Goal: Task Accomplishment & Management: Use online tool/utility

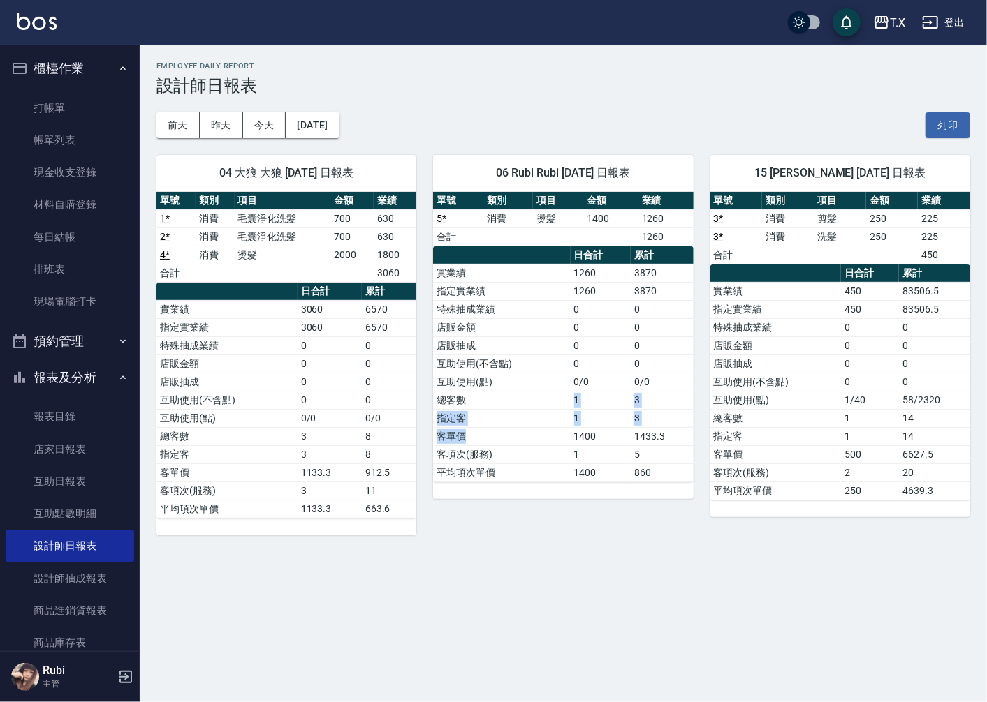
drag, startPoint x: 571, startPoint y: 415, endPoint x: 574, endPoint y: 351, distance: 64.3
click at [575, 358] on tbody "實業績 1260 3870 指定實業績 1260 3870 特殊抽成業績 0 0 店販金額 0 0 店販抽成 0 0 互助使用(不含點) 0 0 互助使用(點…" at bounding box center [563, 373] width 260 height 218
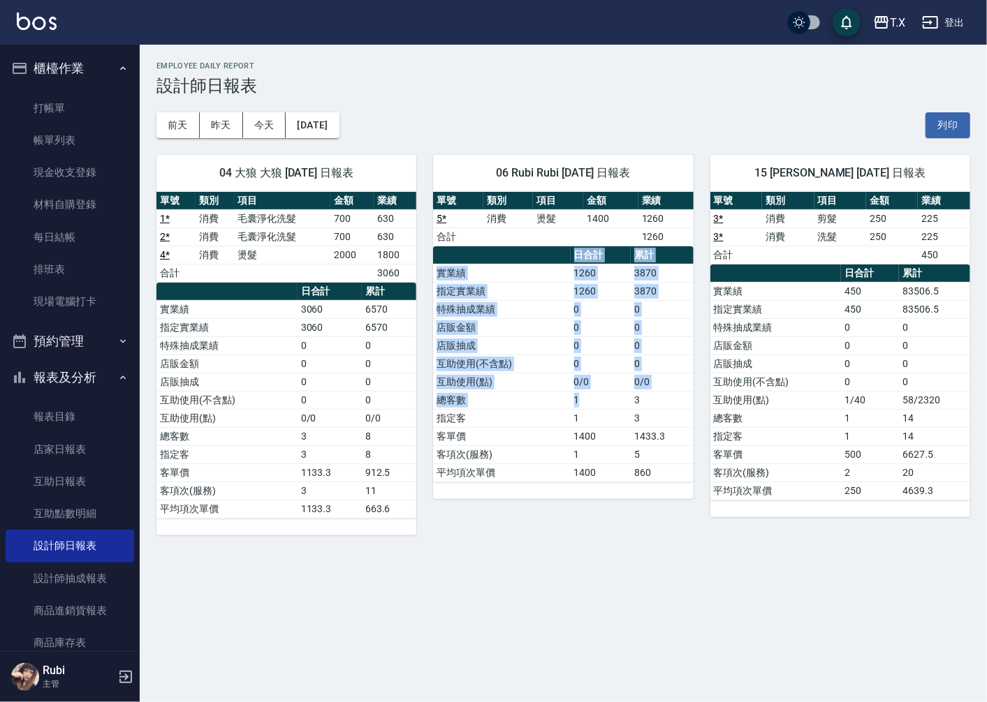
drag, startPoint x: 515, startPoint y: 247, endPoint x: 584, endPoint y: 421, distance: 187.1
click at [580, 409] on table "日合計 累計 實業績 1260 3870 指定實業績 1260 3870 特殊抽成業績 0 0 店販金額 0 0 店販抽成 0 0 互助使用(不含點) 0 0…" at bounding box center [563, 364] width 260 height 236
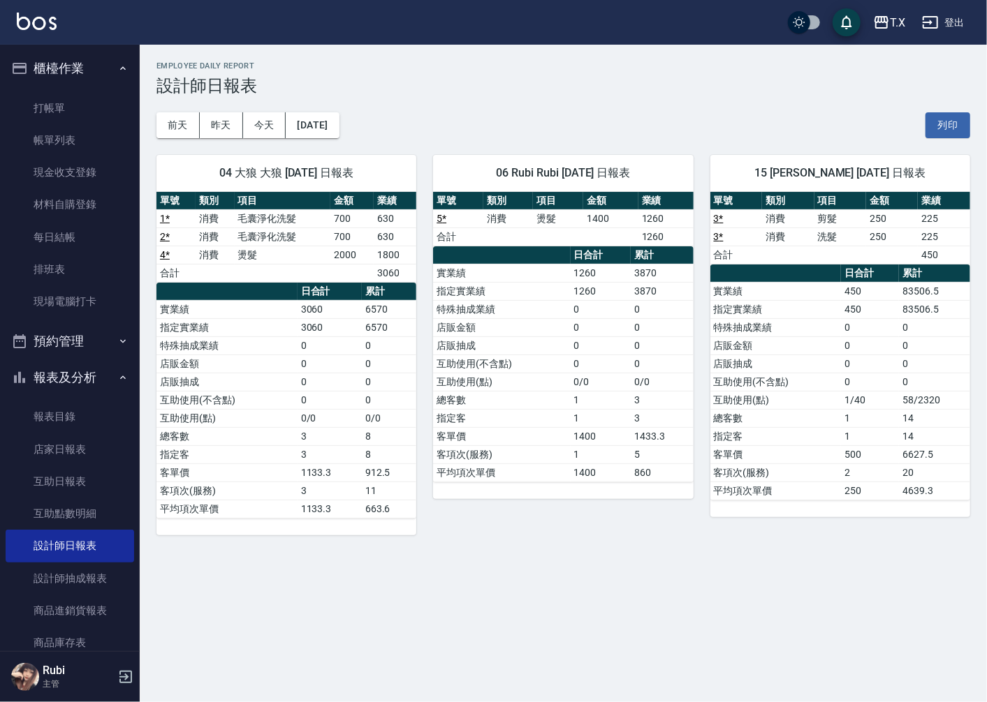
drag, startPoint x: 603, startPoint y: 469, endPoint x: 596, endPoint y: 452, distance: 18.6
click at [597, 454] on tbody "實業績 1260 3870 指定實業績 1260 3870 特殊抽成業績 0 0 店販金額 0 0 店販抽成 0 0 互助使用(不含點) 0 0 互助使用(點…" at bounding box center [563, 373] width 260 height 218
drag, startPoint x: 580, startPoint y: 437, endPoint x: 559, endPoint y: 380, distance: 60.7
click at [567, 389] on tbody "實業績 1260 3870 指定實業績 1260 3870 特殊抽成業績 0 0 店販金額 0 0 店販抽成 0 0 互助使用(不含點) 0 0 互助使用(點…" at bounding box center [563, 373] width 260 height 218
drag, startPoint x: 528, startPoint y: 284, endPoint x: 580, endPoint y: 422, distance: 147.8
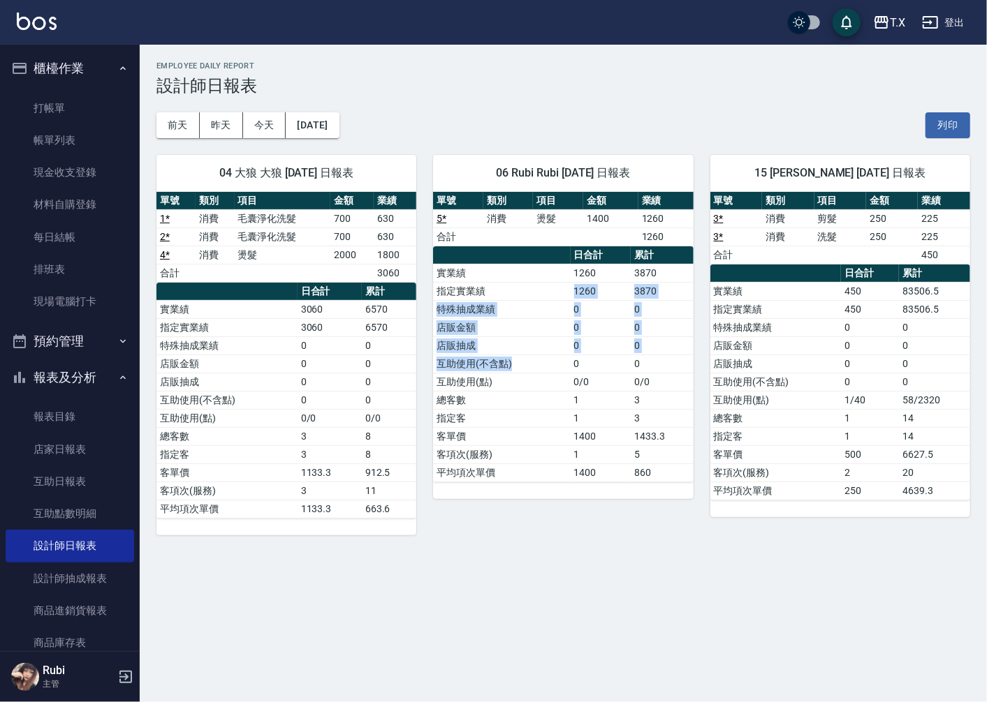
click at [566, 385] on tbody "實業績 1260 3870 指定實業績 1260 3870 特殊抽成業績 0 0 店販金額 0 0 店販抽成 0 0 互助使用(不含點) 0 0 互助使用(點…" at bounding box center [563, 373] width 260 height 218
drag, startPoint x: 582, startPoint y: 435, endPoint x: 580, endPoint y: 422, distance: 12.7
click at [580, 431] on td "1400" at bounding box center [600, 436] width 61 height 18
drag, startPoint x: 580, startPoint y: 422, endPoint x: 570, endPoint y: 397, distance: 27.4
click at [573, 401] on tbody "實業績 1260 3870 指定實業績 1260 3870 特殊抽成業績 0 0 店販金額 0 0 店販抽成 0 0 互助使用(不含點) 0 0 互助使用(點…" at bounding box center [563, 373] width 260 height 218
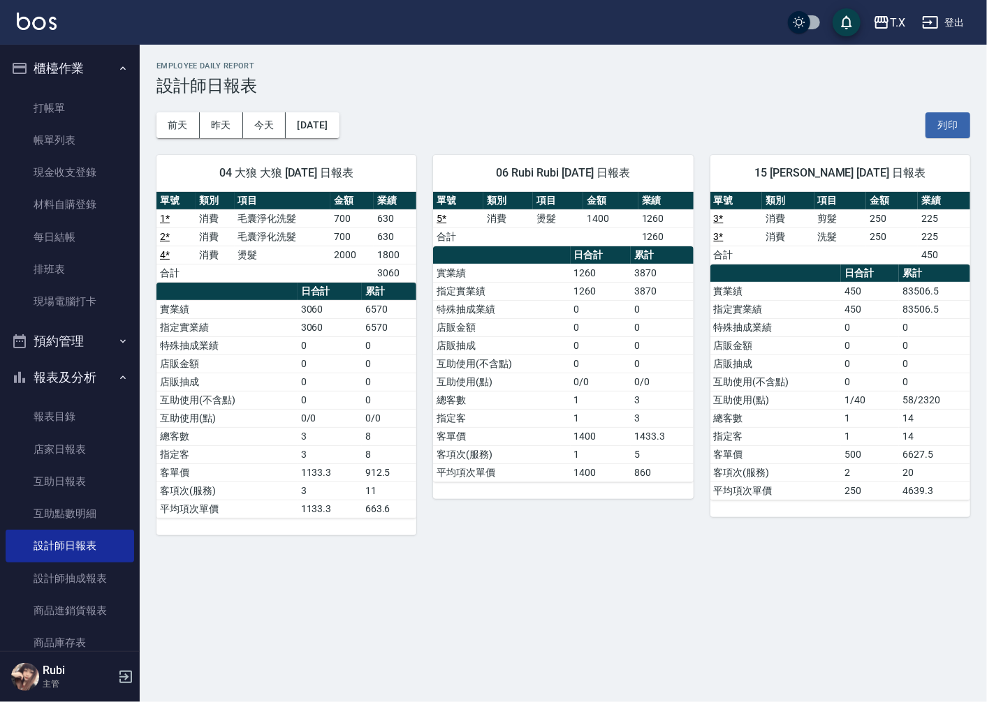
drag, startPoint x: 568, startPoint y: 390, endPoint x: 561, endPoint y: 352, distance: 38.3
click at [562, 355] on tbody "實業績 1260 3870 指定實業績 1260 3870 特殊抽成業績 0 0 店販金額 0 0 店販抽成 0 0 互助使用(不含點) 0 0 互助使用(點…" at bounding box center [563, 373] width 260 height 218
drag, startPoint x: 533, startPoint y: 261, endPoint x: 566, endPoint y: 364, distance: 108.2
click at [562, 354] on table "日合計 累計 實業績 1260 3870 指定實業績 1260 3870 特殊抽成業績 0 0 店販金額 0 0 店販抽成 0 0 互助使用(不含點) 0 0…" at bounding box center [563, 364] width 260 height 236
click at [570, 407] on td "1" at bounding box center [600, 400] width 61 height 18
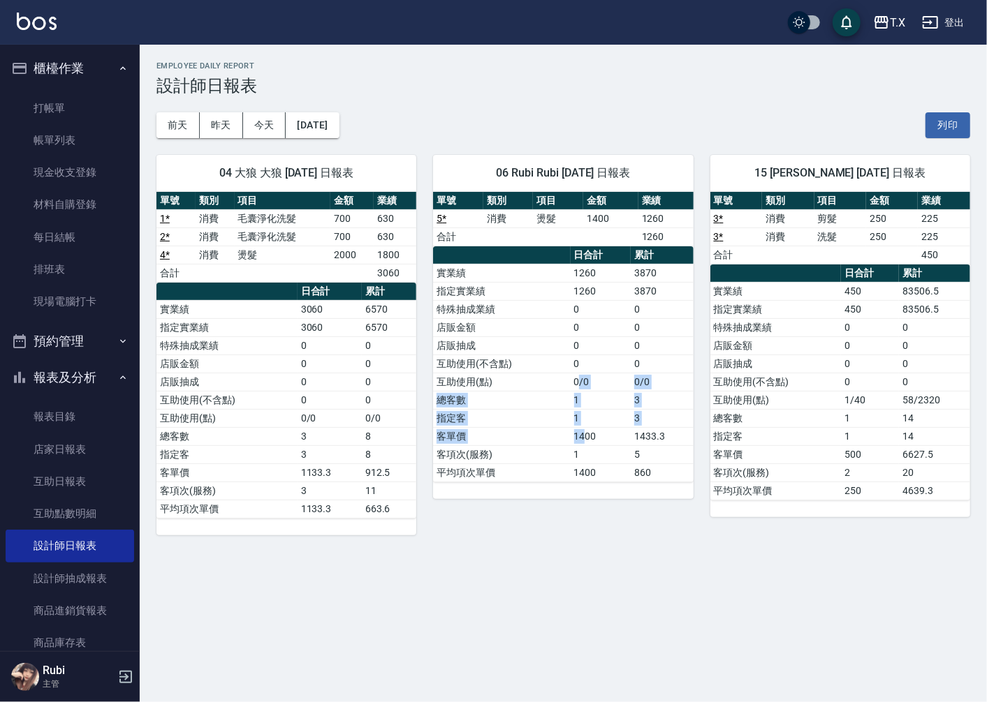
drag, startPoint x: 584, startPoint y: 428, endPoint x: 577, endPoint y: 367, distance: 61.9
click at [577, 368] on tbody "實業績 1260 3870 指定實業績 1260 3870 特殊抽成業績 0 0 店販金額 0 0 店販抽成 0 0 互助使用(不含點) 0 0 互助使用(點…" at bounding box center [563, 373] width 260 height 218
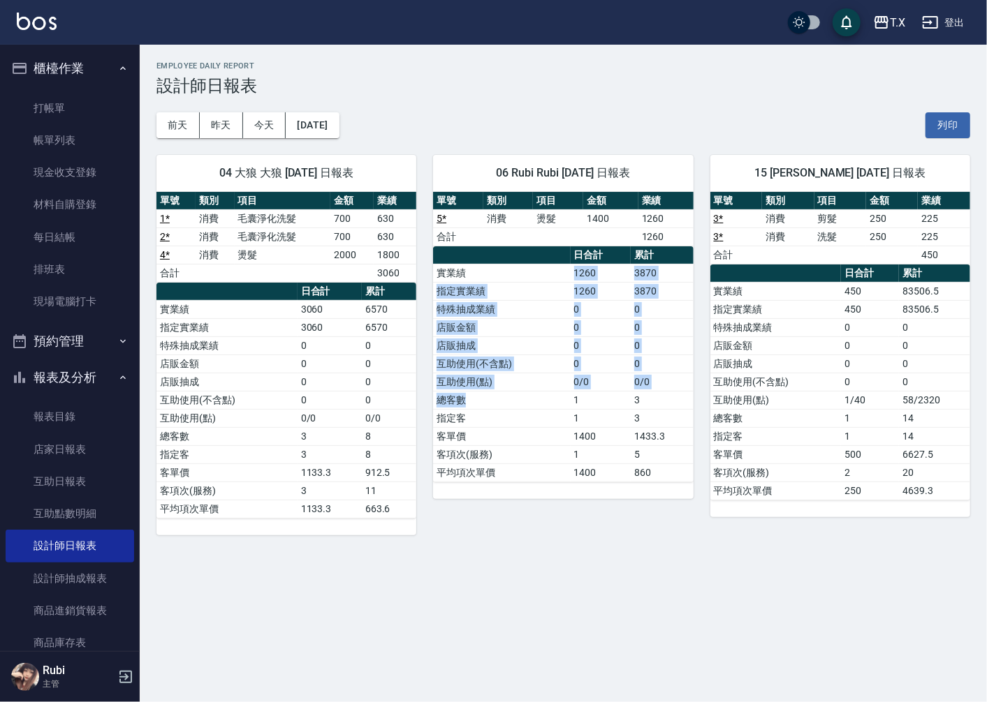
drag, startPoint x: 550, startPoint y: 268, endPoint x: 559, endPoint y: 426, distance: 158.0
click at [555, 412] on tbody "實業績 1260 3870 指定實業績 1260 3870 特殊抽成業績 0 0 店販金額 0 0 店販抽成 0 0 互助使用(不含點) 0 0 互助使用(點…" at bounding box center [563, 373] width 260 height 218
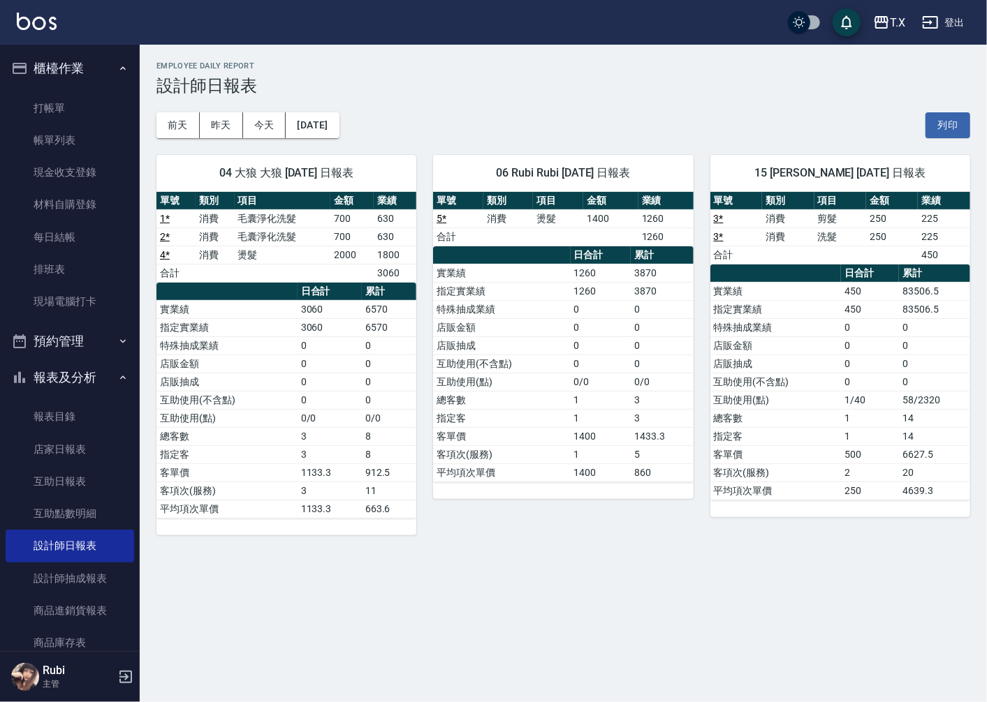
drag, startPoint x: 574, startPoint y: 448, endPoint x: 566, endPoint y: 417, distance: 32.5
click at [574, 445] on tbody "實業績 1260 3870 指定實業績 1260 3870 特殊抽成業績 0 0 店販金額 0 0 店販抽成 0 0 互助使用(不含點) 0 0 互助使用(點…" at bounding box center [563, 373] width 260 height 218
drag, startPoint x: 562, startPoint y: 406, endPoint x: 547, endPoint y: 360, distance: 48.6
click at [555, 374] on tbody "實業績 1260 3870 指定實業績 1260 3870 特殊抽成業績 0 0 店販金額 0 0 店販抽成 0 0 互助使用(不含點) 0 0 互助使用(點…" at bounding box center [563, 373] width 260 height 218
drag, startPoint x: 536, startPoint y: 290, endPoint x: 547, endPoint y: 429, distance: 139.4
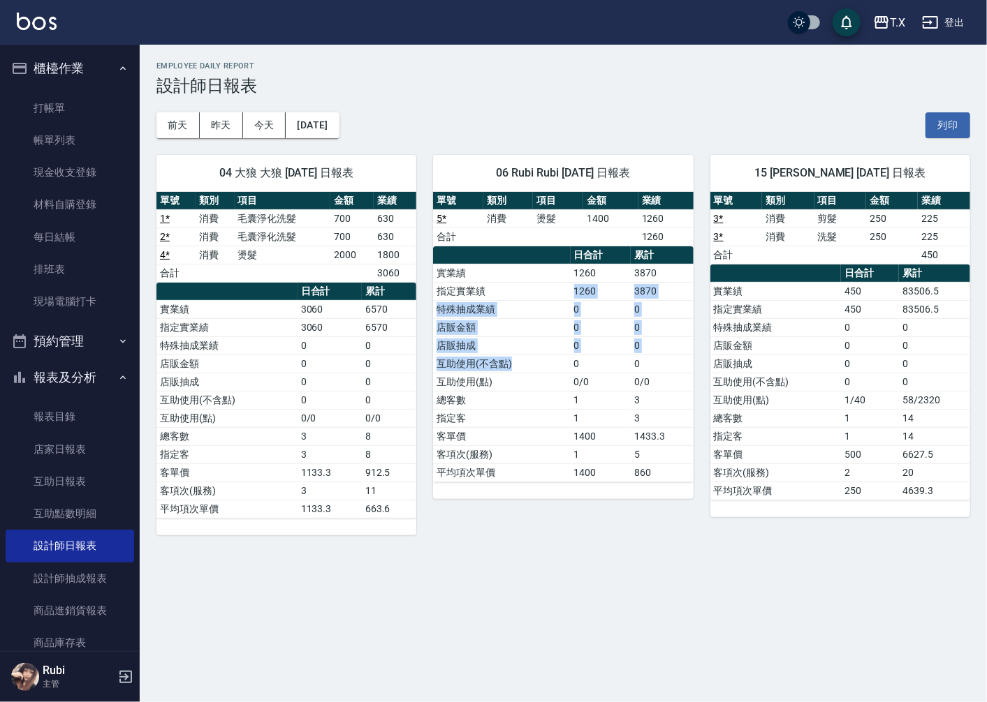
click at [547, 404] on tbody "實業績 1260 3870 指定實業績 1260 3870 特殊抽成業績 0 0 店販金額 0 0 店販抽成 0 0 互助使用(不含點) 0 0 互助使用(點…" at bounding box center [563, 373] width 260 height 218
drag, startPoint x: 547, startPoint y: 441, endPoint x: 536, endPoint y: 409, distance: 33.1
click at [546, 440] on td "客單價" at bounding box center [501, 436] width 137 height 18
drag, startPoint x: 536, startPoint y: 409, endPoint x: 533, endPoint y: 369, distance: 40.6
click at [535, 377] on tbody "實業績 1260 3870 指定實業績 1260 3870 特殊抽成業績 0 0 店販金額 0 0 店販抽成 0 0 互助使用(不含點) 0 0 互助使用(點…" at bounding box center [563, 373] width 260 height 218
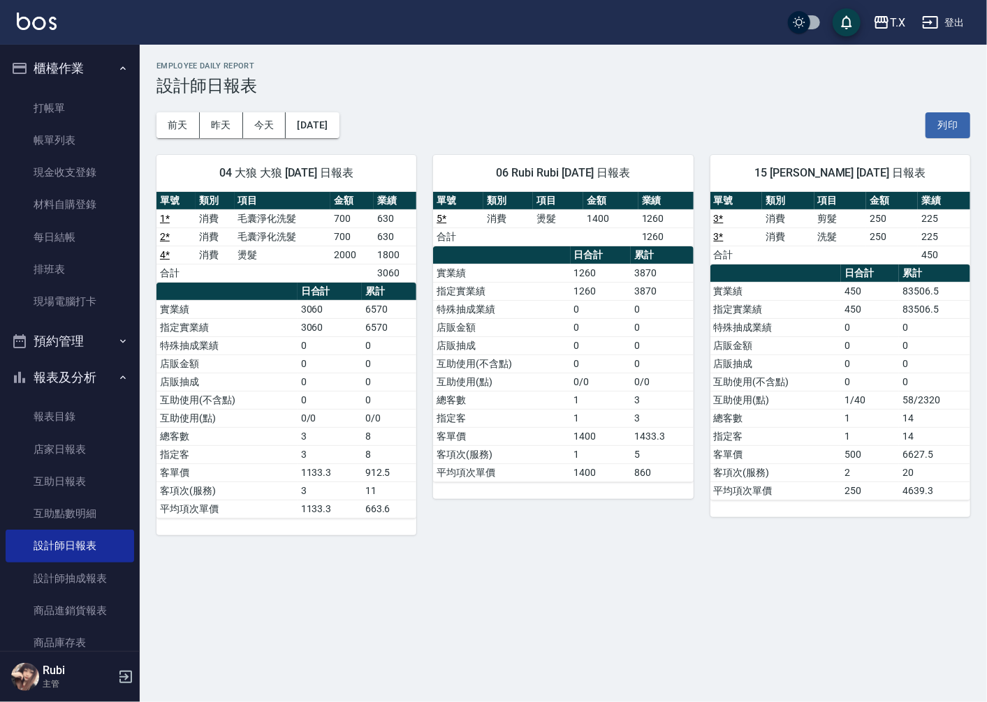
drag, startPoint x: 519, startPoint y: 300, endPoint x: 568, endPoint y: 408, distance: 118.8
click at [552, 380] on tbody "實業績 1260 3870 指定實業績 1260 3870 特殊抽成業績 0 0 店販金額 0 0 店販抽成 0 0 互助使用(不含點) 0 0 互助使用(點…" at bounding box center [563, 373] width 260 height 218
click at [573, 419] on td "1" at bounding box center [600, 418] width 61 height 18
drag, startPoint x: 573, startPoint y: 419, endPoint x: 563, endPoint y: 388, distance: 32.2
click at [569, 401] on tbody "實業績 1260 3870 指定實業績 1260 3870 特殊抽成業績 0 0 店販金額 0 0 店販抽成 0 0 互助使用(不含點) 0 0 互助使用(點…" at bounding box center [563, 373] width 260 height 218
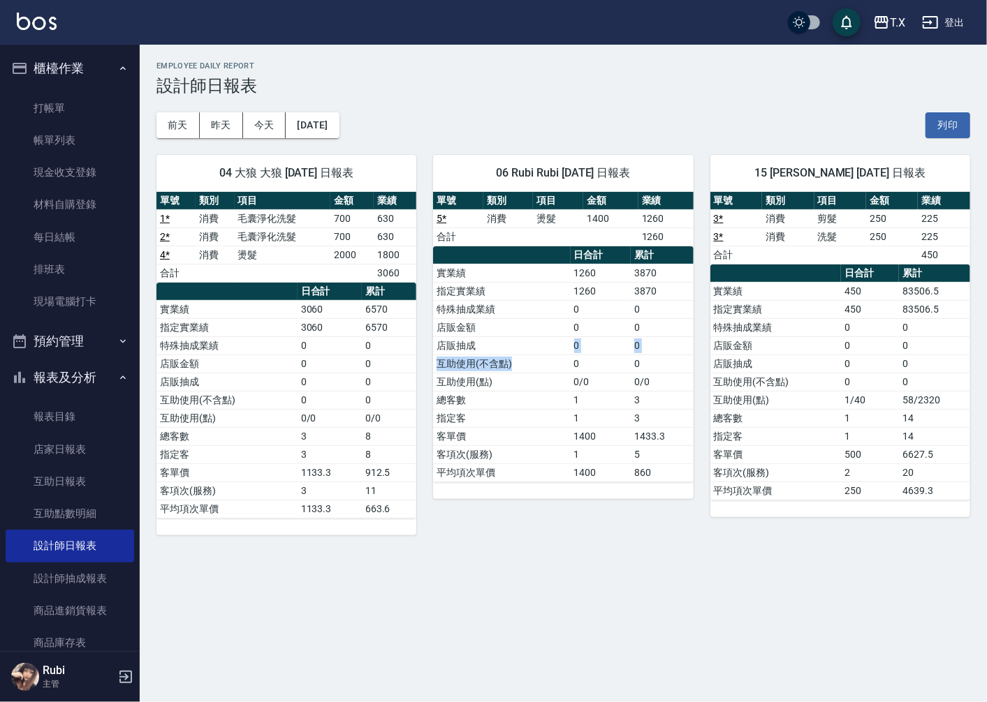
drag, startPoint x: 540, startPoint y: 353, endPoint x: 566, endPoint y: 425, distance: 75.8
click at [554, 404] on tbody "實業績 1260 3870 指定實業績 1260 3870 特殊抽成業績 0 0 店販金額 0 0 店販抽成 0 0 互助使用(不含點) 0 0 互助使用(點…" at bounding box center [563, 373] width 260 height 218
click at [582, 451] on td "1" at bounding box center [600, 454] width 61 height 18
drag, startPoint x: 575, startPoint y: 406, endPoint x: 570, endPoint y: 391, distance: 16.1
click at [575, 402] on tbody "實業績 1260 3870 指定實業績 1260 3870 特殊抽成業績 0 0 店販金額 0 0 店販抽成 0 0 互助使用(不含點) 0 0 互助使用(點…" at bounding box center [563, 373] width 260 height 218
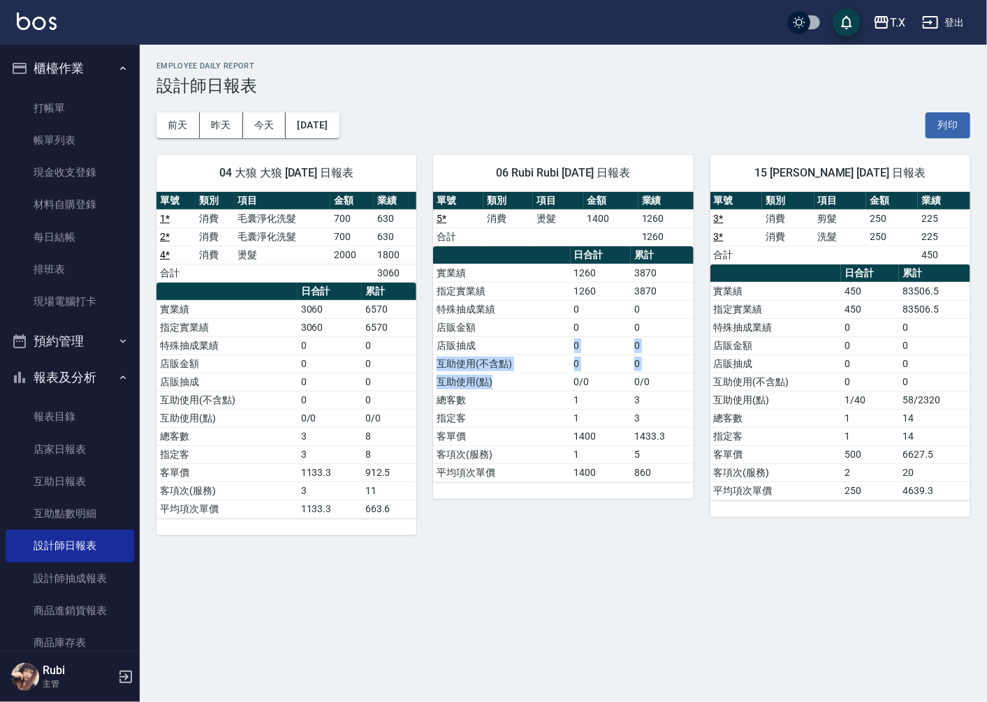
drag, startPoint x: 552, startPoint y: 351, endPoint x: 582, endPoint y: 434, distance: 88.3
click at [568, 416] on tbody "實業績 1260 3870 指定實業績 1260 3870 特殊抽成業績 0 0 店販金額 0 0 店販抽成 0 0 互助使用(不含點) 0 0 互助使用(點…" at bounding box center [563, 373] width 260 height 218
click at [584, 441] on td "1400" at bounding box center [600, 436] width 61 height 18
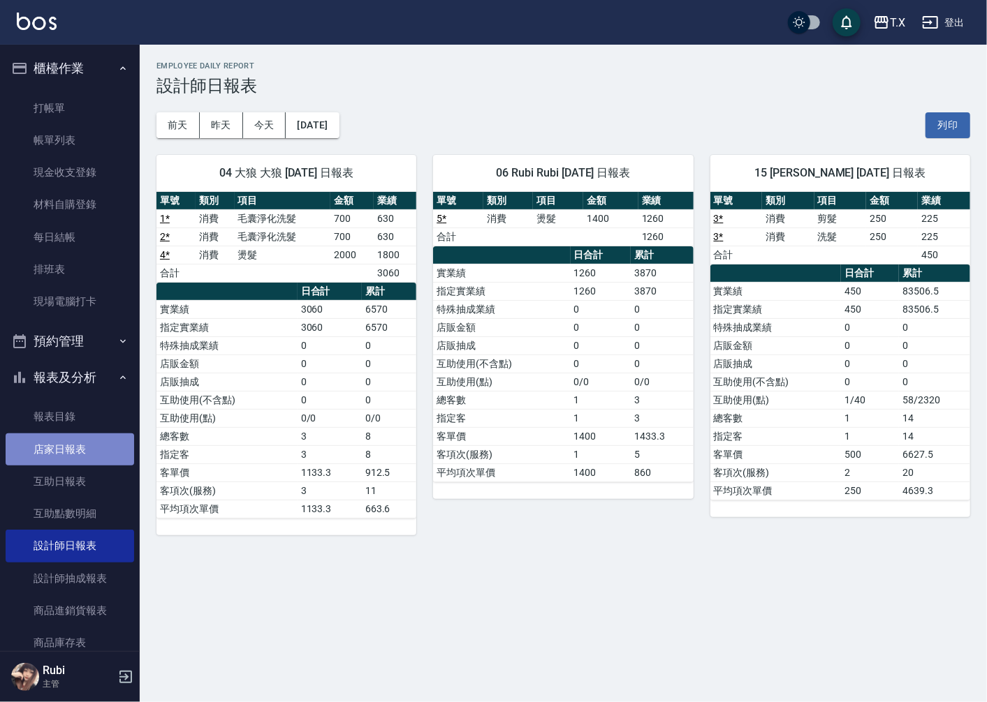
click at [106, 449] on link "店家日報表" at bounding box center [70, 450] width 128 height 32
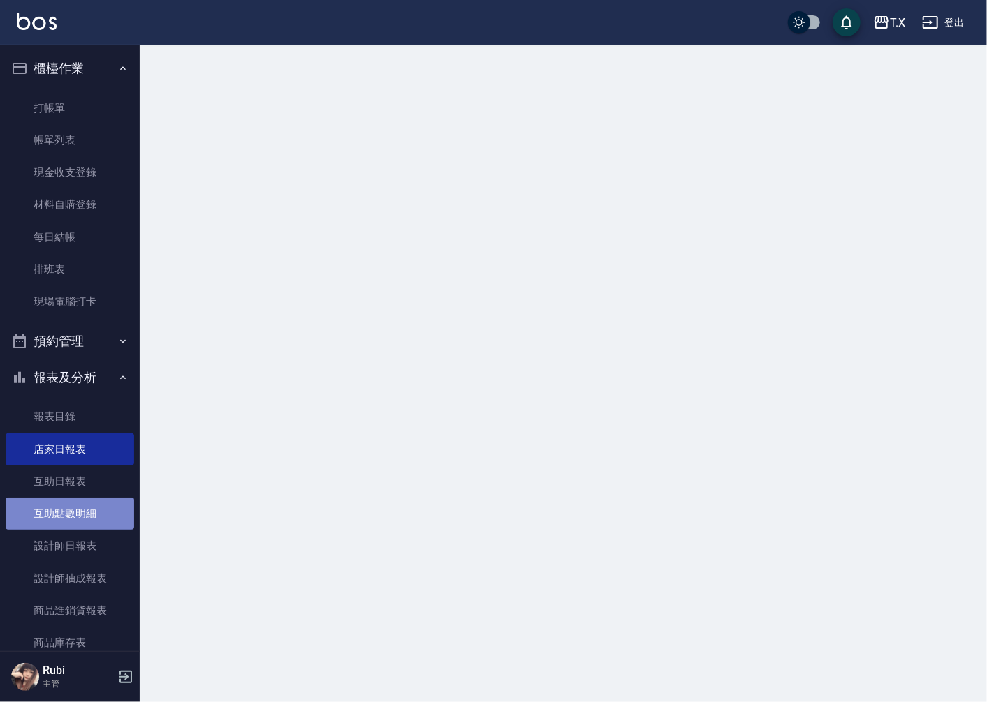
click at [85, 524] on link "互助點數明細" at bounding box center [70, 514] width 128 height 32
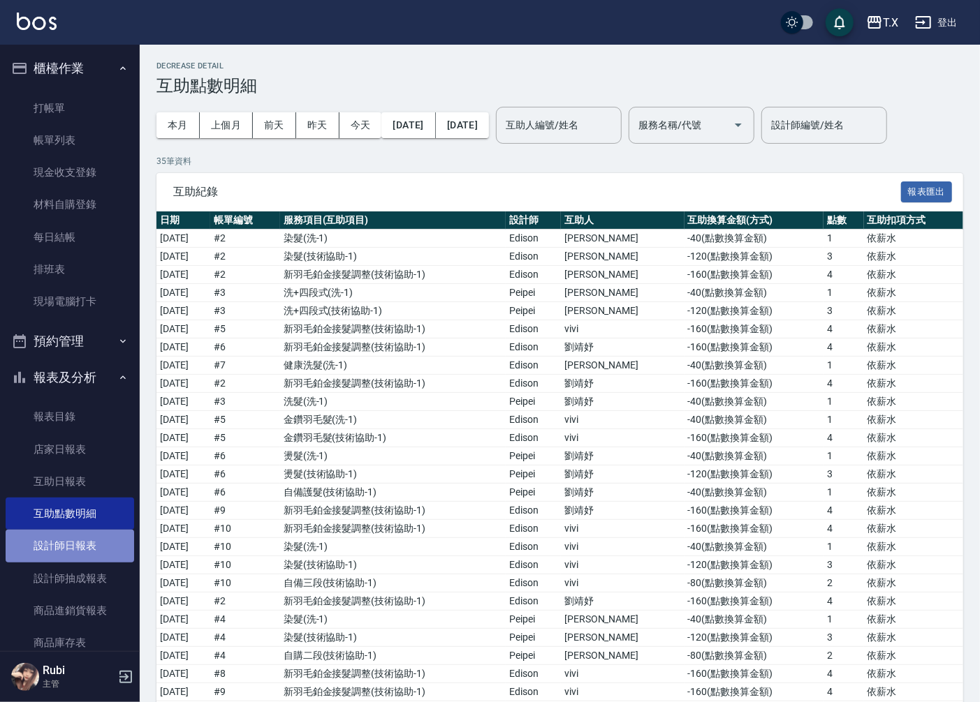
click at [78, 548] on link "設計師日報表" at bounding box center [70, 546] width 128 height 32
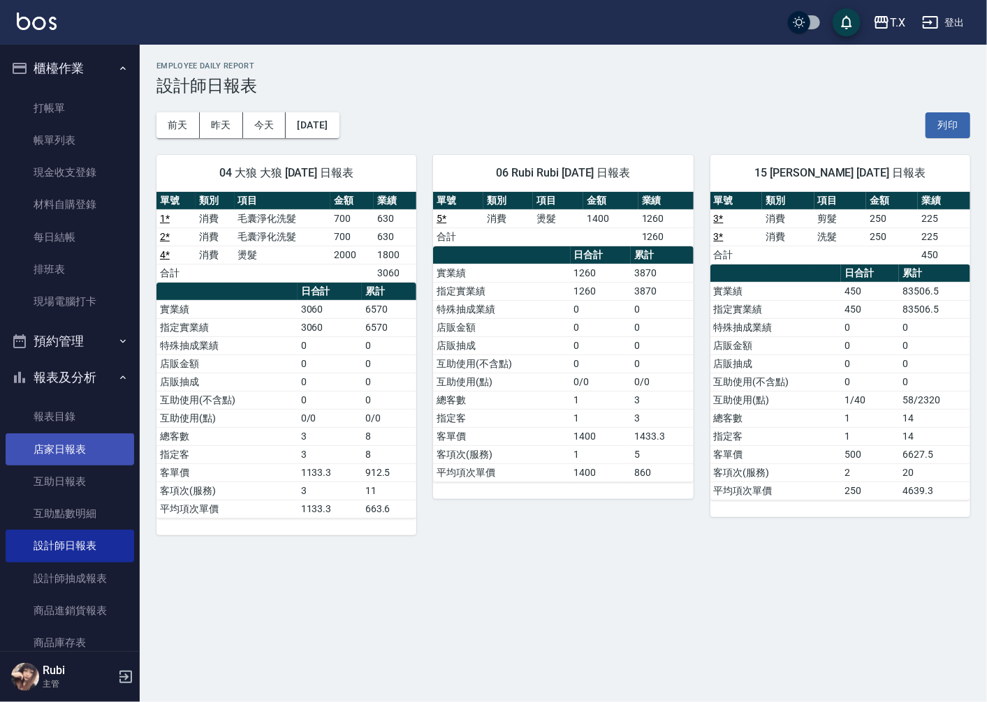
click at [84, 441] on link "店家日報表" at bounding box center [70, 450] width 128 height 32
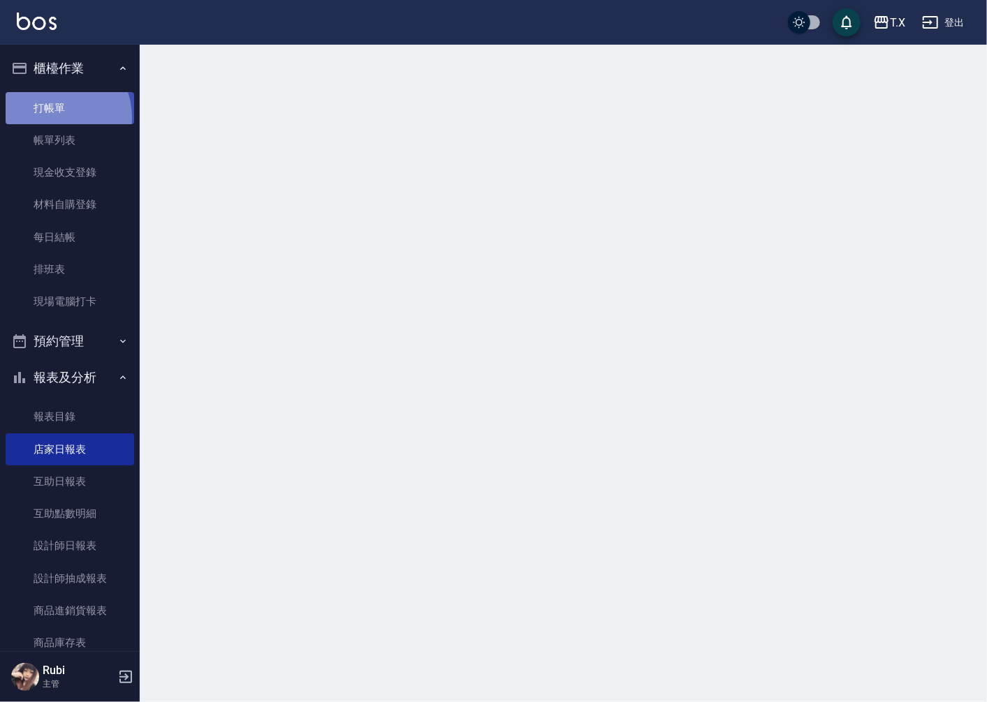
click at [52, 117] on link "打帳單" at bounding box center [70, 108] width 128 height 32
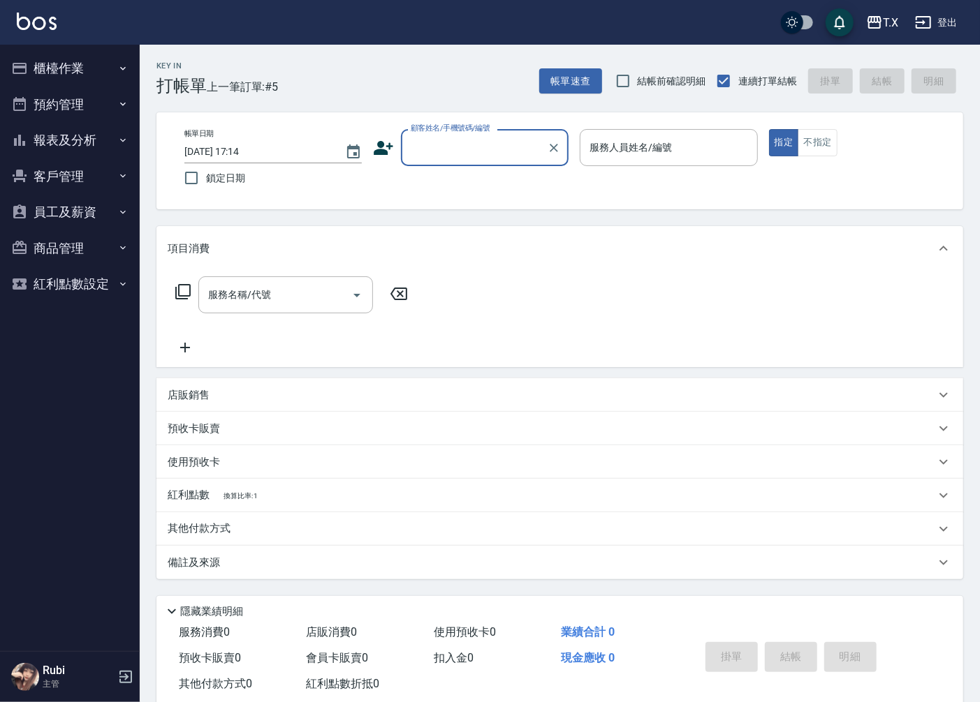
click at [82, 136] on button "報表及分析" at bounding box center [70, 140] width 128 height 36
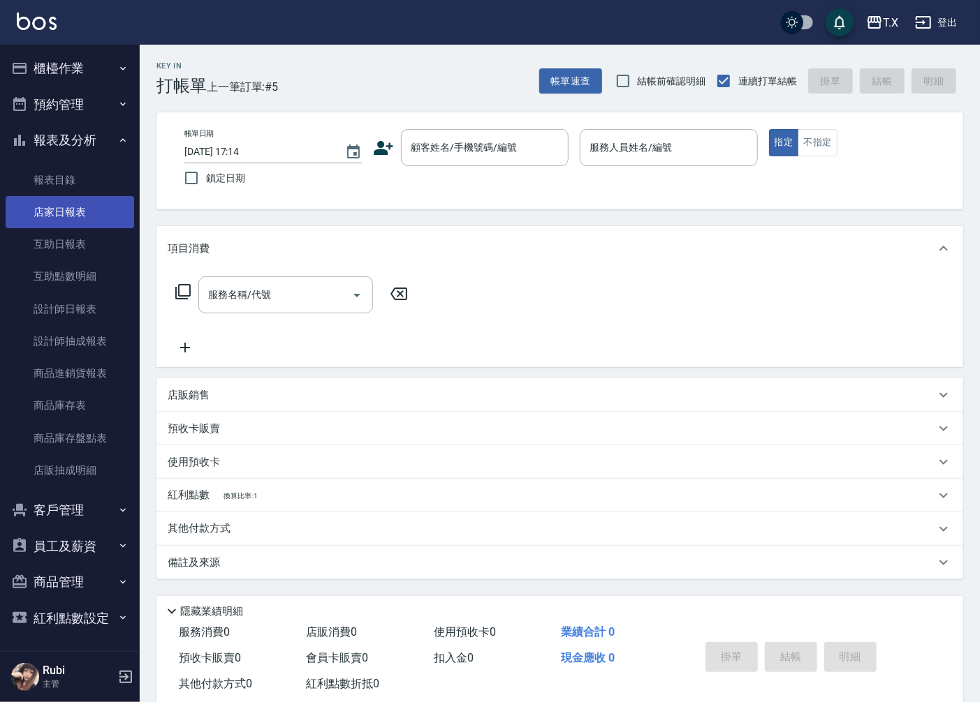
click at [84, 213] on link "店家日報表" at bounding box center [70, 212] width 128 height 32
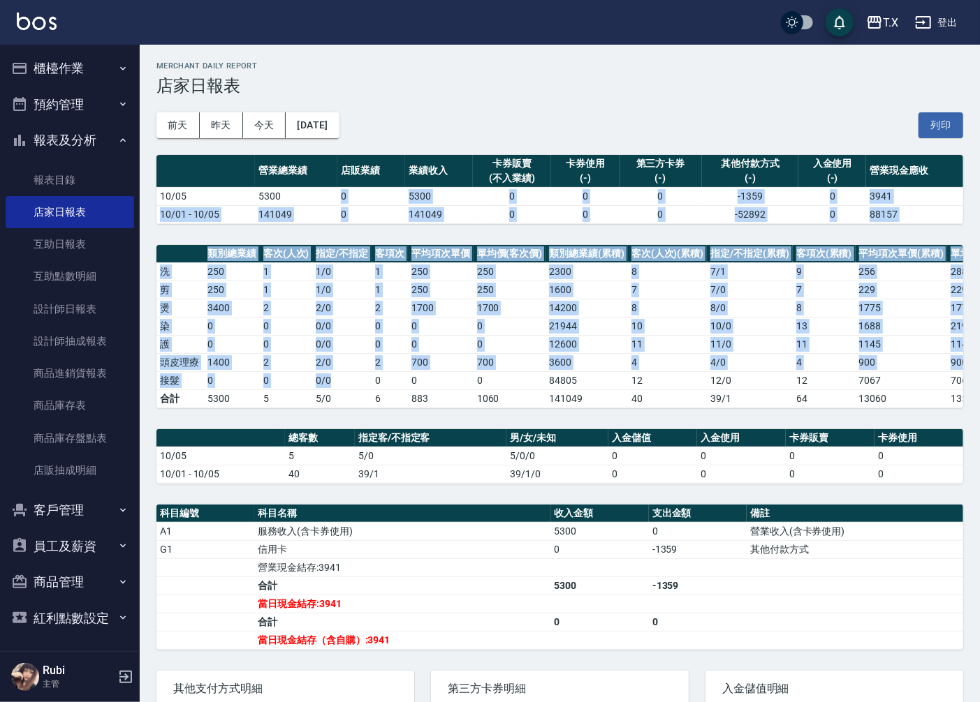
drag, startPoint x: 303, startPoint y: 200, endPoint x: 331, endPoint y: 387, distance: 188.5
click at [330, 385] on div "T.X [DATE] 店家日報表 列印時間： [DATE][PHONE_NUMBER]:14 Merchant Daily Report 店家日報表 [DAT…" at bounding box center [560, 457] width 840 height 824
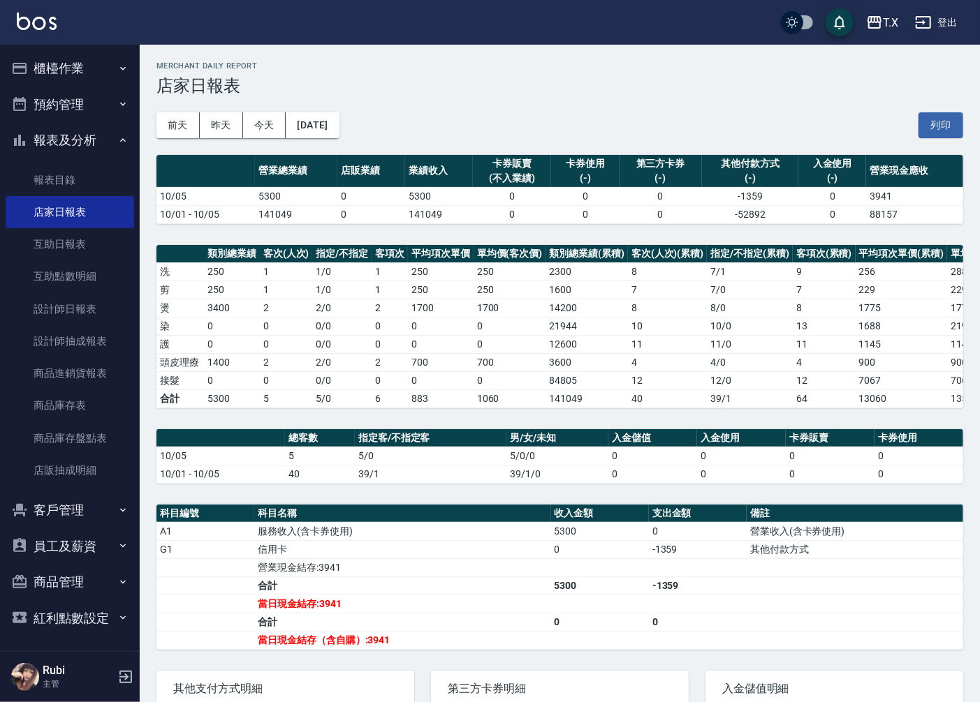
click at [368, 478] on td "39/1" at bounding box center [431, 474] width 152 height 18
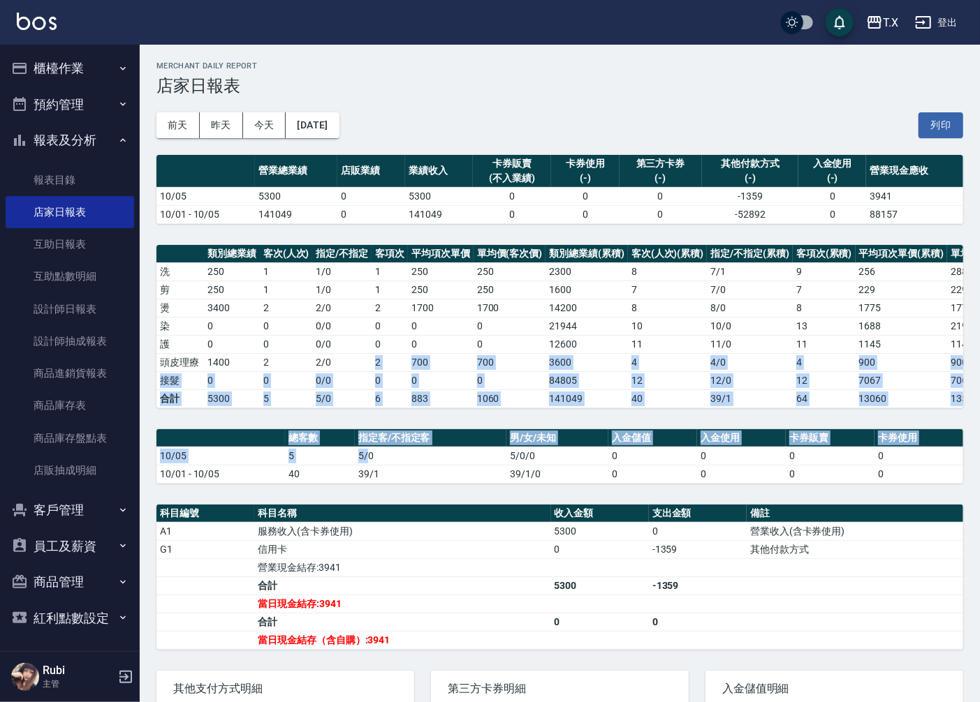
drag, startPoint x: 359, startPoint y: 445, endPoint x: 339, endPoint y: 330, distance: 116.9
click at [342, 361] on div "T.X [DATE] 店家日報表 列印時間： [DATE][PHONE_NUMBER]:14 Merchant Daily Report 店家日報表 [DAT…" at bounding box center [560, 457] width 840 height 824
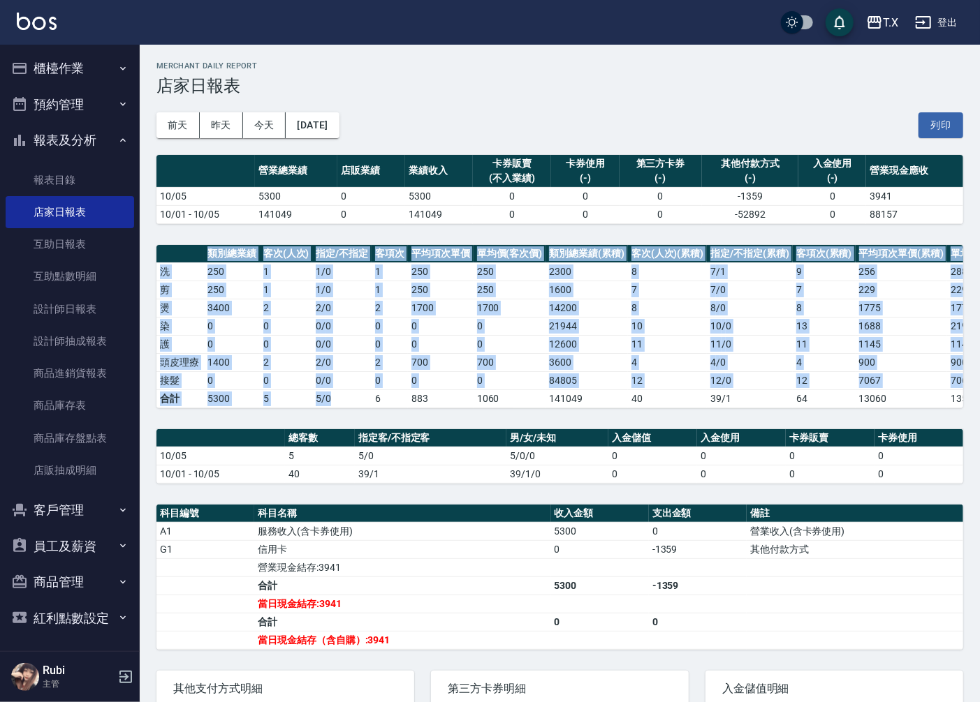
drag, startPoint x: 355, startPoint y: 346, endPoint x: 376, endPoint y: 441, distance: 96.6
click at [369, 413] on div "T.X [DATE] 店家日報表 列印時間： [DATE][PHONE_NUMBER]:14 Merchant Daily Report 店家日報表 [DAT…" at bounding box center [560, 457] width 840 height 824
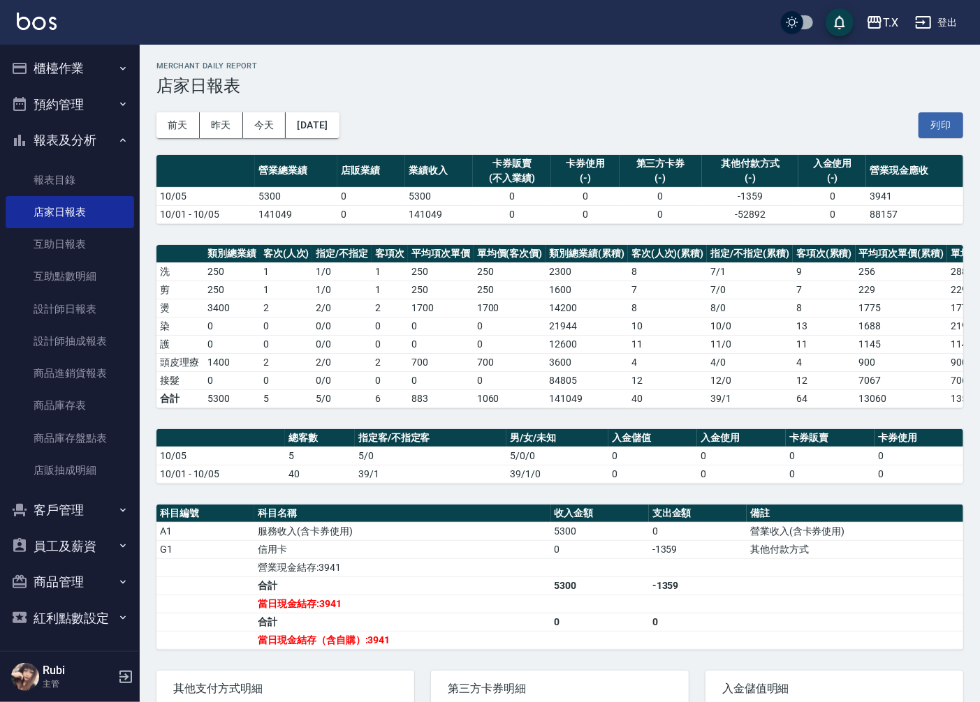
click at [376, 441] on div "T.X [DATE] 店家日報表 列印時間： [DATE][PHONE_NUMBER]:14 Merchant Daily Report 店家日報表 [DAT…" at bounding box center [560, 457] width 840 height 824
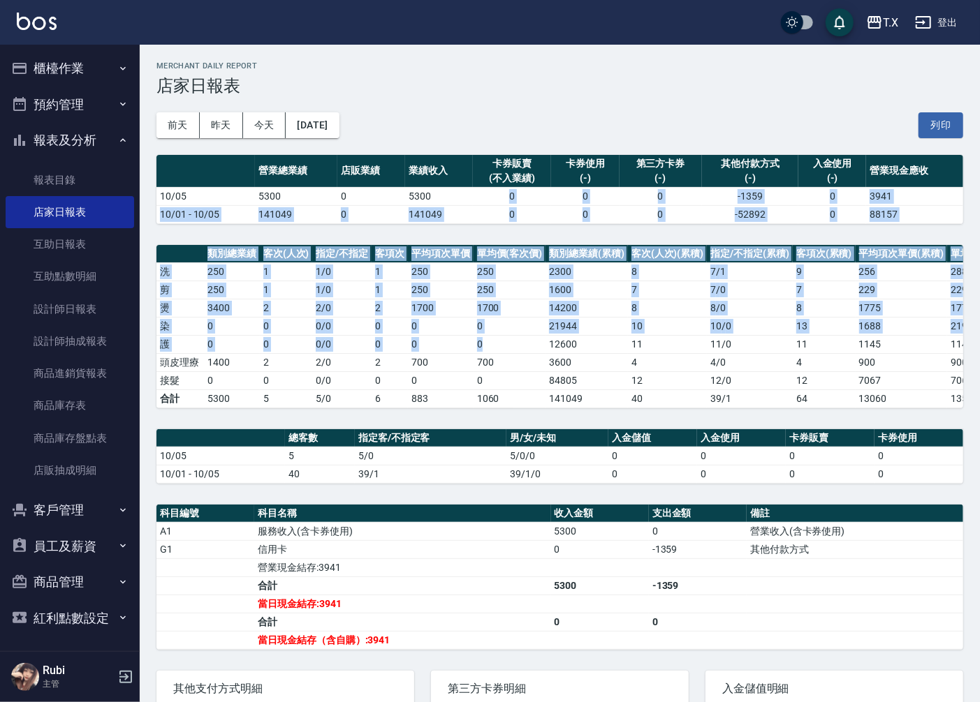
drag, startPoint x: 487, startPoint y: 203, endPoint x: 512, endPoint y: 367, distance: 166.0
click at [512, 364] on div "T.X [DATE] 店家日報表 列印時間： [DATE][PHONE_NUMBER]:14 Merchant Daily Report 店家日報表 [DAT…" at bounding box center [560, 457] width 840 height 824
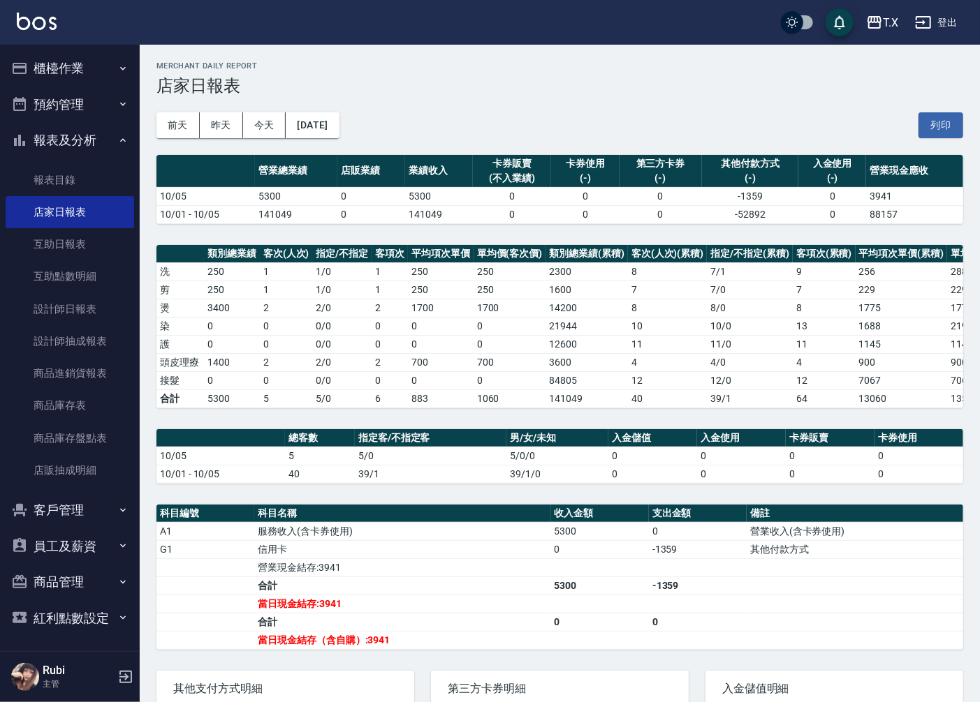
click at [508, 398] on td "1060" at bounding box center [509, 399] width 73 height 18
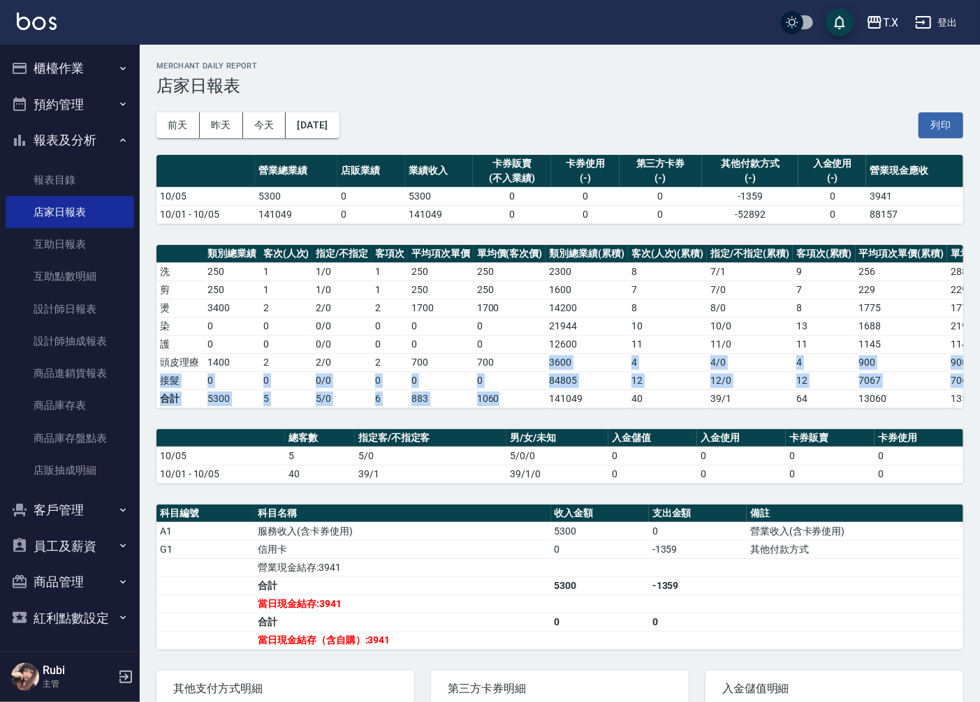
drag, startPoint x: 507, startPoint y: 390, endPoint x: 478, endPoint y: 316, distance: 78.7
click at [494, 339] on tbody "洗 250 1 1 / 0 1 250 250 2300 8 7 / 1 9 256 288 剪 250 1 1 / 0 1 250 250 1600 7 7…" at bounding box center [601, 335] width 890 height 145
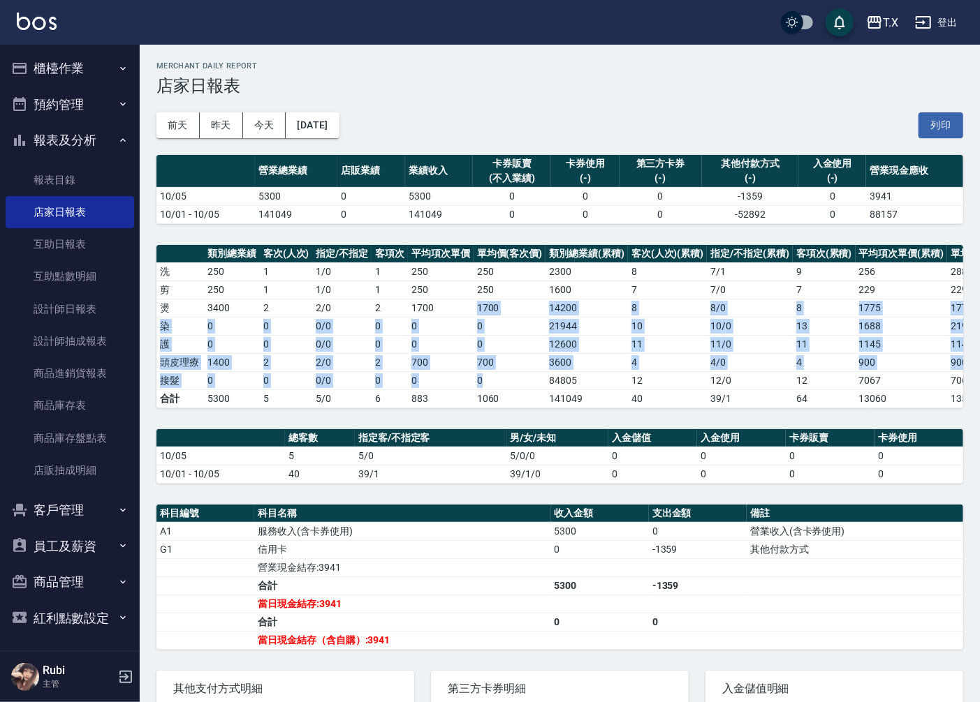
drag, startPoint x: 476, startPoint y: 367, endPoint x: 496, endPoint y: 401, distance: 40.1
click at [494, 399] on tbody "洗 250 1 1 / 0 1 250 250 2300 8 7 / 1 9 256 288 剪 250 1 1 / 0 1 250 250 1600 7 7…" at bounding box center [601, 335] width 890 height 145
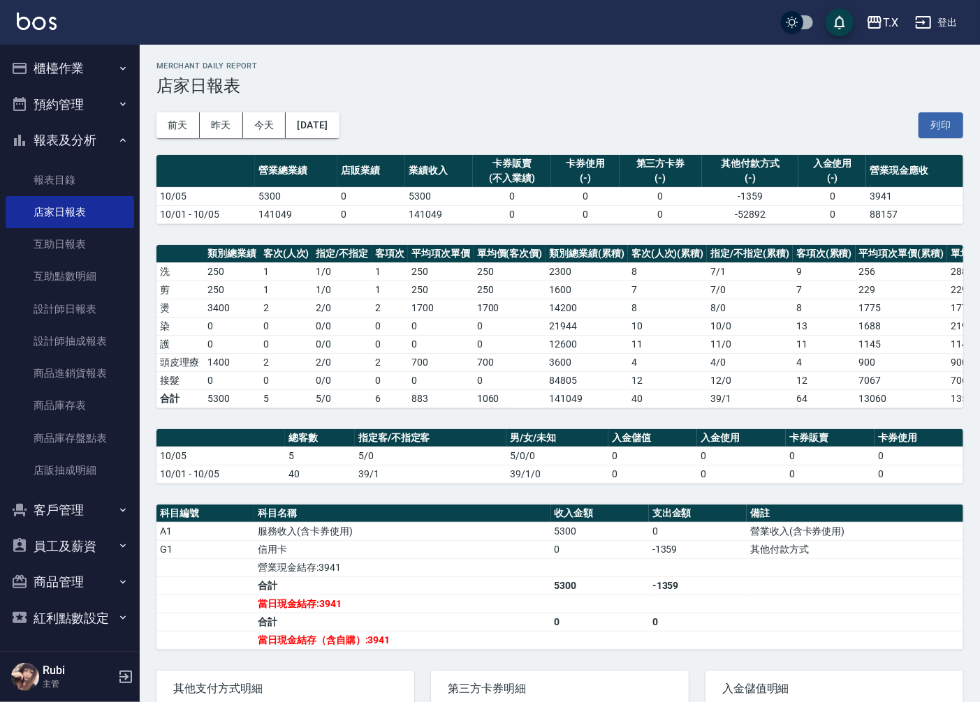
click at [499, 429] on div "T.X [DATE] 店家日報表 列印時間： [DATE][PHONE_NUMBER]:14 Merchant Daily Report 店家日報表 [DAT…" at bounding box center [560, 457] width 840 height 824
click at [46, 304] on link "設計師日報表" at bounding box center [70, 309] width 128 height 32
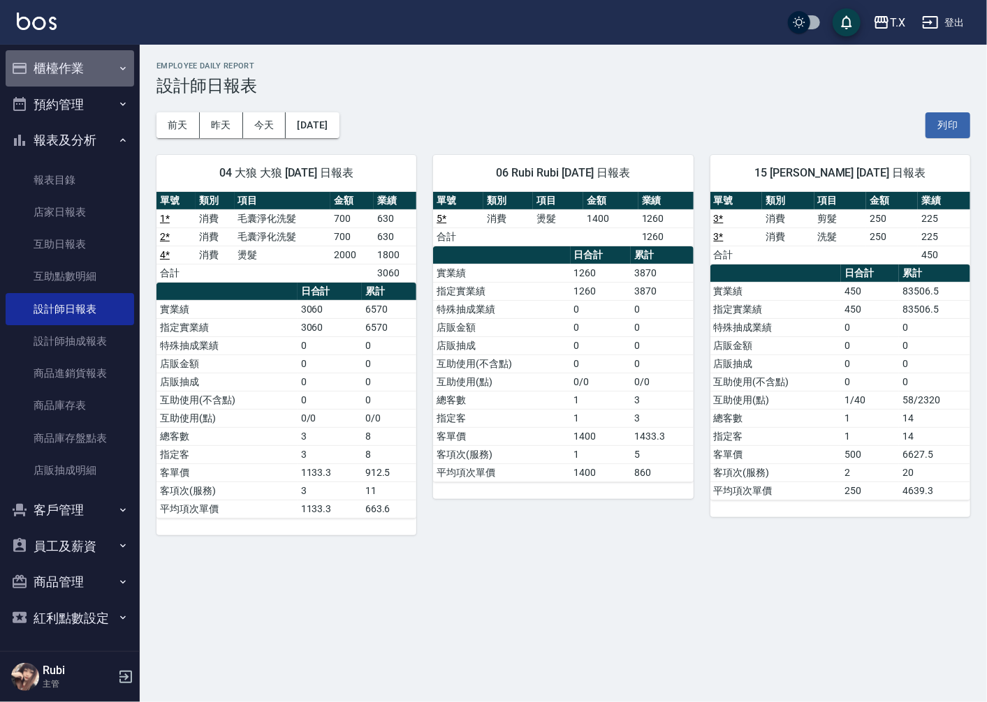
click at [82, 63] on button "櫃檯作業" at bounding box center [70, 68] width 128 height 36
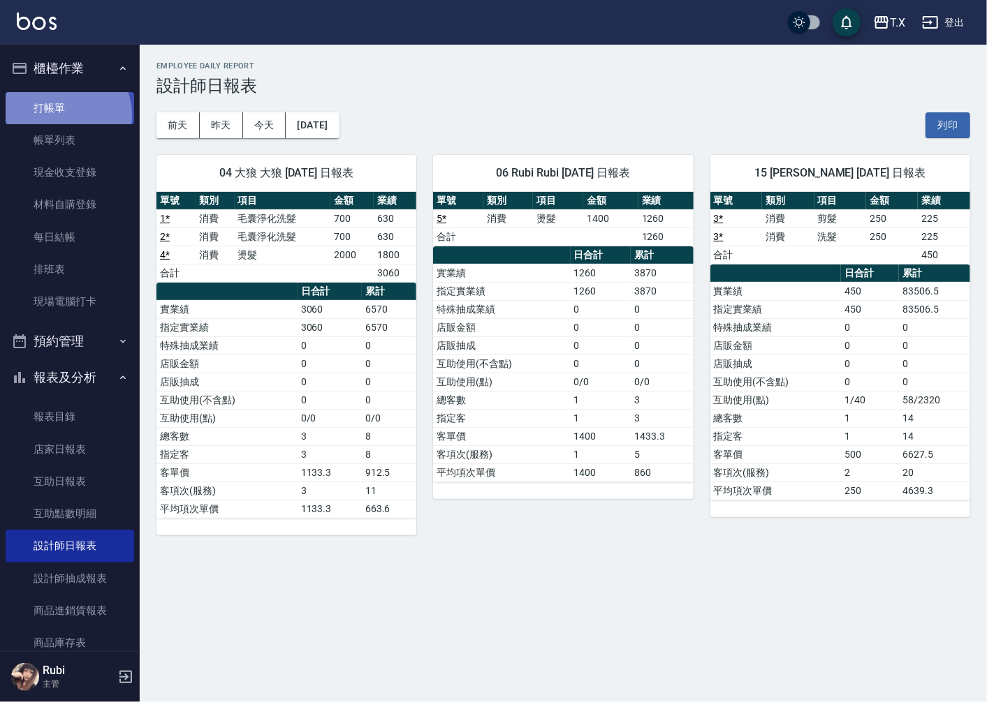
click at [65, 115] on link "打帳單" at bounding box center [70, 108] width 128 height 32
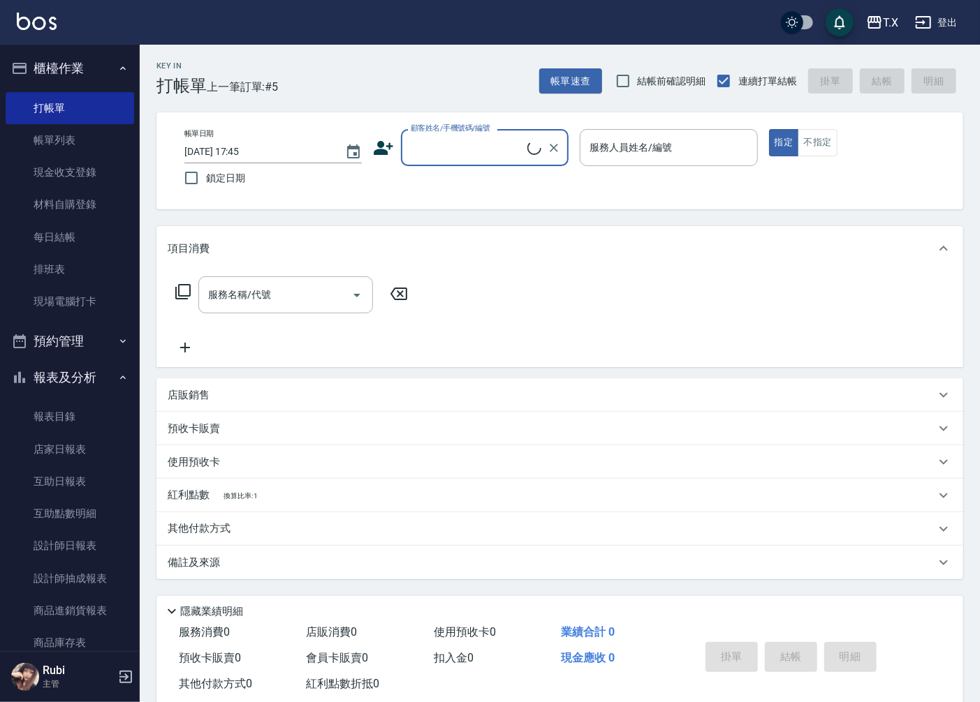
click at [429, 142] on input "顧客姓名/手機號碼/編號" at bounding box center [467, 147] width 120 height 24
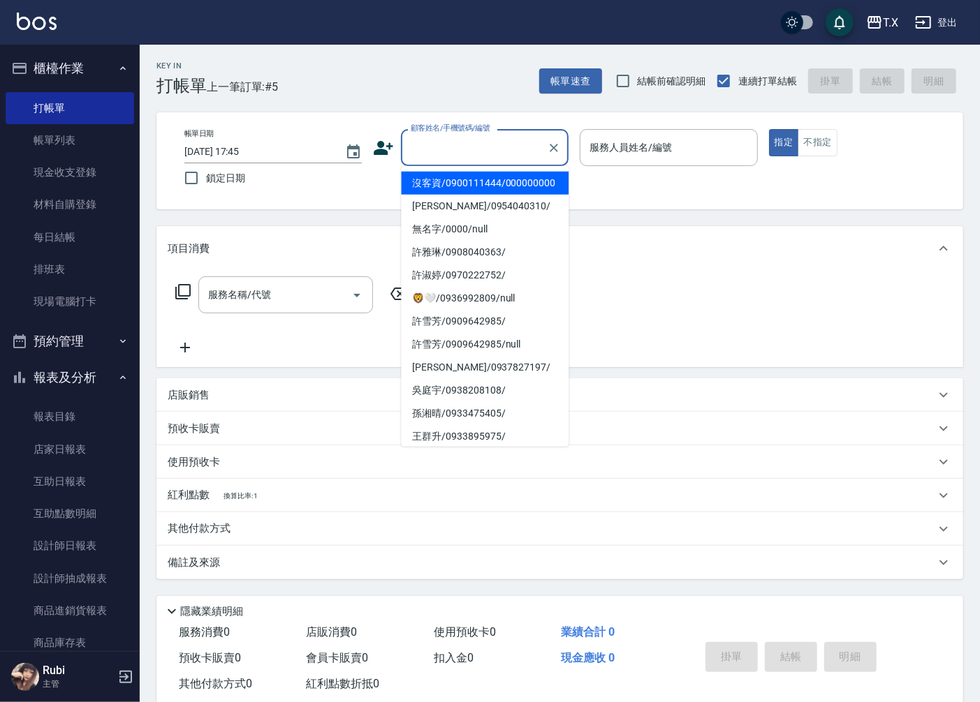
drag, startPoint x: 433, startPoint y: 197, endPoint x: 876, endPoint y: 3, distance: 483.4
click at [436, 195] on li "沒客資/0900111444/000000000" at bounding box center [485, 183] width 168 height 23
type input "沒客資/0900111444/000000000"
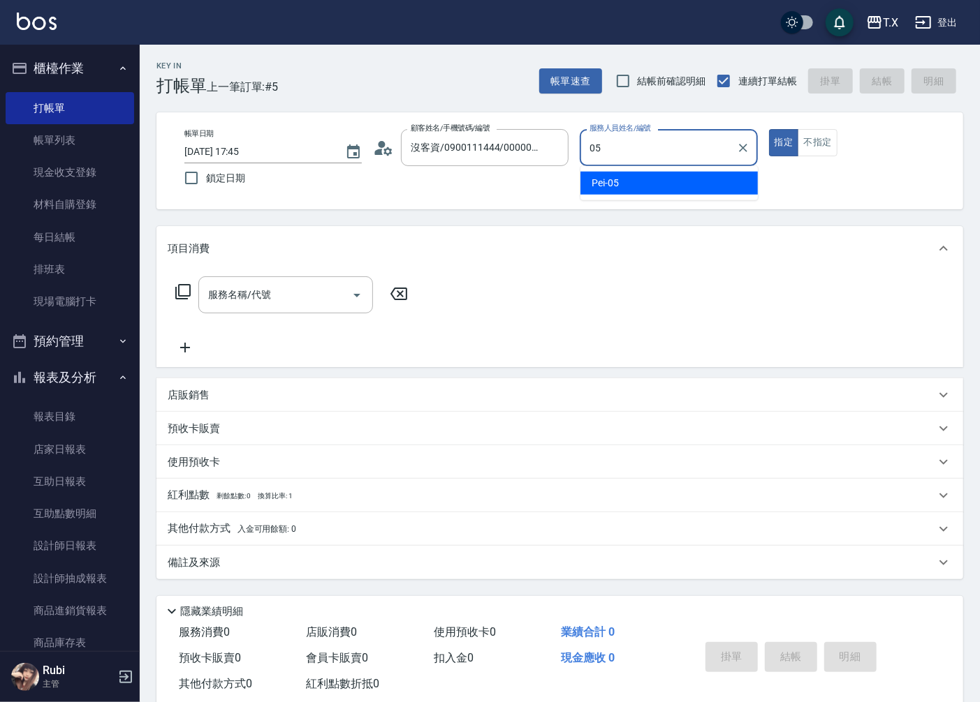
type input "Pei-05"
type button "true"
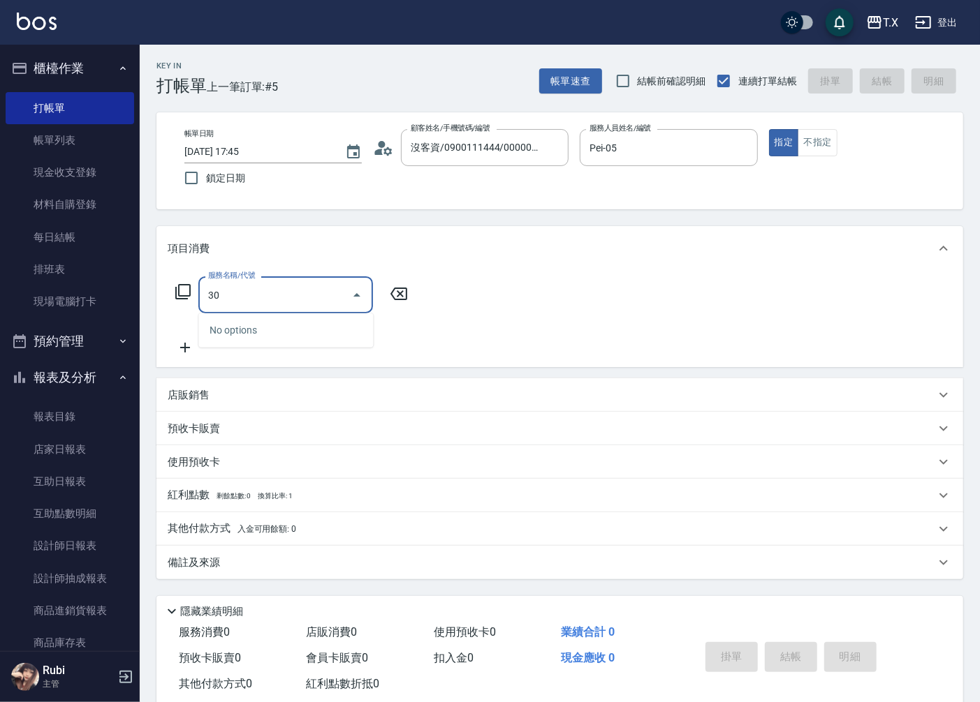
type input "301"
type input "150"
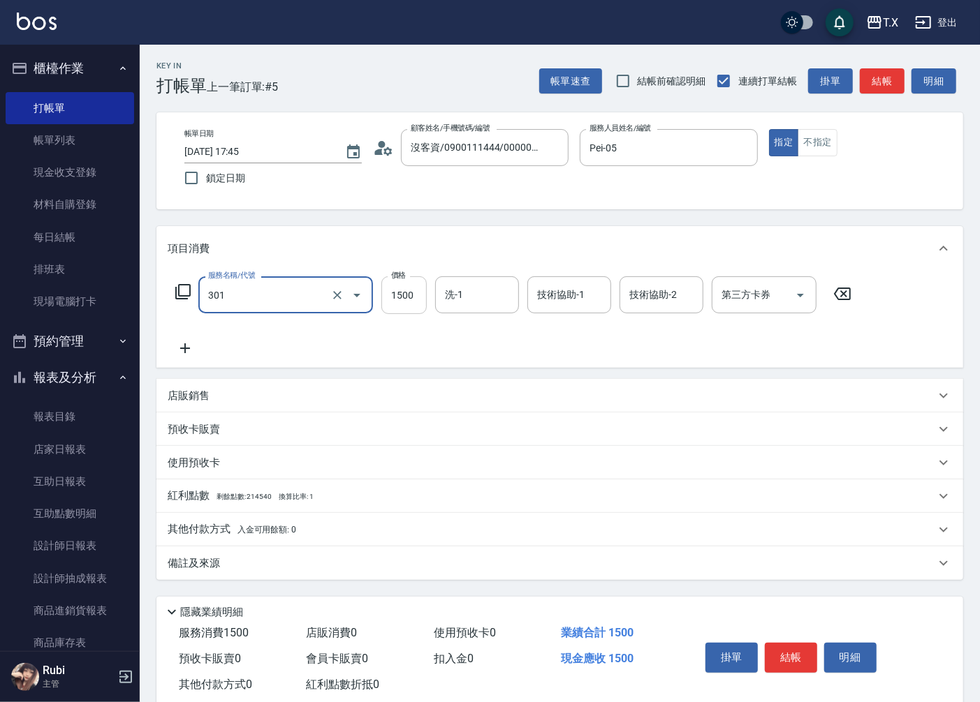
click at [406, 284] on input "1500" at bounding box center [403, 296] width 45 height 38
type input "燙髮(301)"
type input "1"
type input "0"
type input "128"
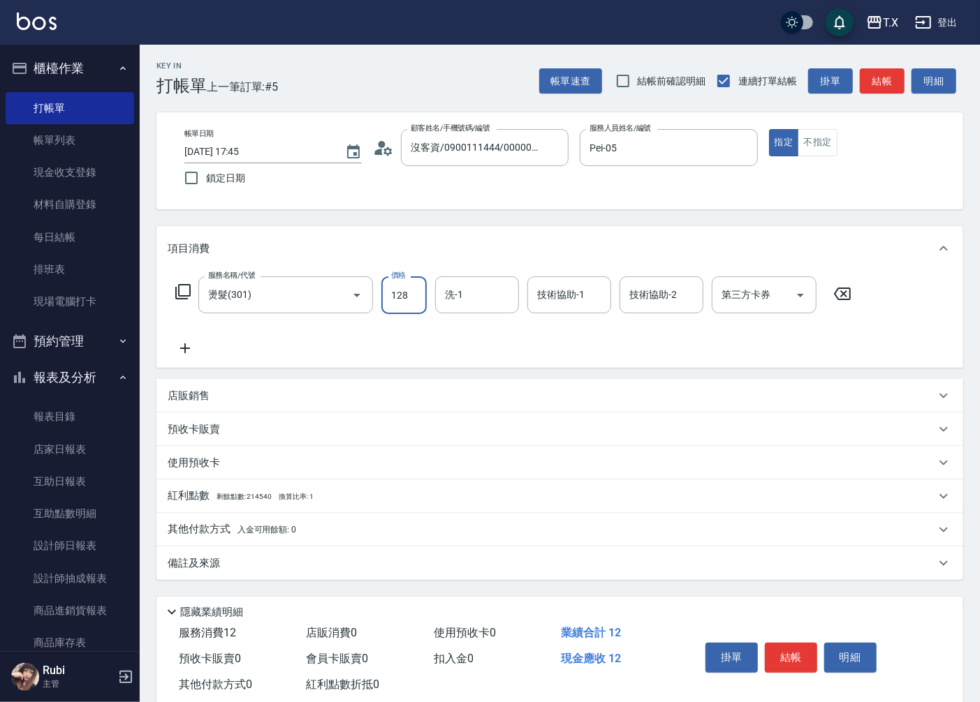
type input "10"
type input "1287"
type input "120"
type input "1287"
click at [180, 352] on icon at bounding box center [185, 348] width 35 height 17
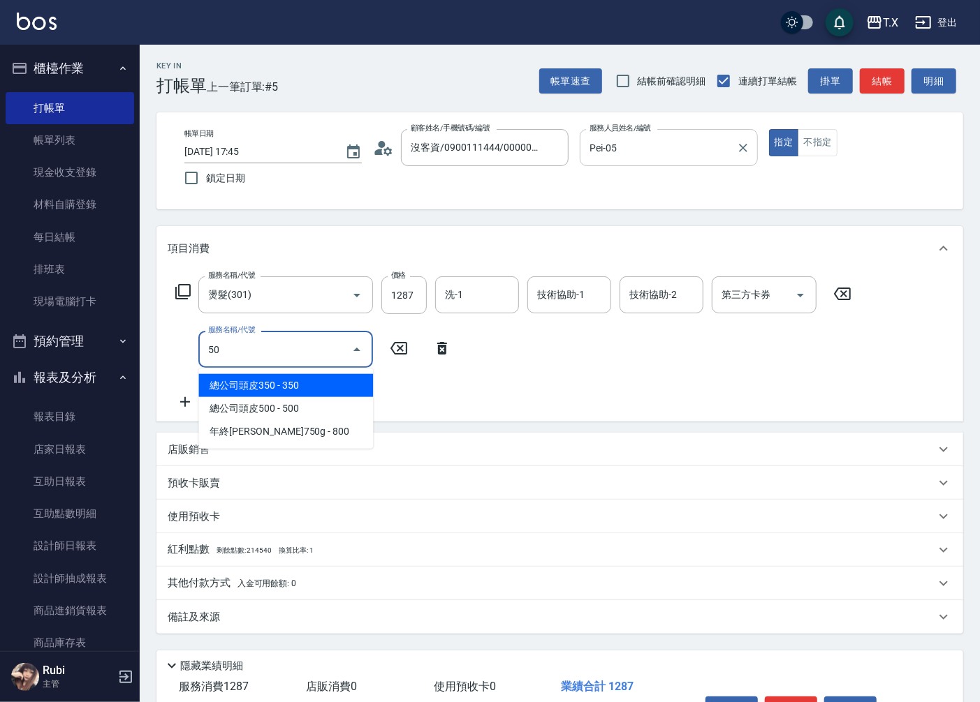
type input "501"
type input "220"
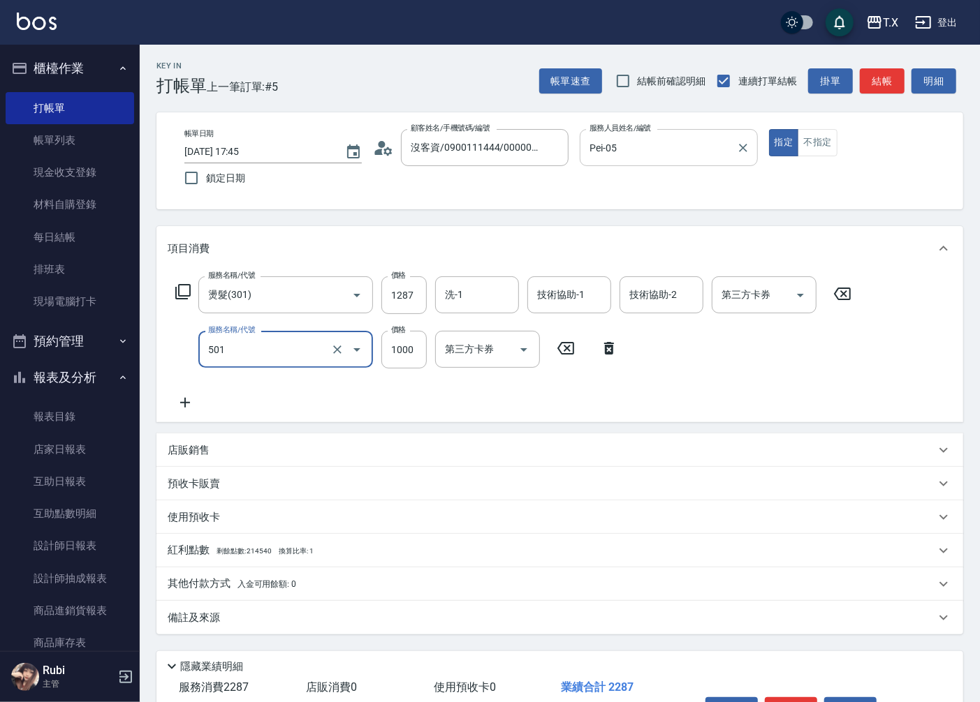
type input "染髮(501)"
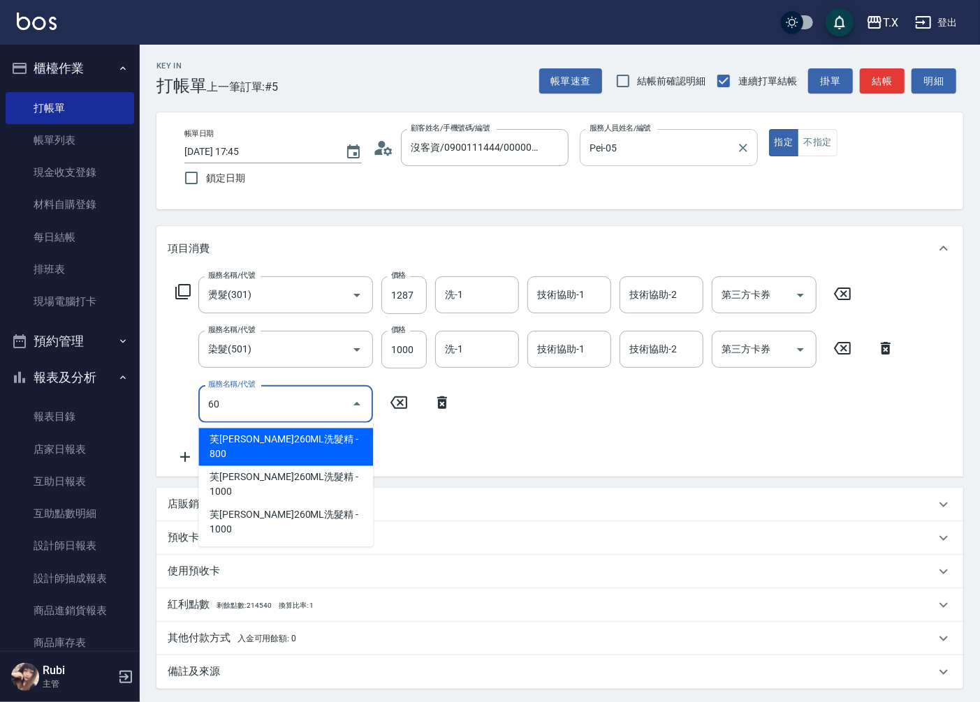
type input "601"
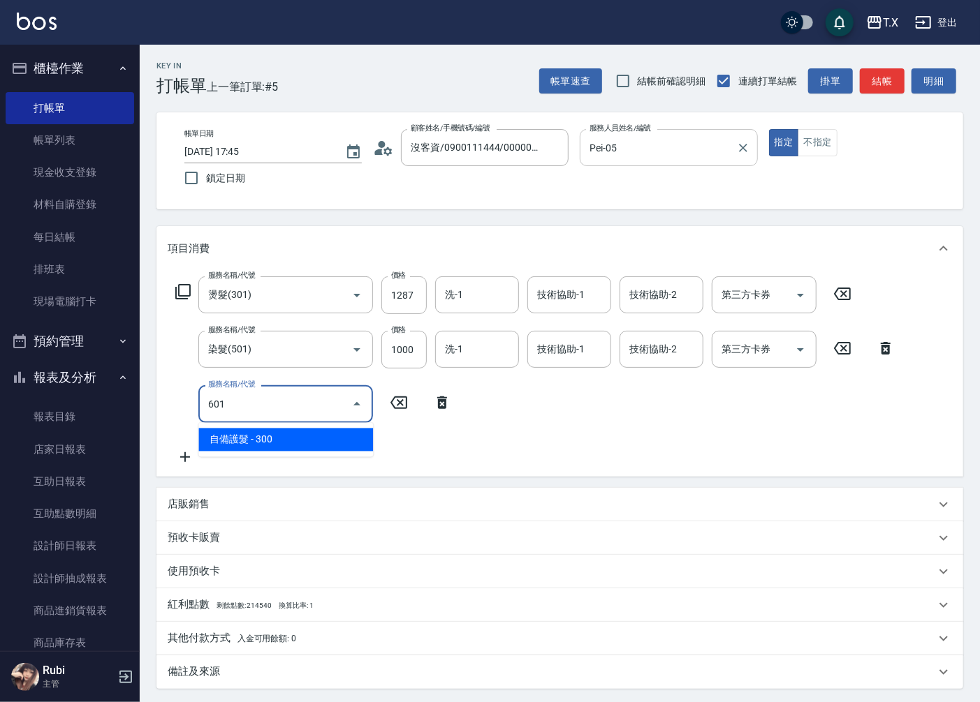
type input "250"
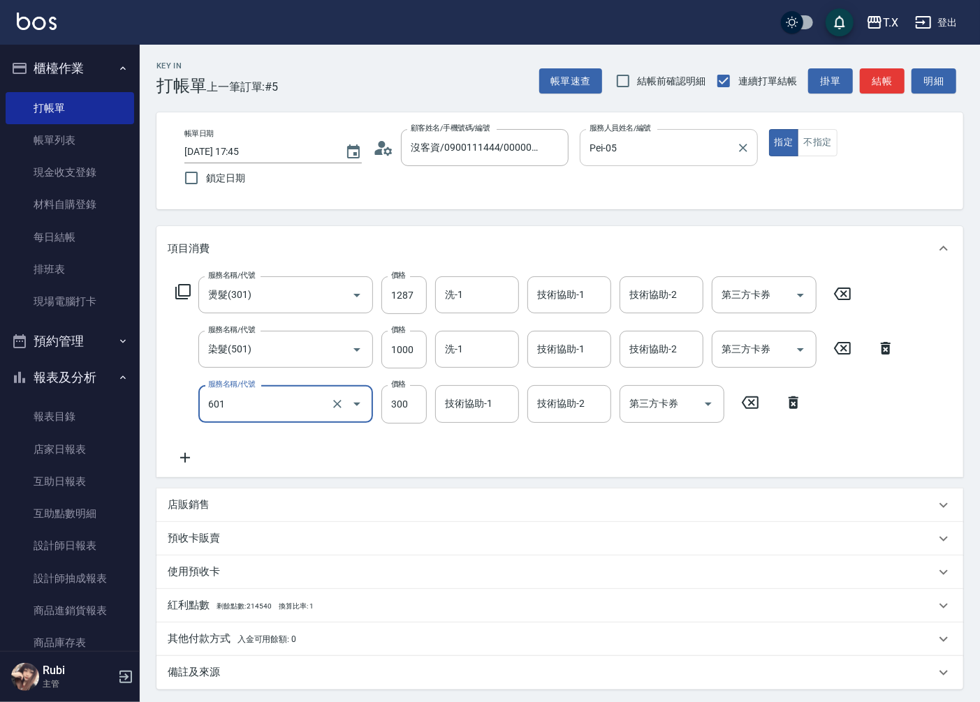
type input "自備護髮(601)"
type input "1"
type input "220"
type input "100"
type input "230"
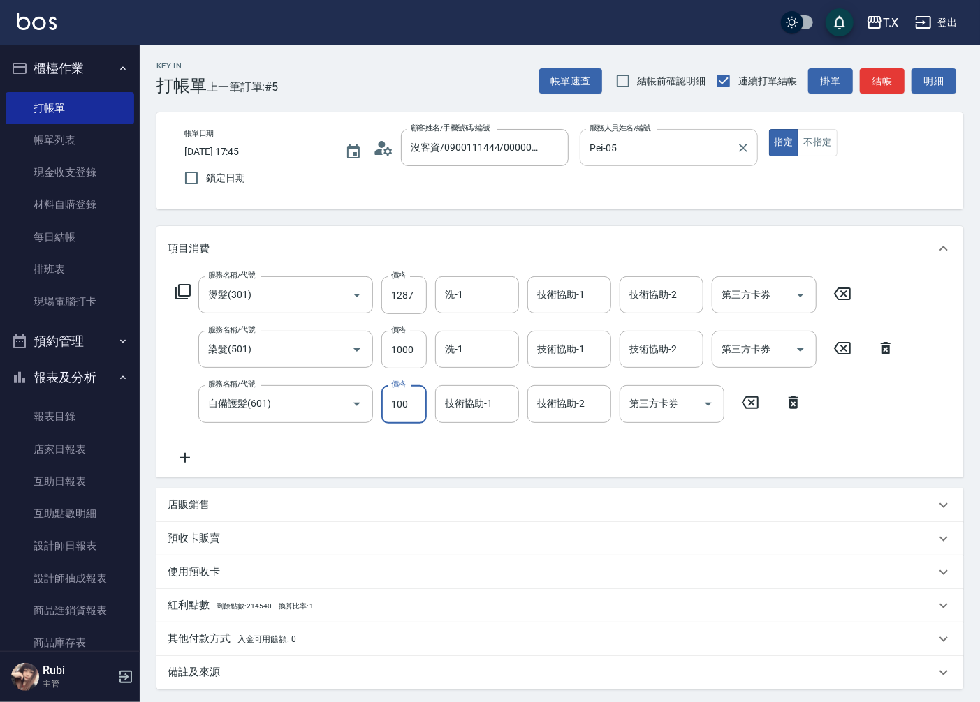
type input "1000"
type input "320"
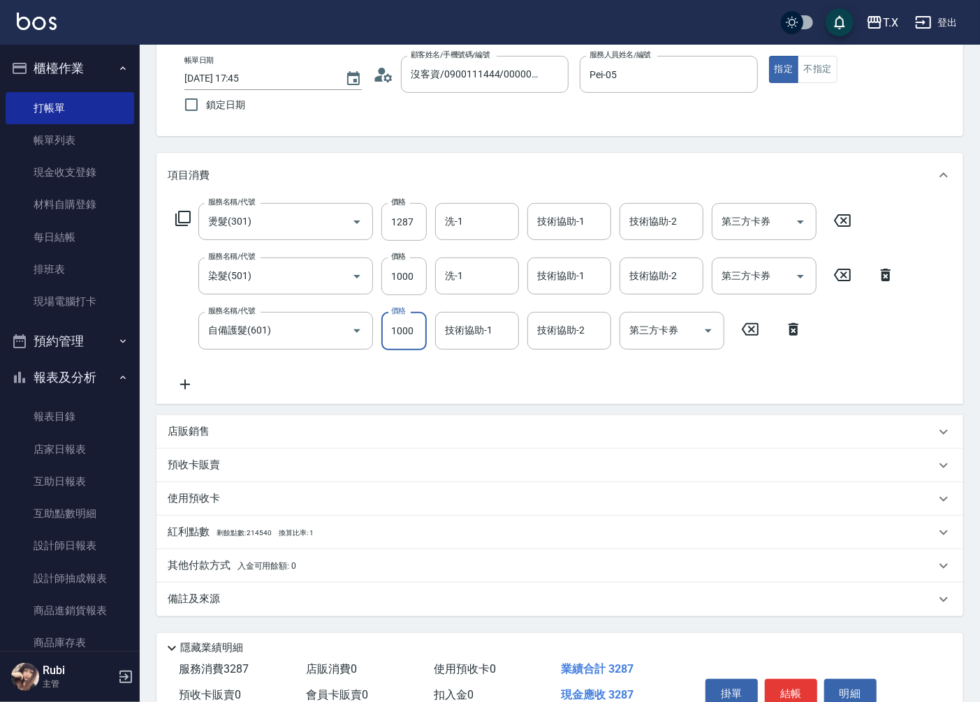
scroll to position [142, 0]
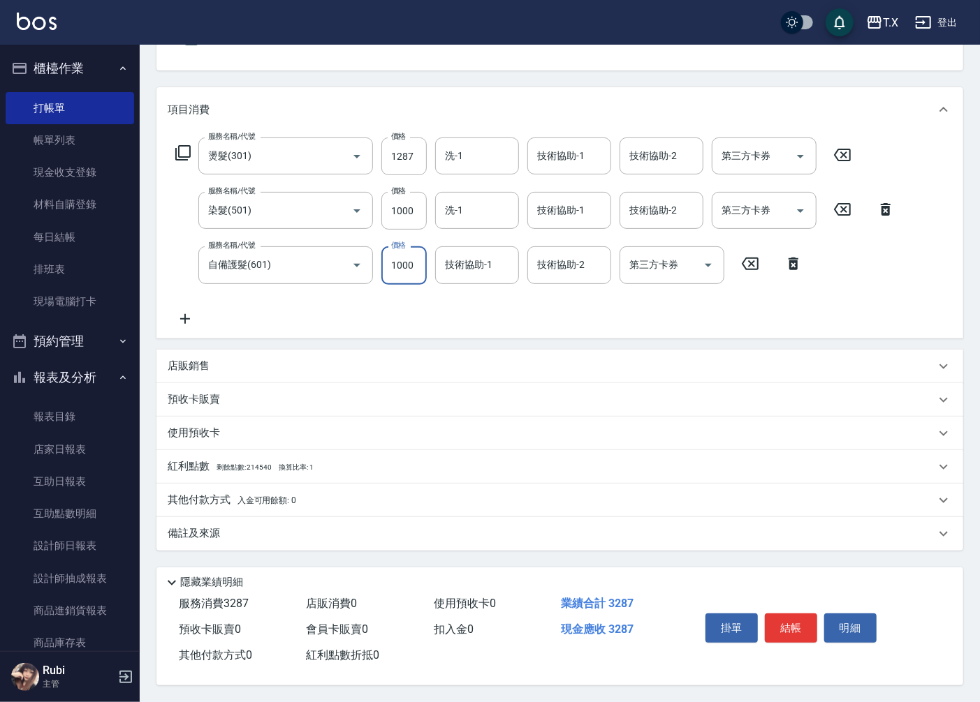
type input "1000"
click at [191, 500] on p "其他付款方式 入金可用餘額: 0" at bounding box center [232, 500] width 128 height 15
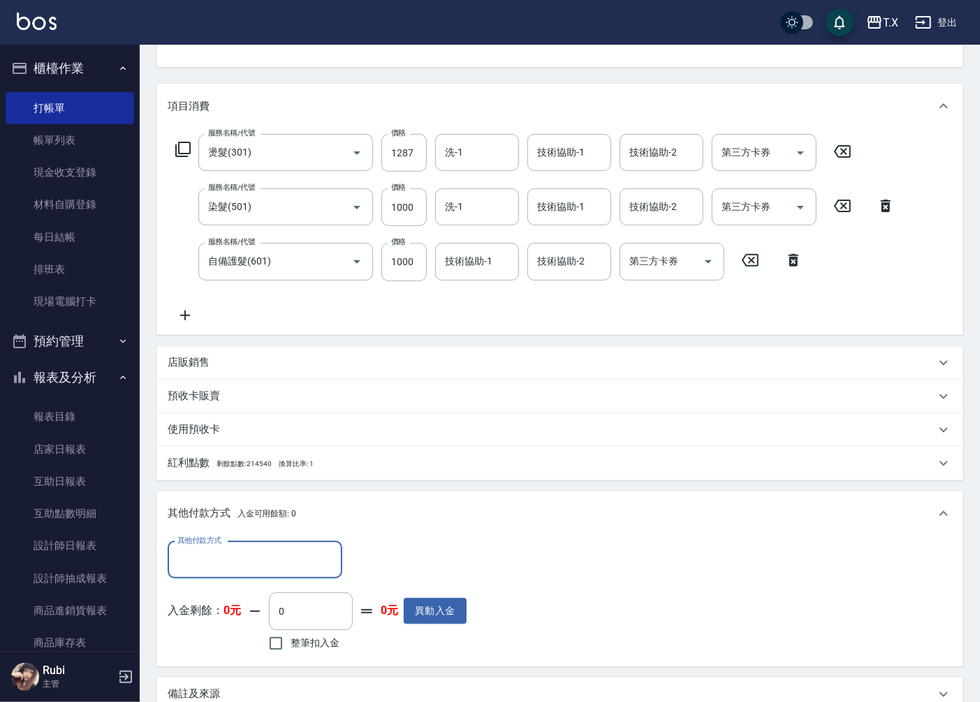
scroll to position [0, 0]
click at [209, 562] on input "其他付款方式" at bounding box center [255, 560] width 162 height 24
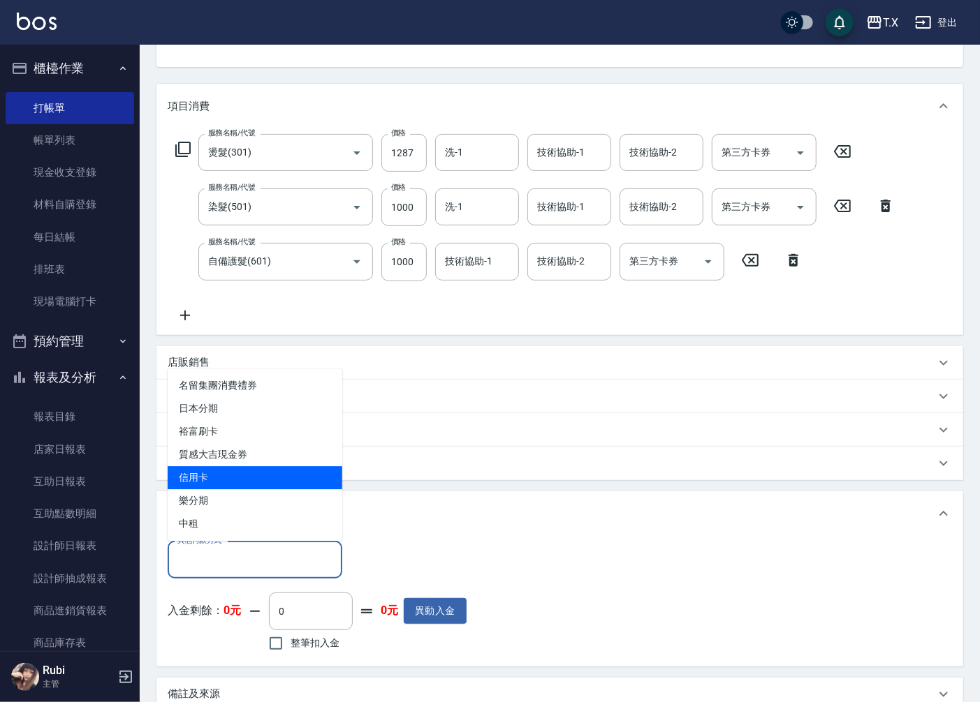
click at [221, 483] on span "信用卡" at bounding box center [255, 477] width 175 height 23
type input "信用卡"
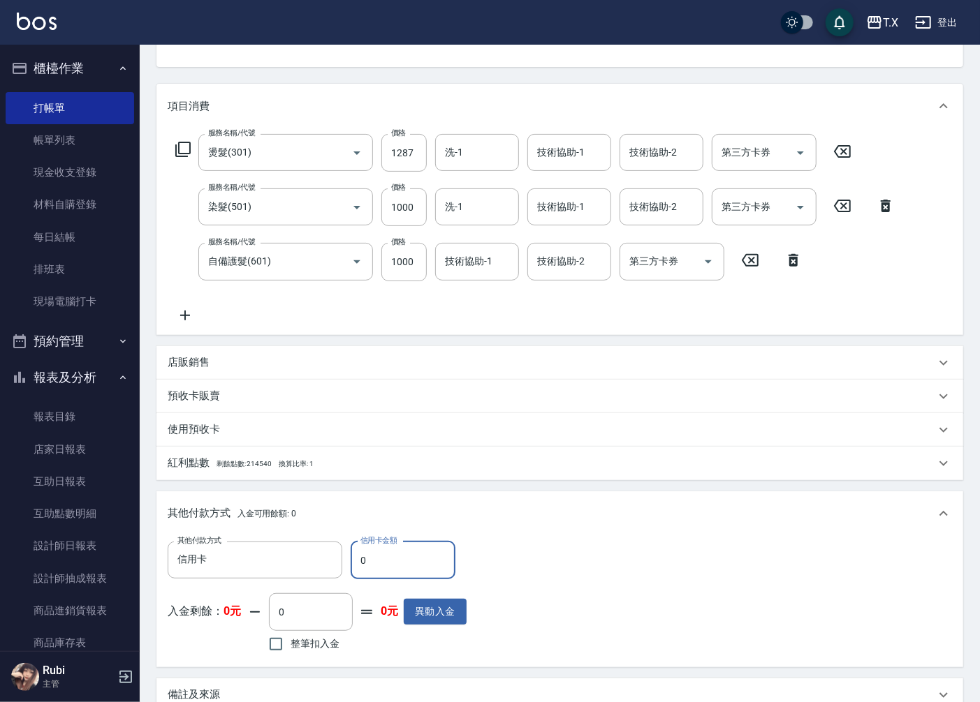
drag, startPoint x: 386, startPoint y: 560, endPoint x: 420, endPoint y: 536, distance: 41.5
click at [339, 577] on div "其他付款方式 信用卡 其他付款方式 信用卡金額 0 信用卡金額" at bounding box center [317, 561] width 299 height 38
type input "328"
type input "290"
type input "3287"
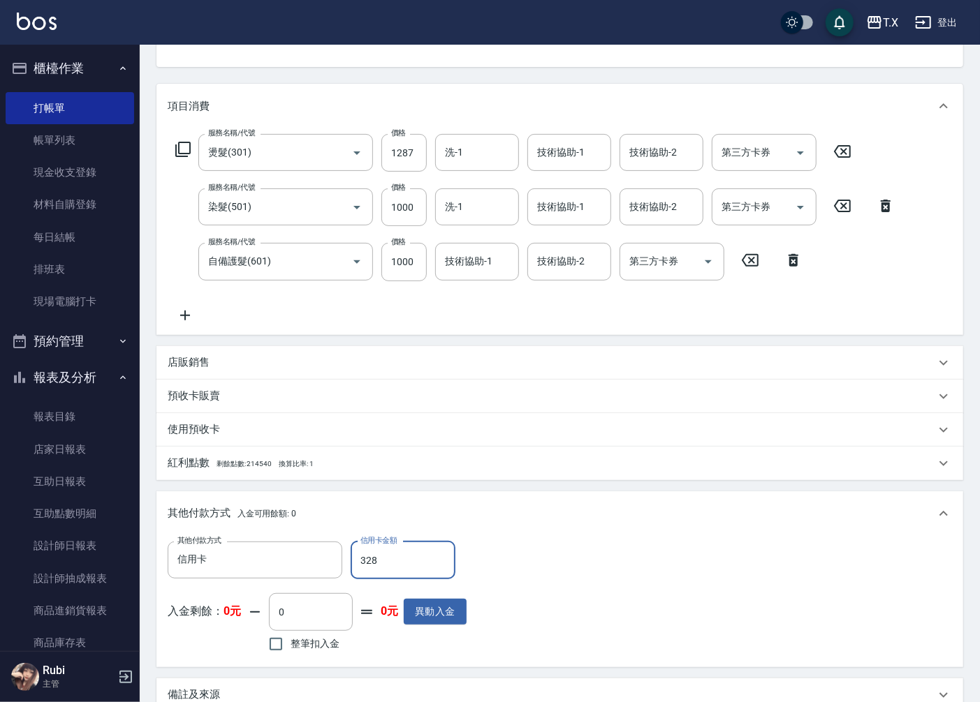
type input "0"
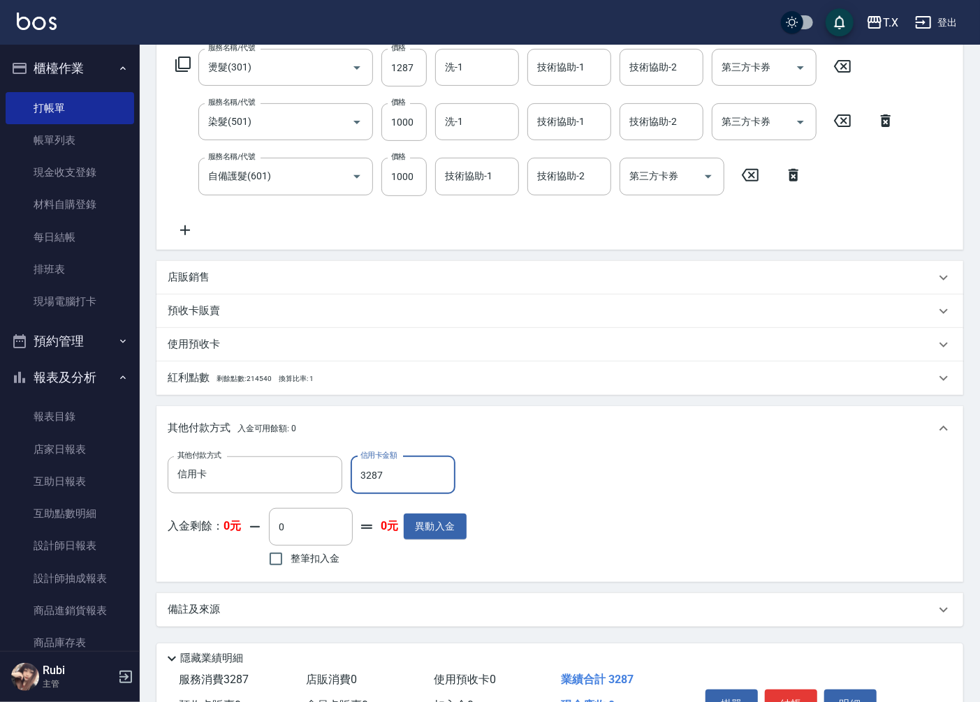
scroll to position [308, 0]
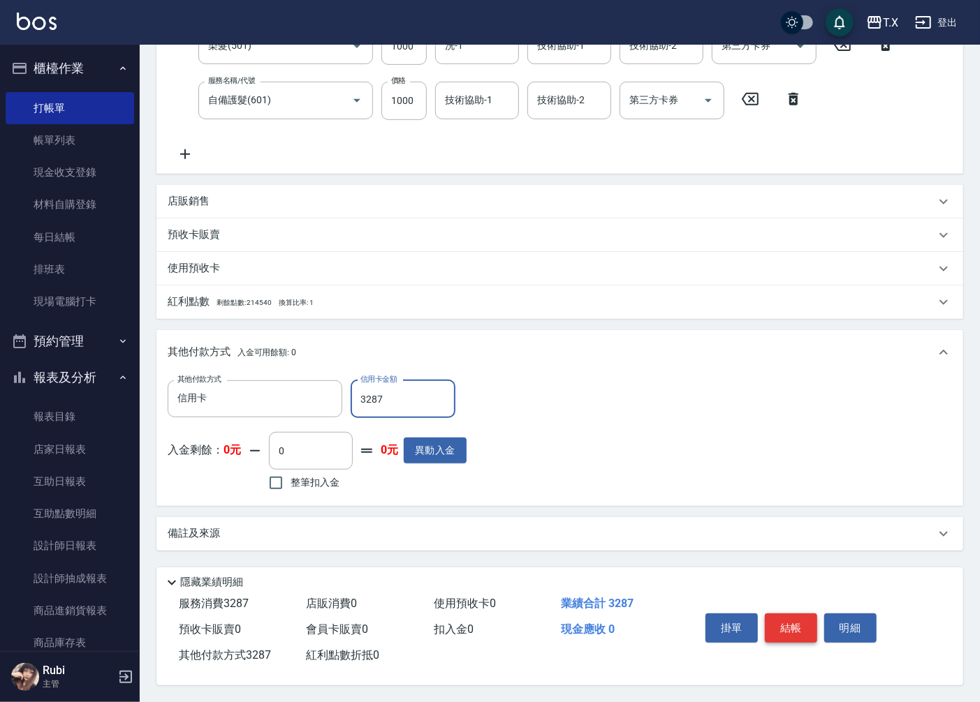
type input "3287"
click at [793, 632] on button "結帳" at bounding box center [791, 628] width 52 height 29
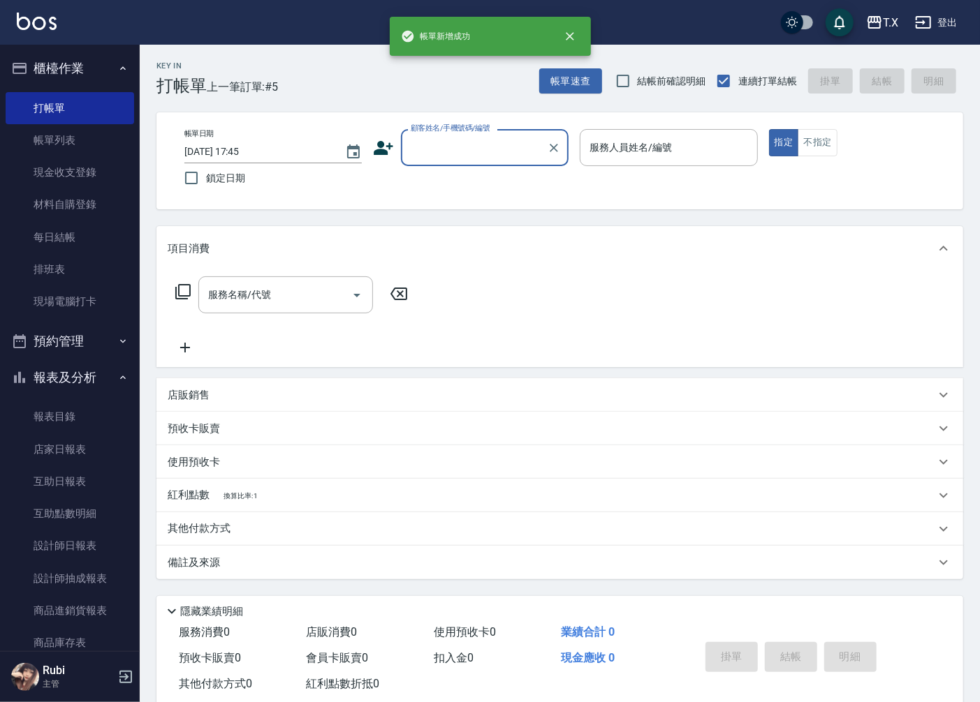
scroll to position [0, 0]
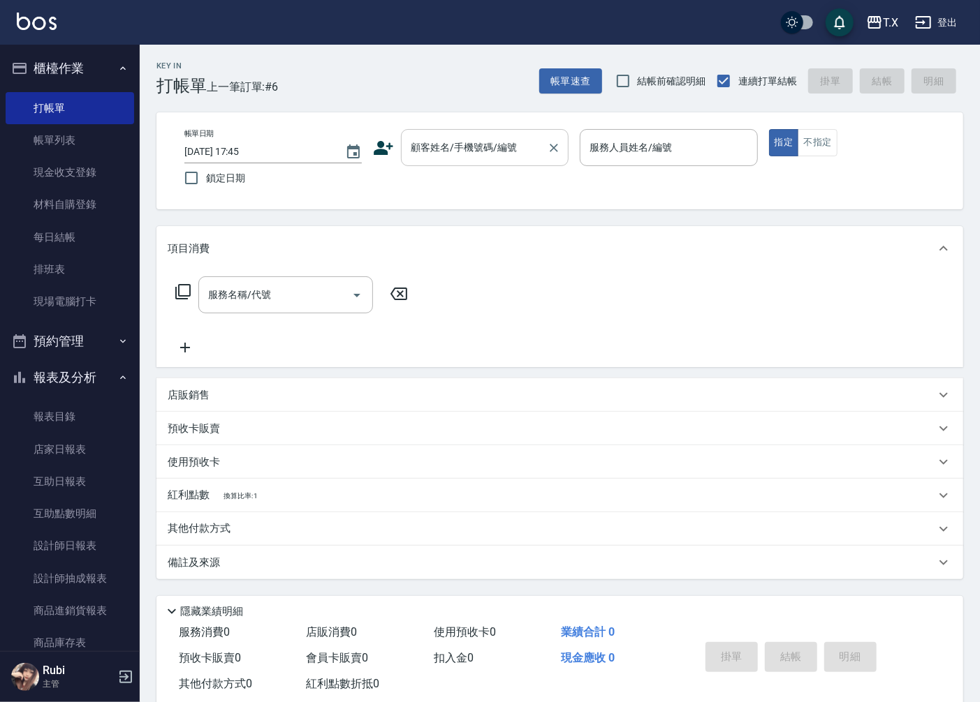
click at [464, 154] on input "顧客姓名/手機號碼/編號" at bounding box center [474, 147] width 134 height 24
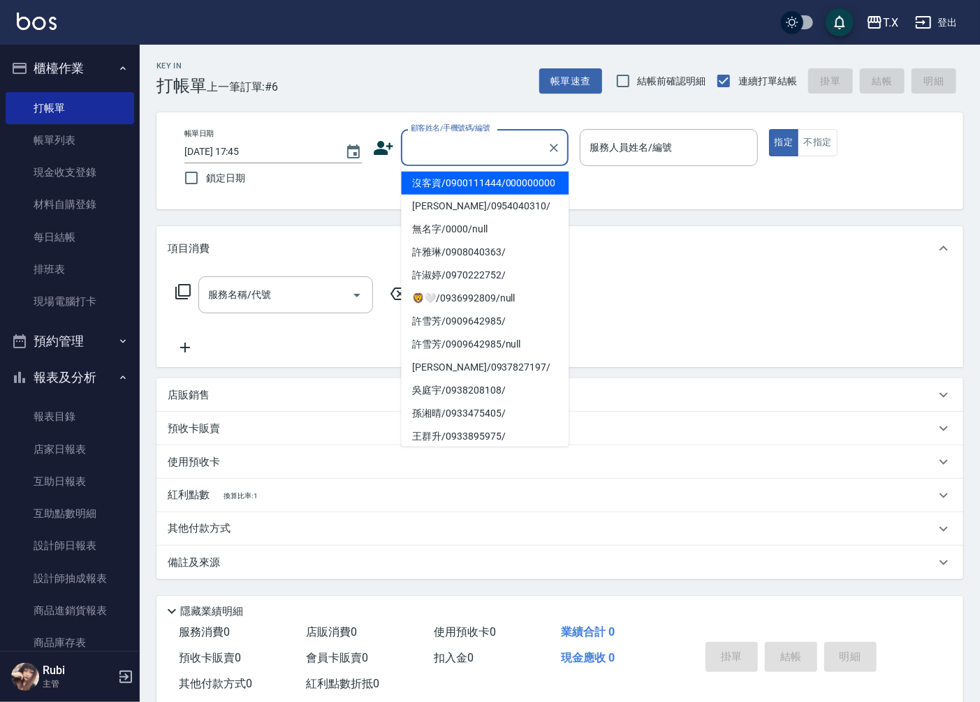
click at [459, 195] on li "沒客資/0900111444/000000000" at bounding box center [485, 183] width 168 height 23
type input "沒客資/0900111444/000000000"
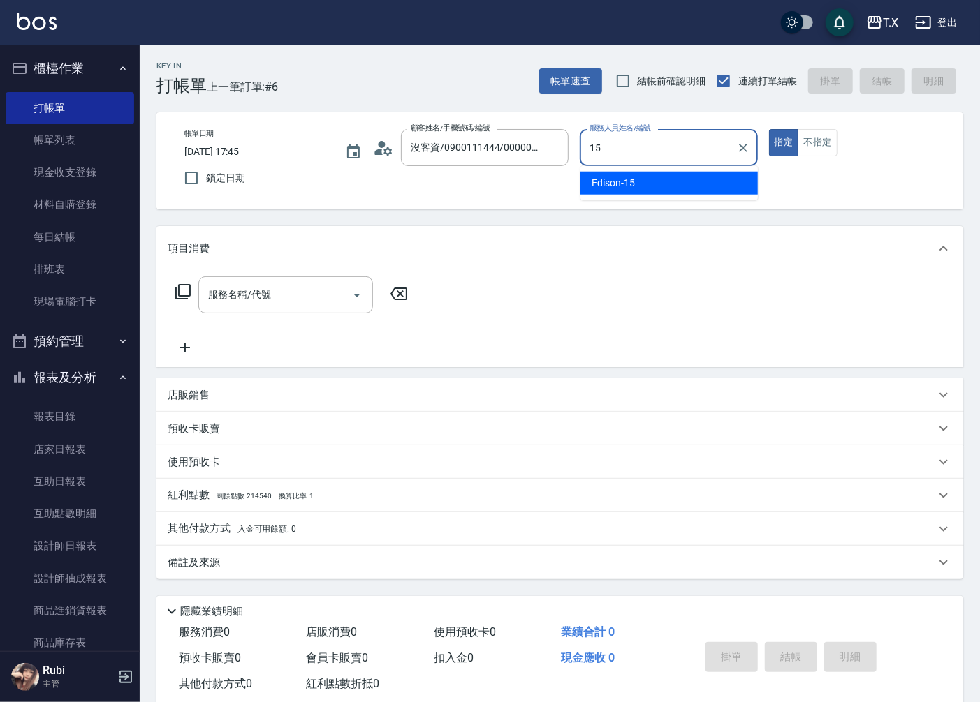
type input "Edison-15"
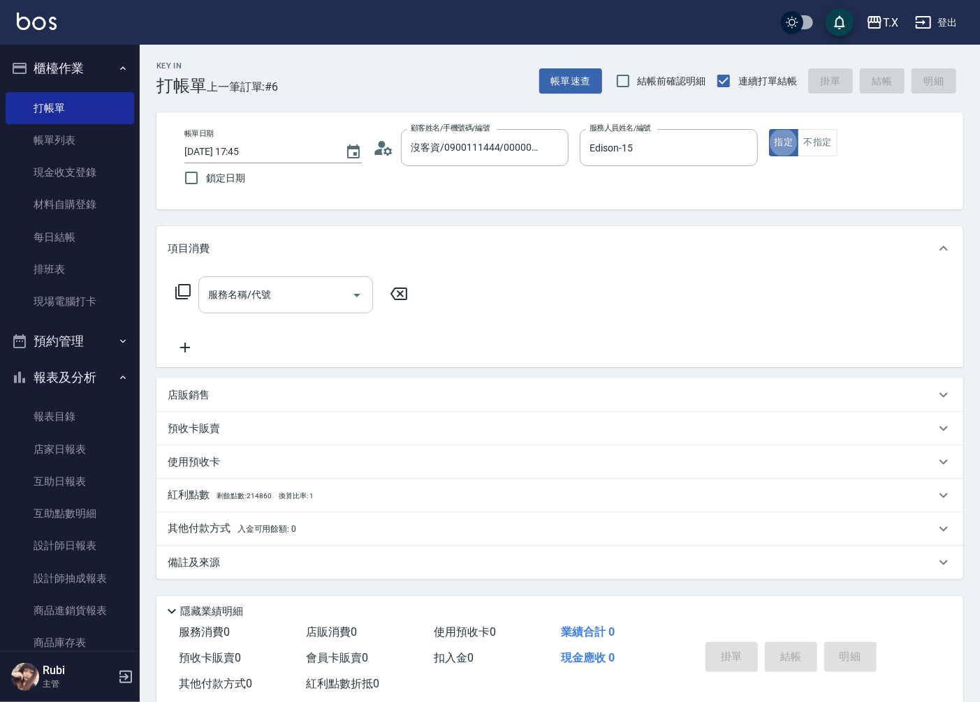
click at [309, 302] on input "服務名稱/代號" at bounding box center [275, 295] width 141 height 24
type input "r"
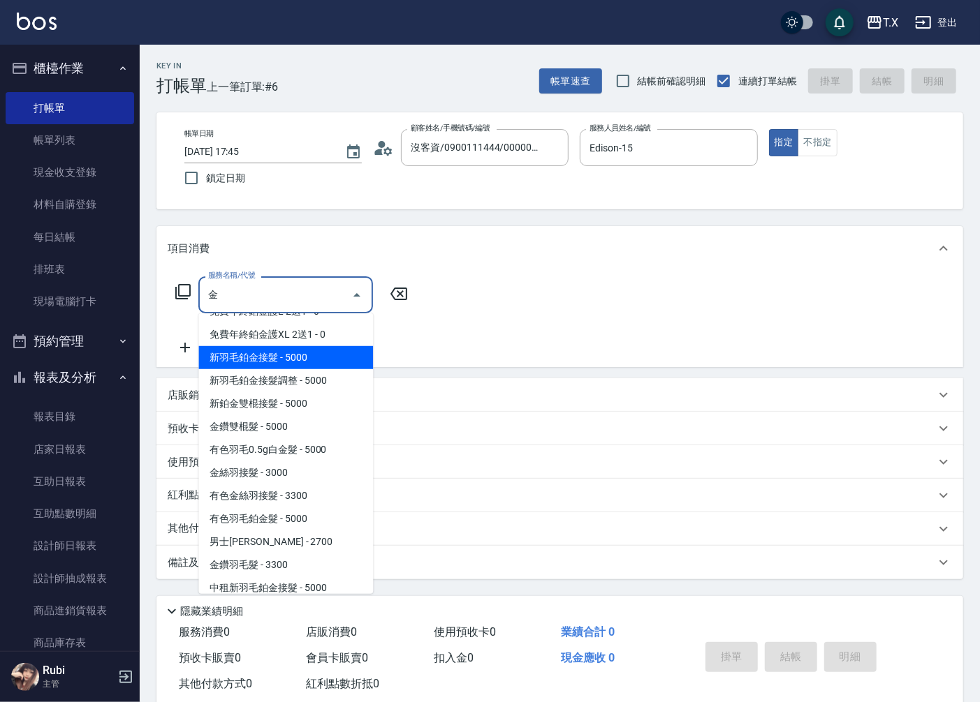
scroll to position [161, 0]
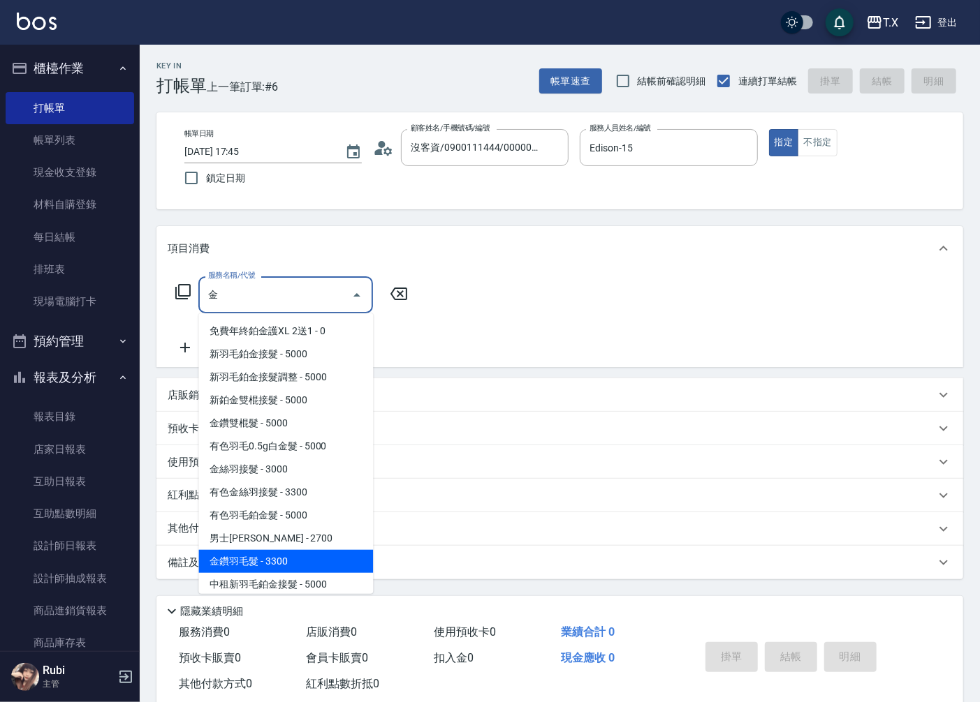
drag, startPoint x: 263, startPoint y: 417, endPoint x: 271, endPoint y: 563, distance: 146.8
click at [271, 563] on ul "鉑金S - 1500 鉑金M - 2000 鉑金L - 2500 免費鉑金護髮 - 0 免費年終鉑金護S 2送1 - 0 免費年終鉑金護M 2送1 - 0 免…" at bounding box center [285, 454] width 175 height 281
click at [271, 563] on span "金鑽羽毛髮 - 3300" at bounding box center [285, 561] width 175 height 23
type input "金鑽羽毛髮(719)"
type input "330"
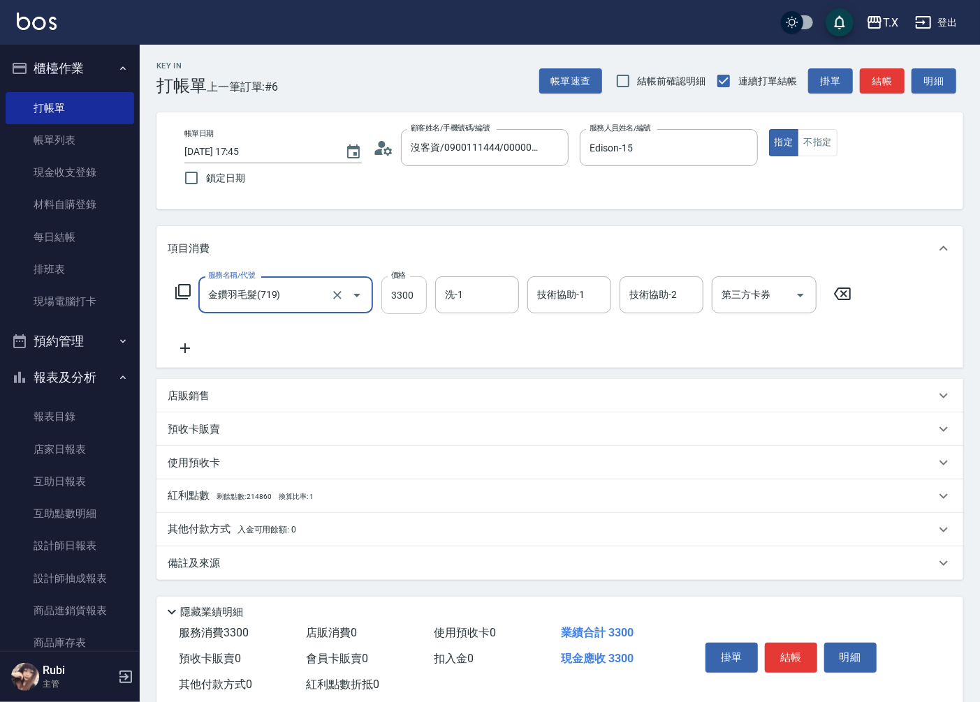
type input "金鑽羽毛髮(719)"
click at [389, 299] on input "3300" at bounding box center [403, 296] width 45 height 38
type input "1"
type input "0"
type input "146"
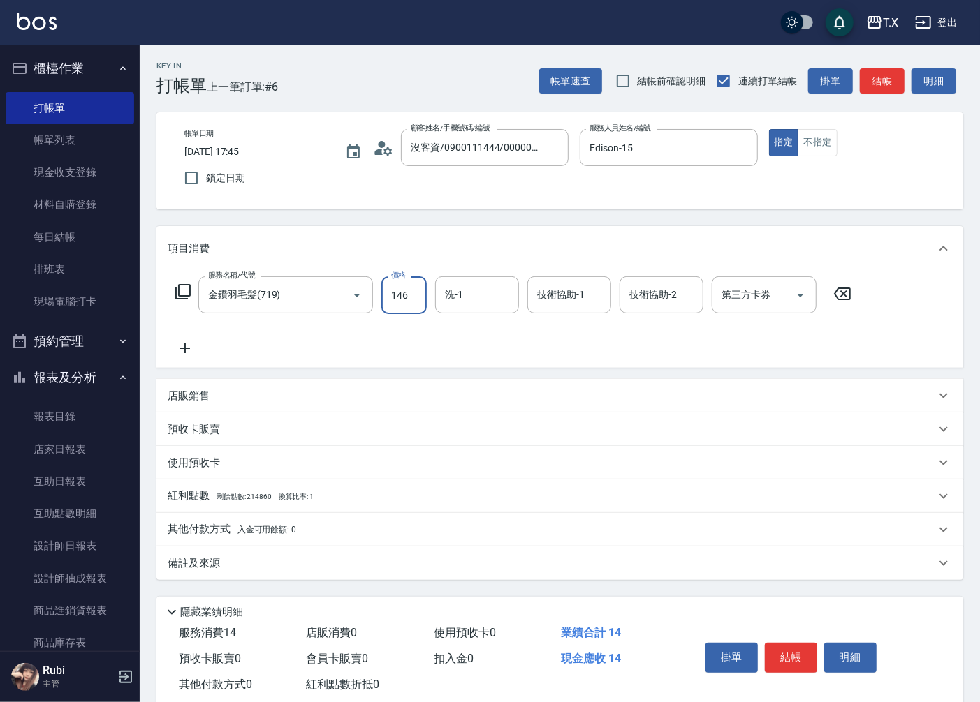
type input "10"
type input "1468"
type input "1460"
type input "14680"
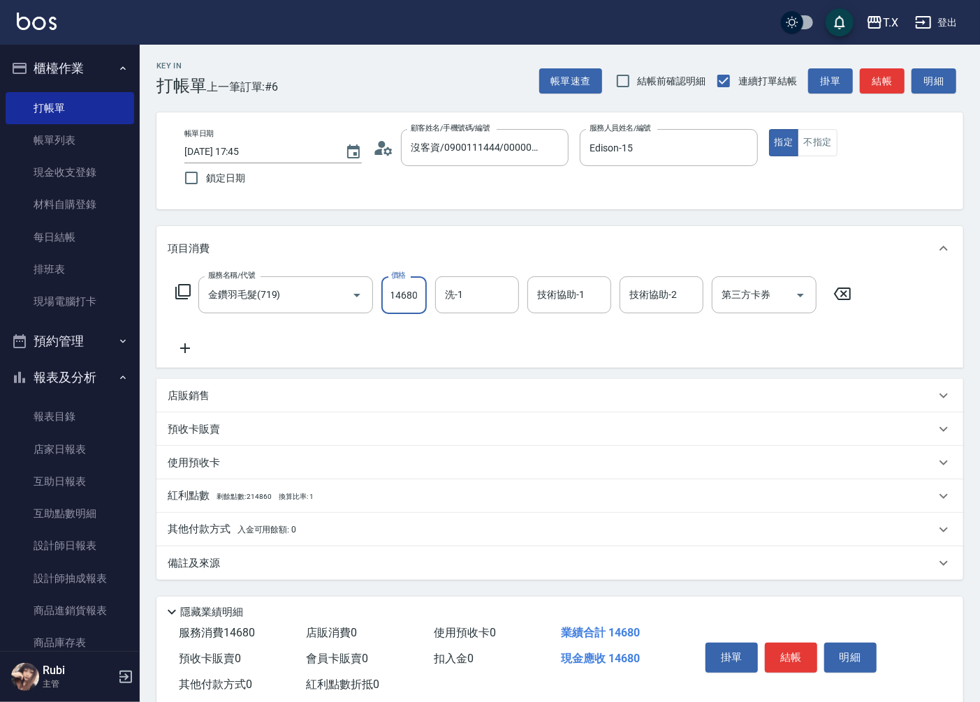
click at [191, 344] on icon at bounding box center [185, 348] width 35 height 17
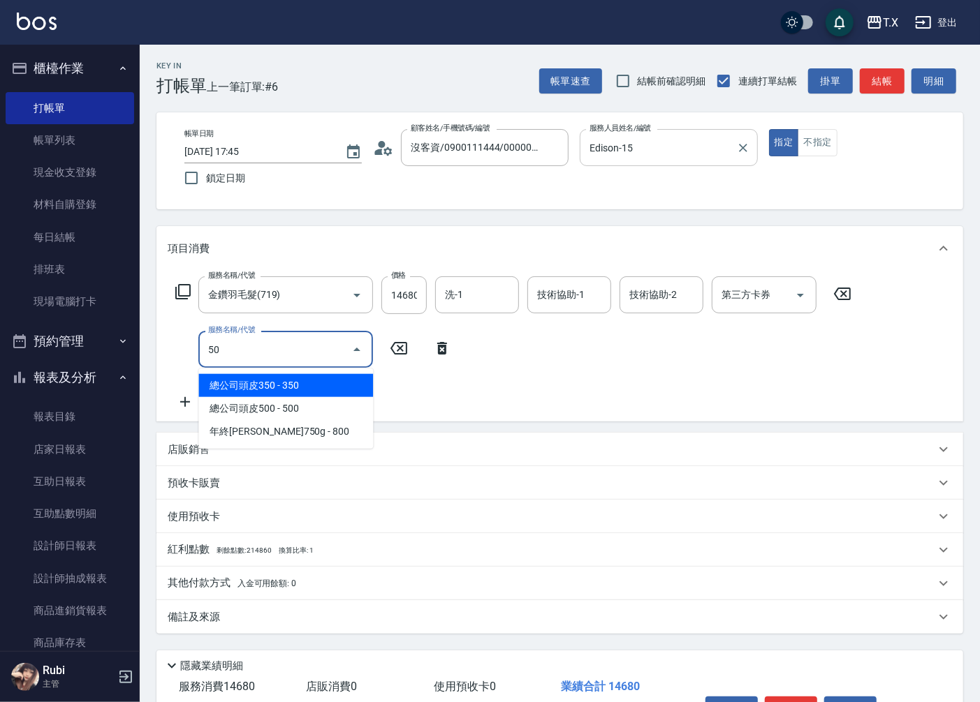
type input "501"
type input "1560"
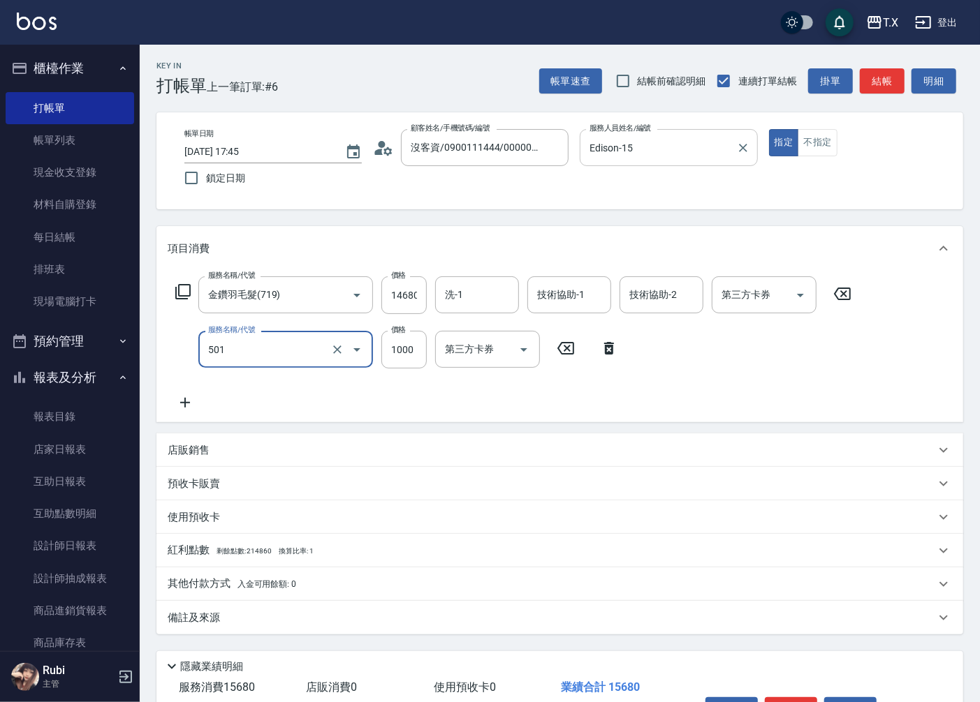
type input "染髮(501)"
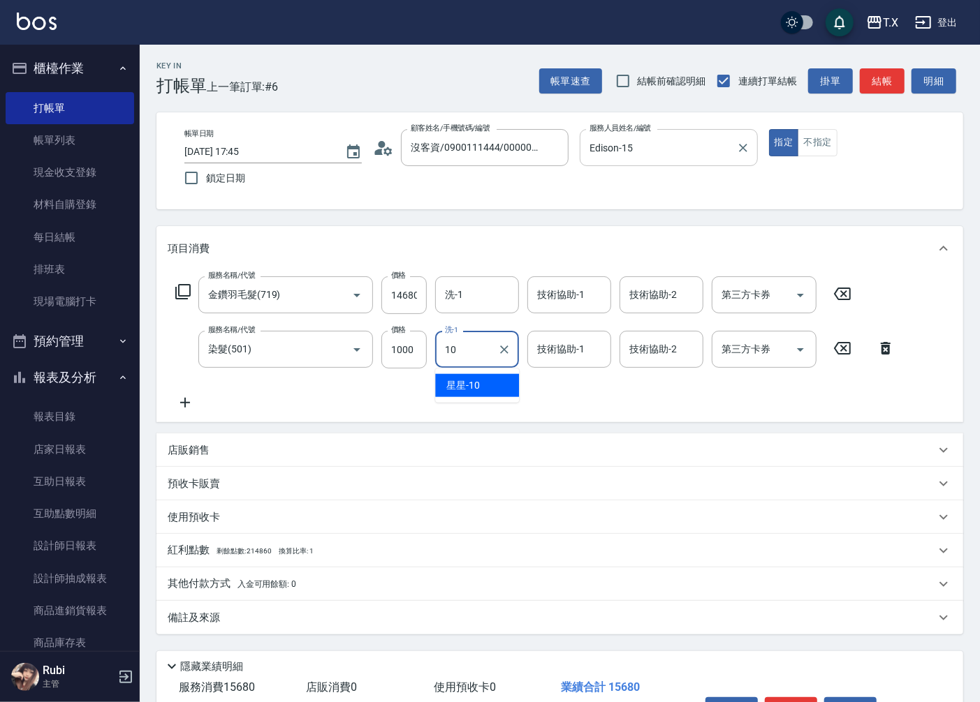
type input "星星-10"
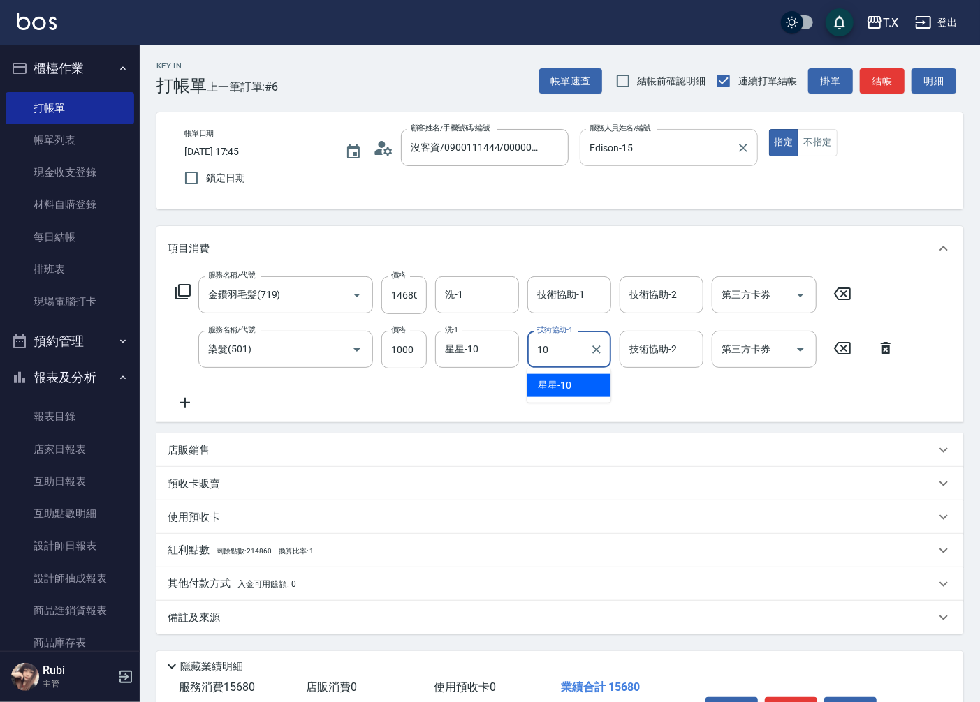
type input "10"
type input "."
type input "星星-10"
type input "."
click at [497, 299] on input "洗-1" at bounding box center [476, 295] width 71 height 24
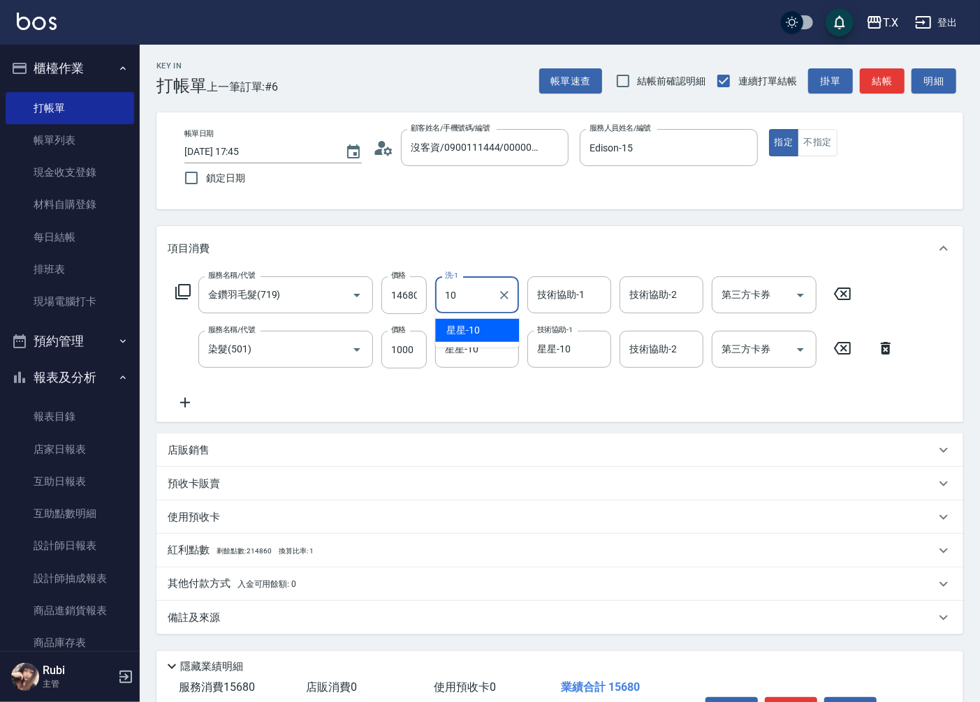
click at [466, 335] on span "星星 -10" at bounding box center [463, 330] width 34 height 15
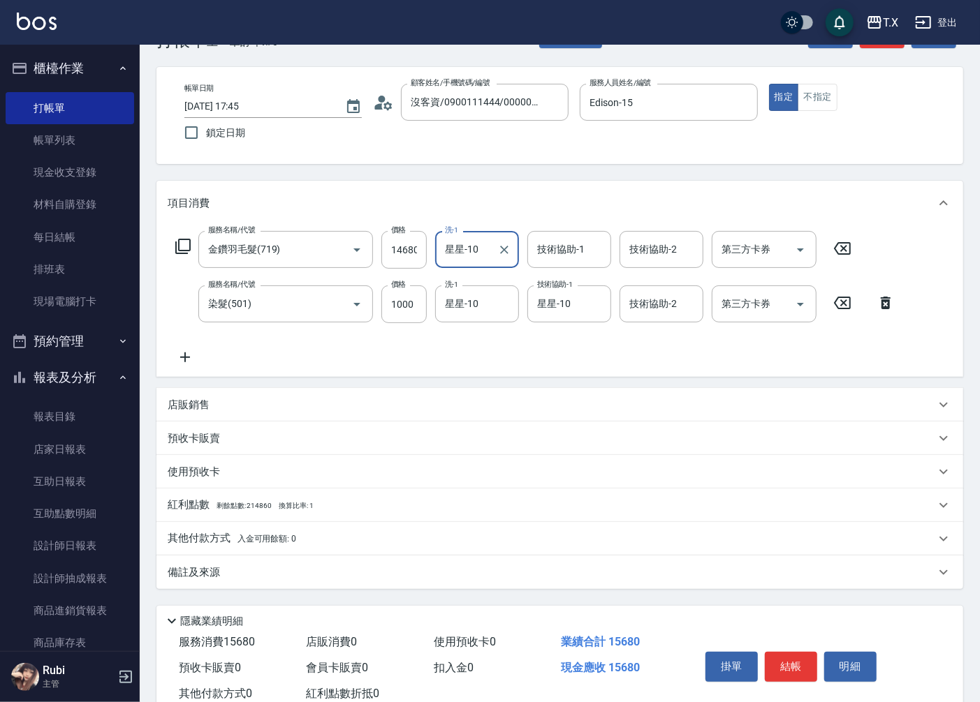
scroll to position [88, 0]
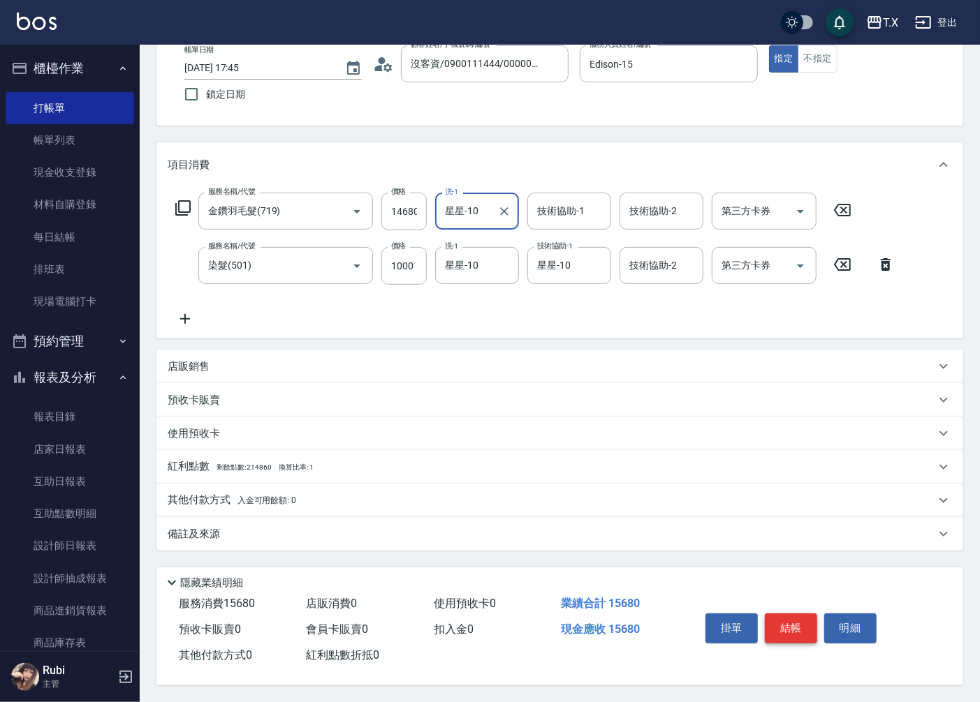
type input "星星-10"
click at [783, 622] on button "結帳" at bounding box center [791, 628] width 52 height 29
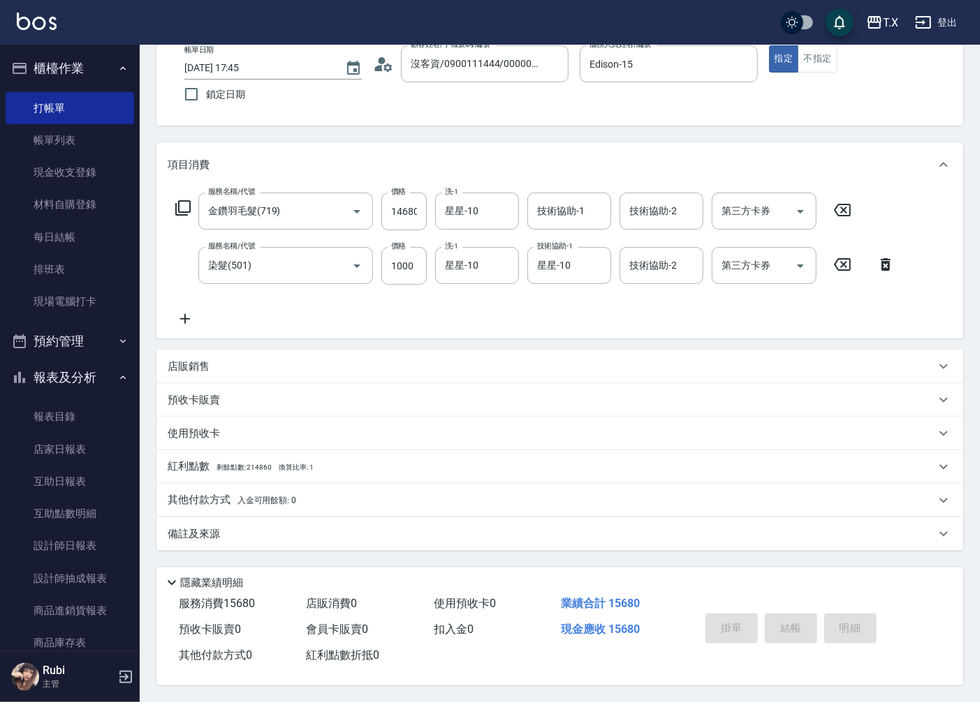
type input "[DATE] 17:47"
type input "0"
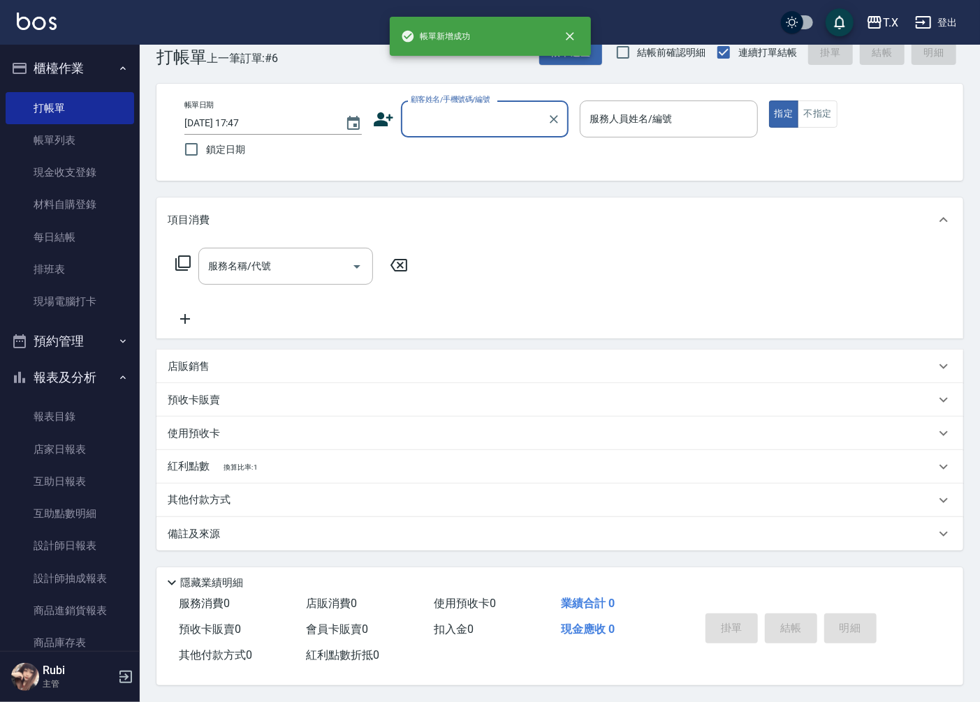
scroll to position [0, 0]
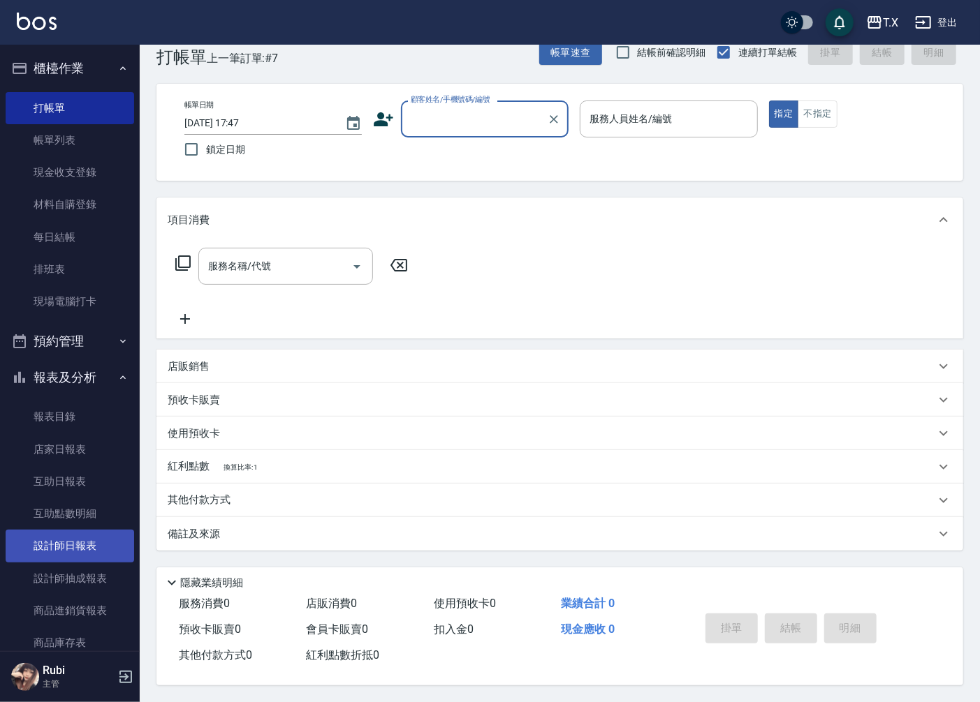
click at [96, 553] on link "設計師日報表" at bounding box center [70, 546] width 128 height 32
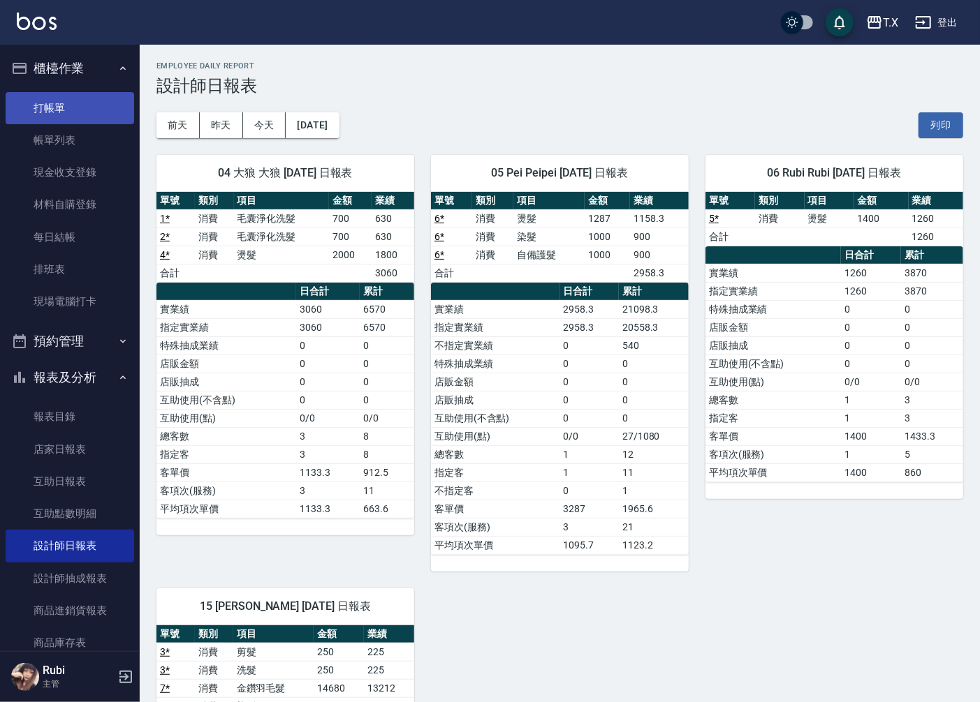
click at [95, 105] on link "打帳單" at bounding box center [70, 108] width 128 height 32
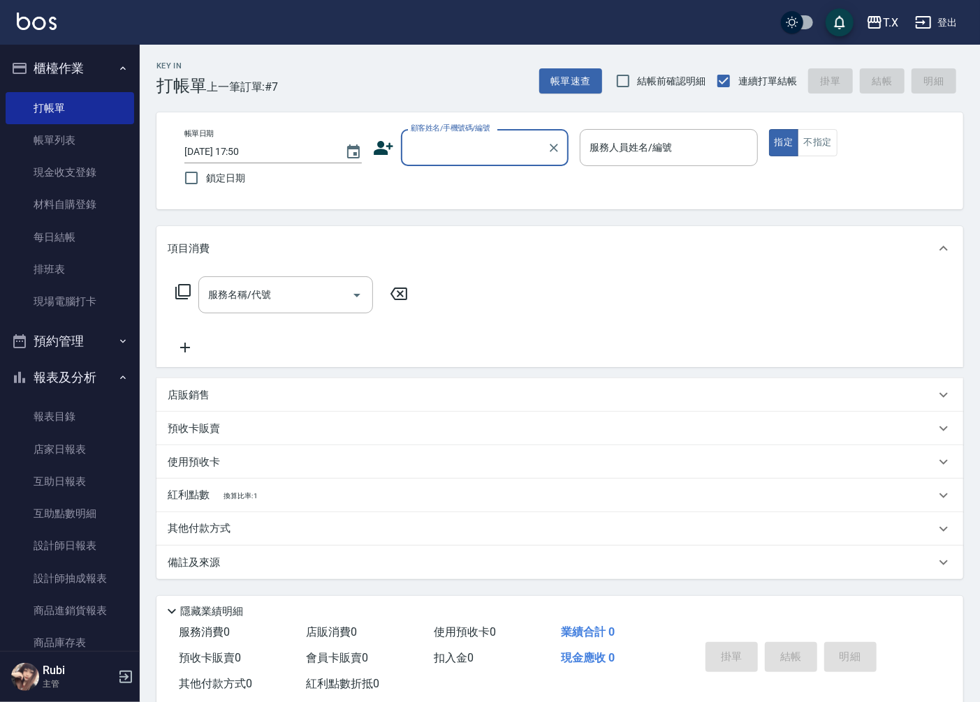
drag, startPoint x: 425, startPoint y: 156, endPoint x: 465, endPoint y: 162, distance: 41.0
click at [426, 156] on input "顧客姓名/手機號碼/編號" at bounding box center [474, 147] width 134 height 24
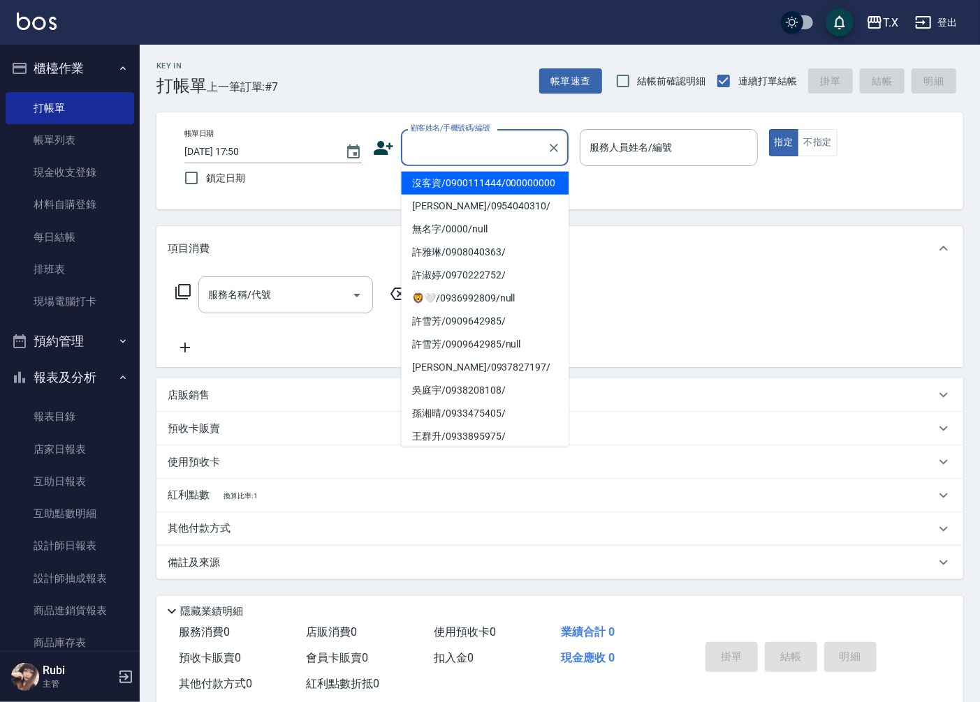
click at [476, 177] on li "沒客資/0900111444/000000000" at bounding box center [485, 183] width 168 height 23
type input "沒客資/0900111444/000000000"
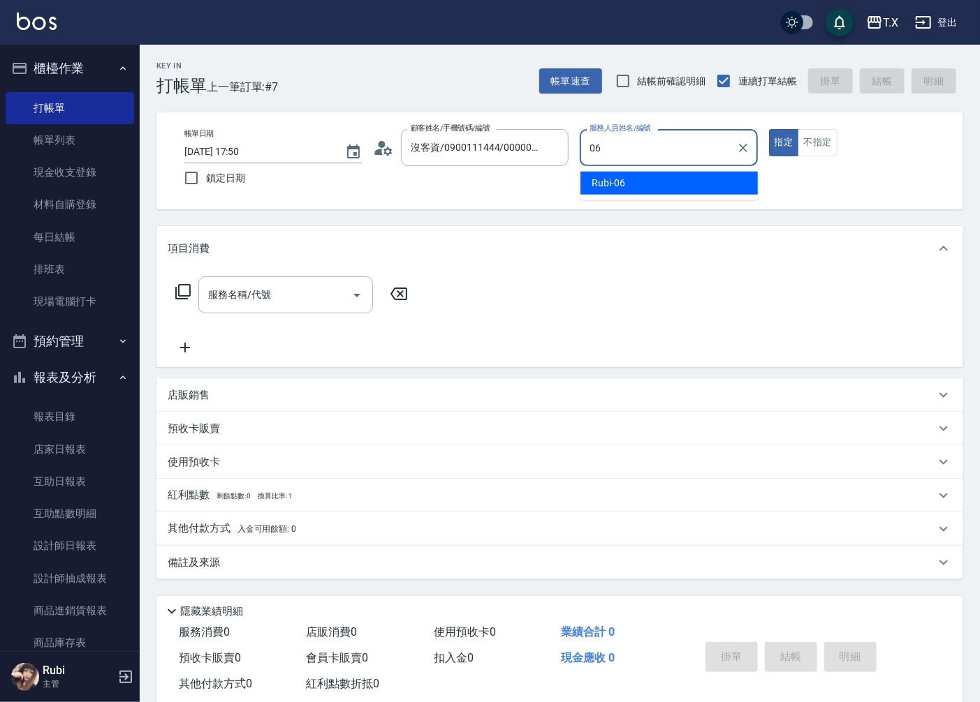
type input "Rubi-06"
type button "true"
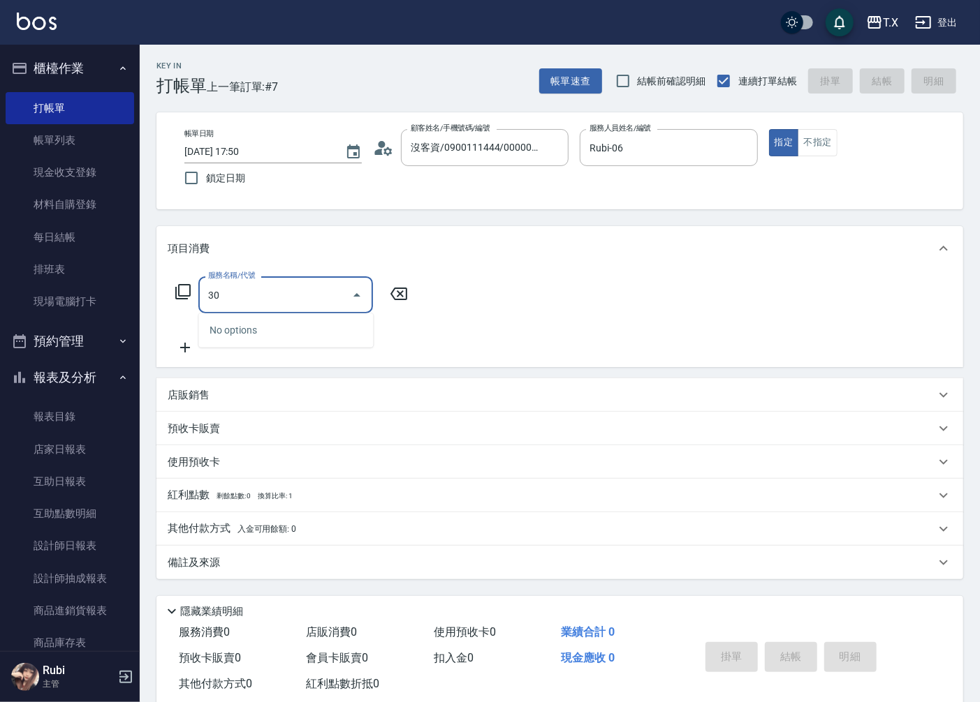
type input "301"
type input "150"
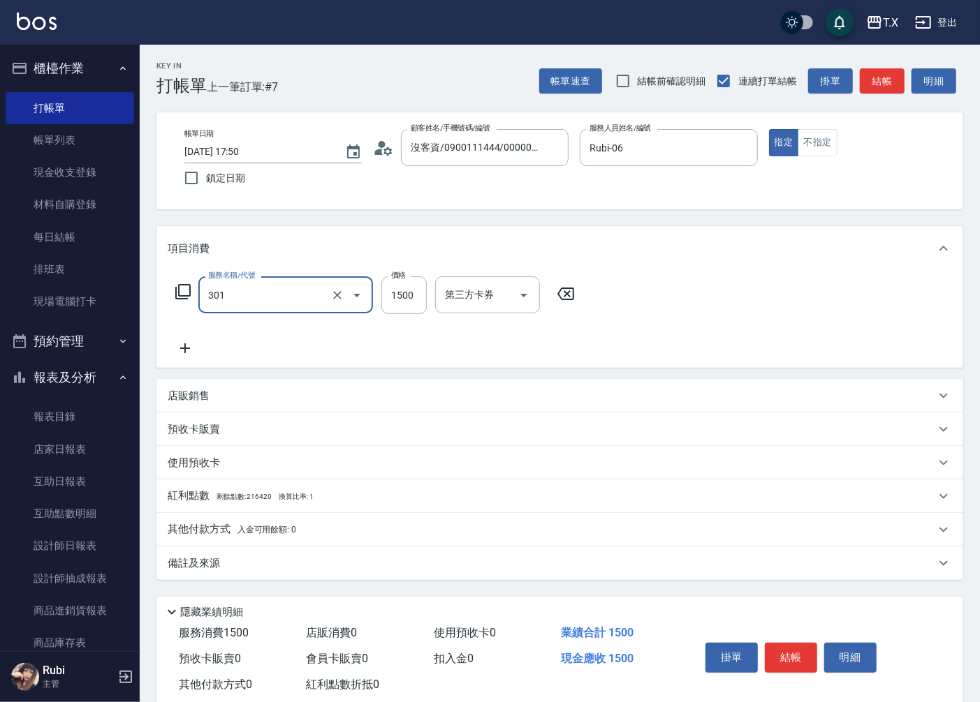
type input "燙髮(301)"
type input "1"
type input "0"
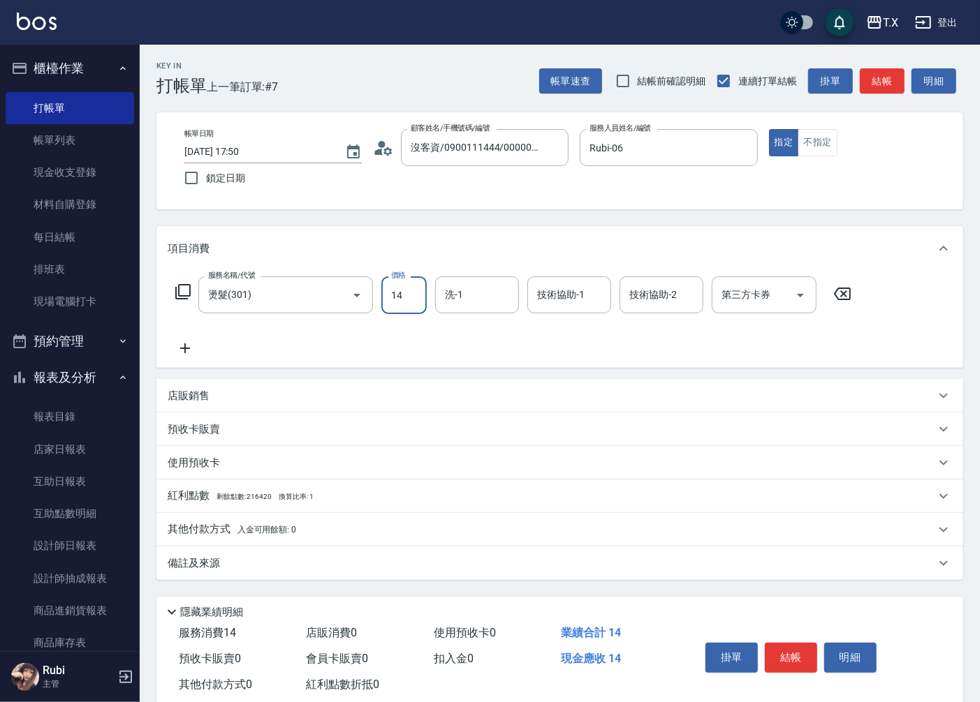
type input "140"
type input "1400"
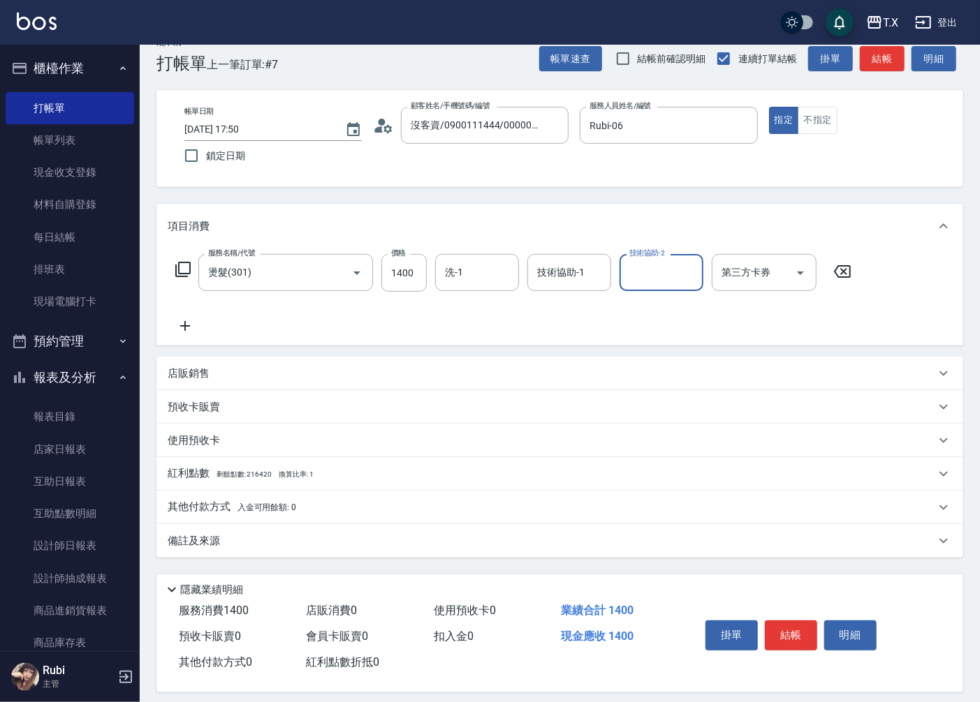
scroll to position [33, 0]
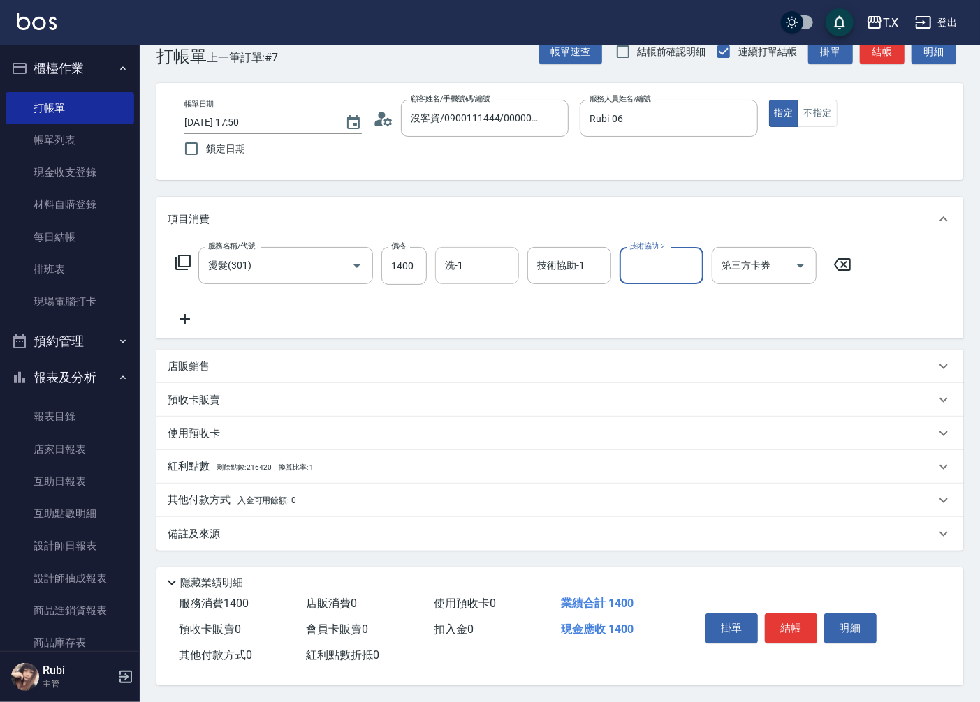
click at [471, 279] on div "洗-1" at bounding box center [477, 265] width 84 height 37
type input "星星-10"
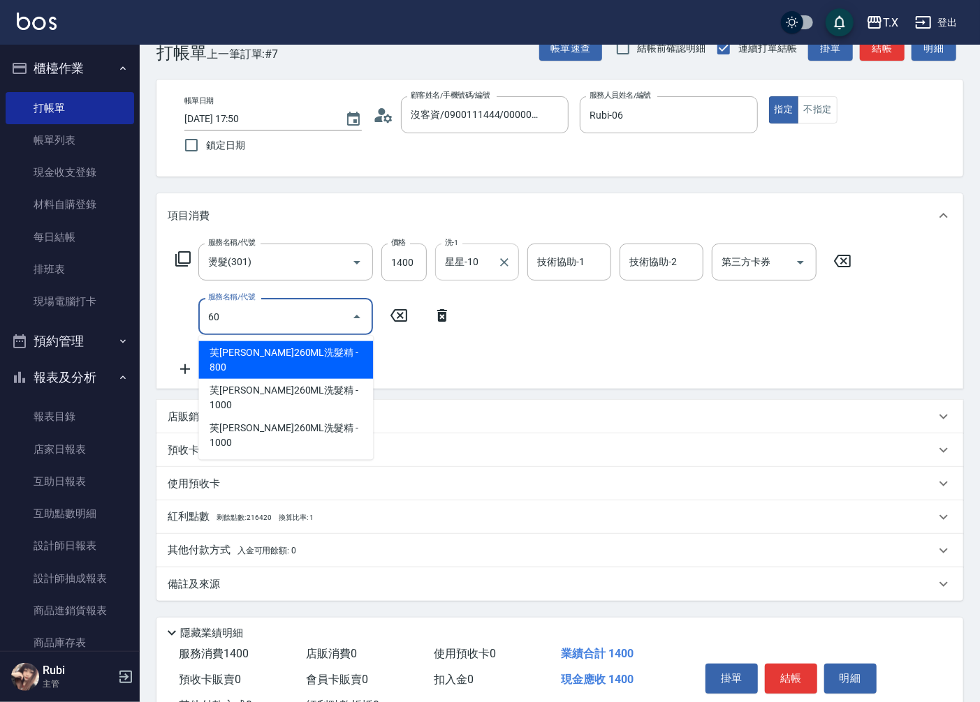
type input "601"
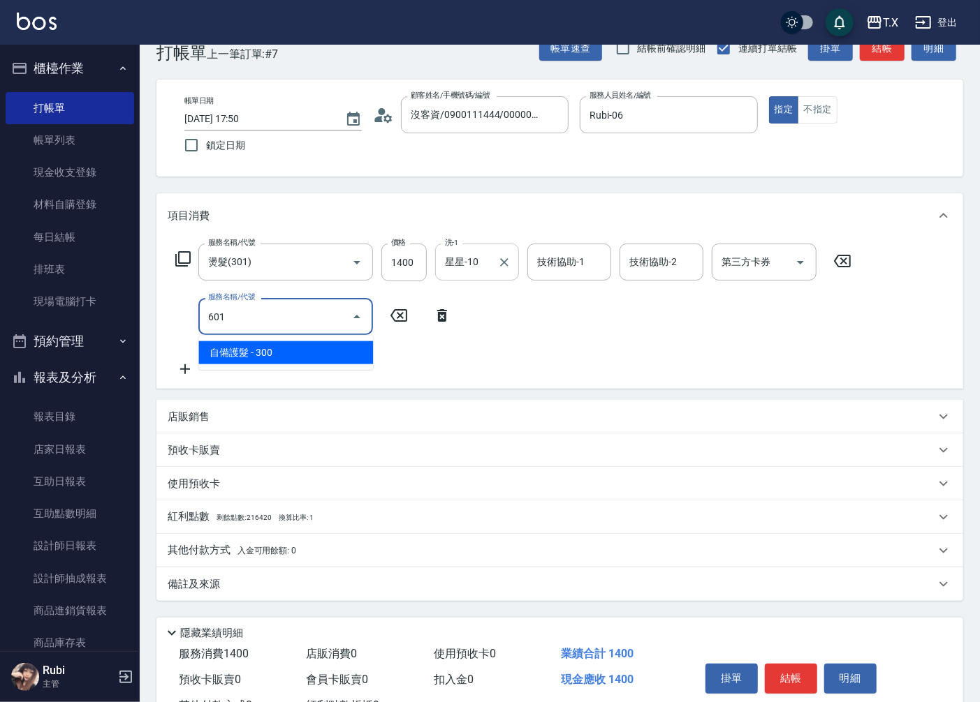
type input "170"
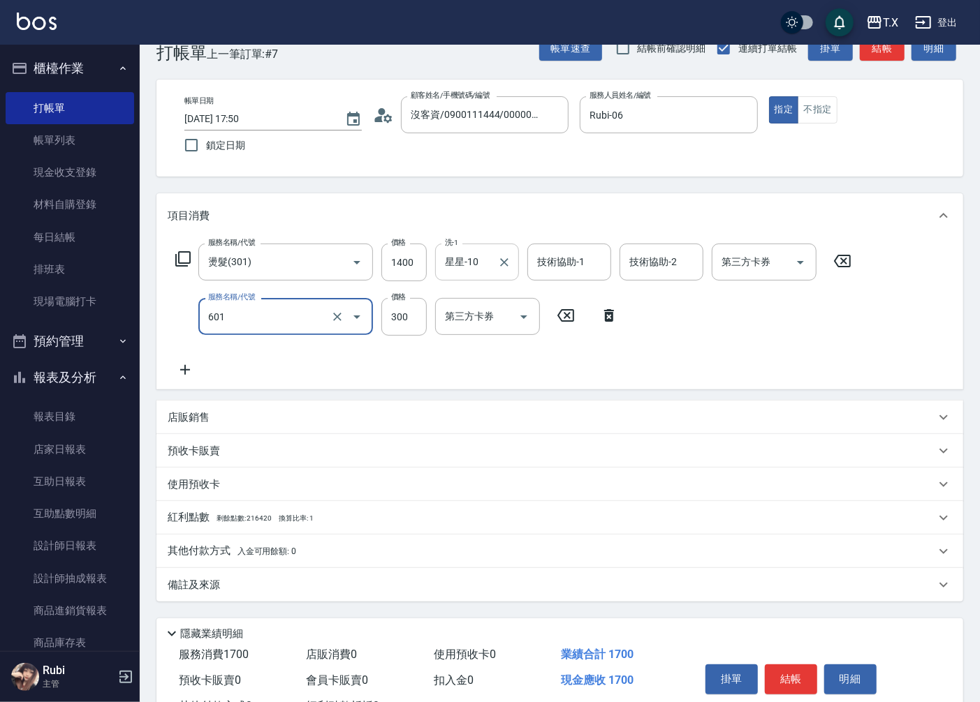
type input "自備護髮(601)"
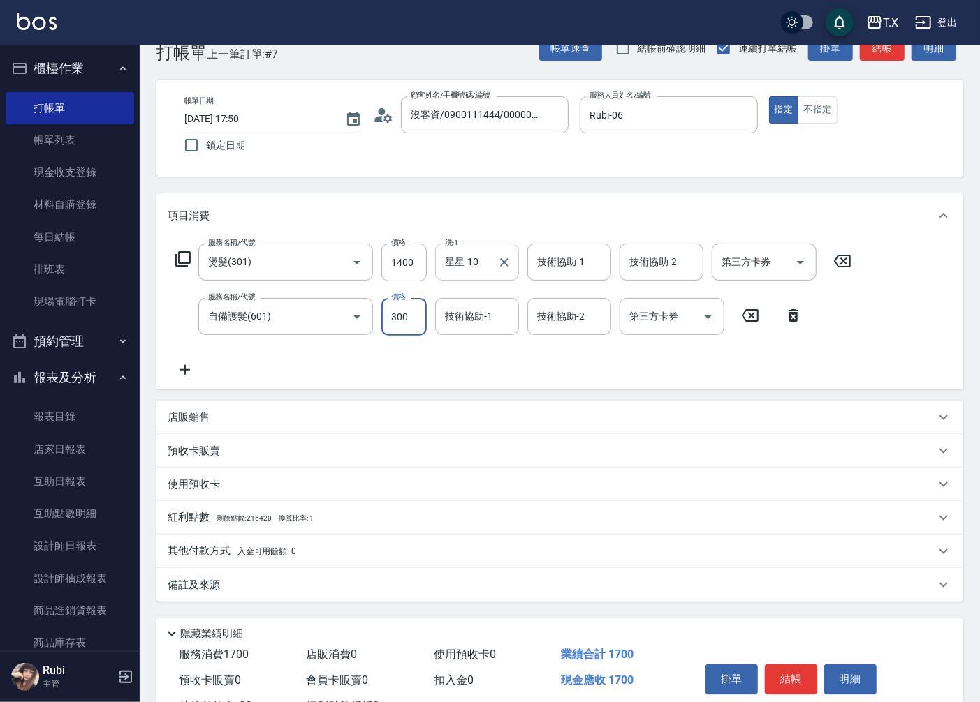
type input "5"
type input "140"
type input "50"
type input "190"
type input "500"
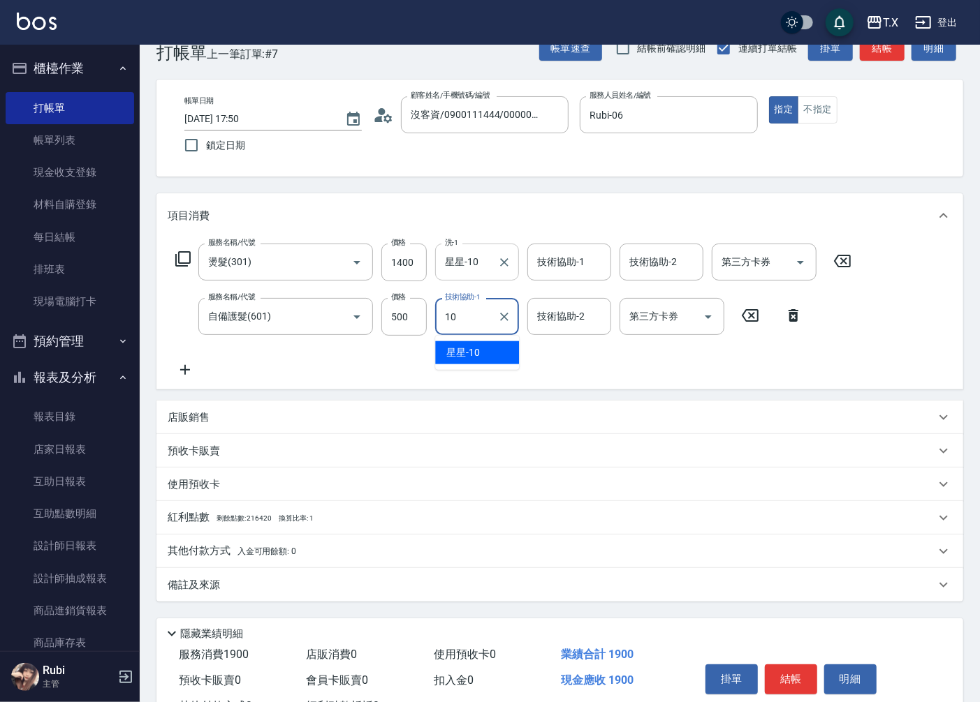
type input "星星-10"
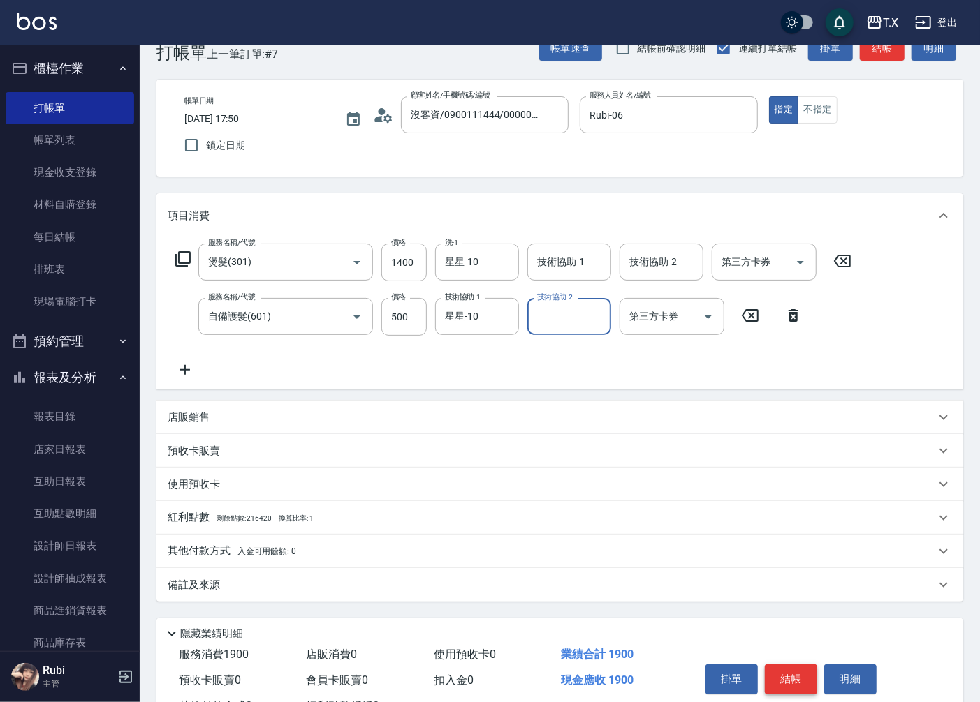
click at [795, 675] on button "結帳" at bounding box center [791, 679] width 52 height 29
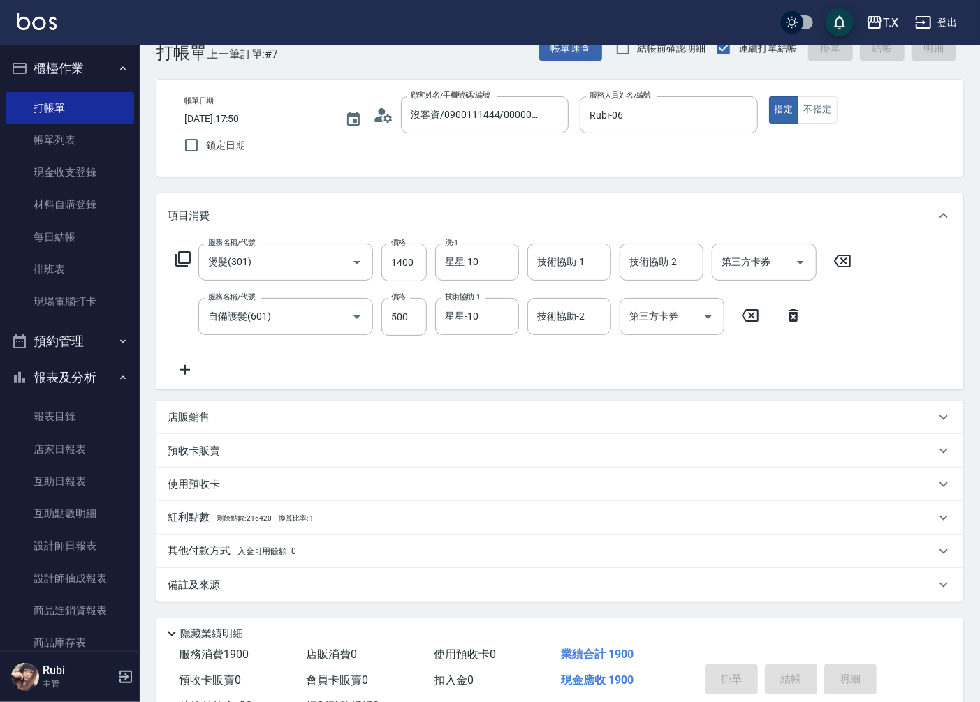
type input "[DATE] 17:51"
type input "0"
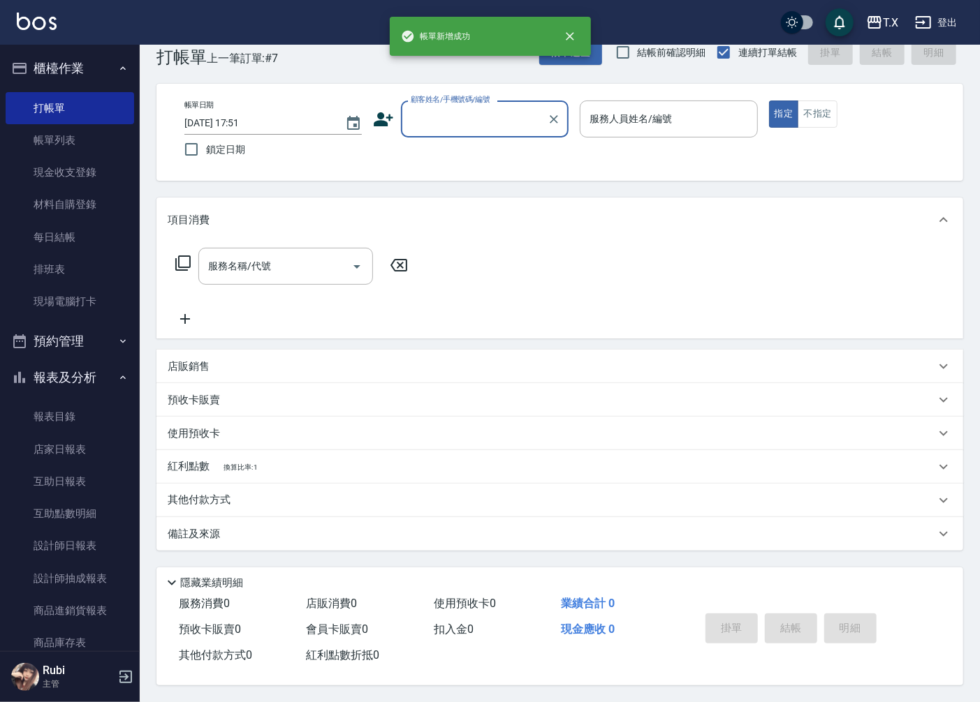
scroll to position [0, 0]
click at [72, 543] on link "設計師日報表" at bounding box center [70, 546] width 128 height 32
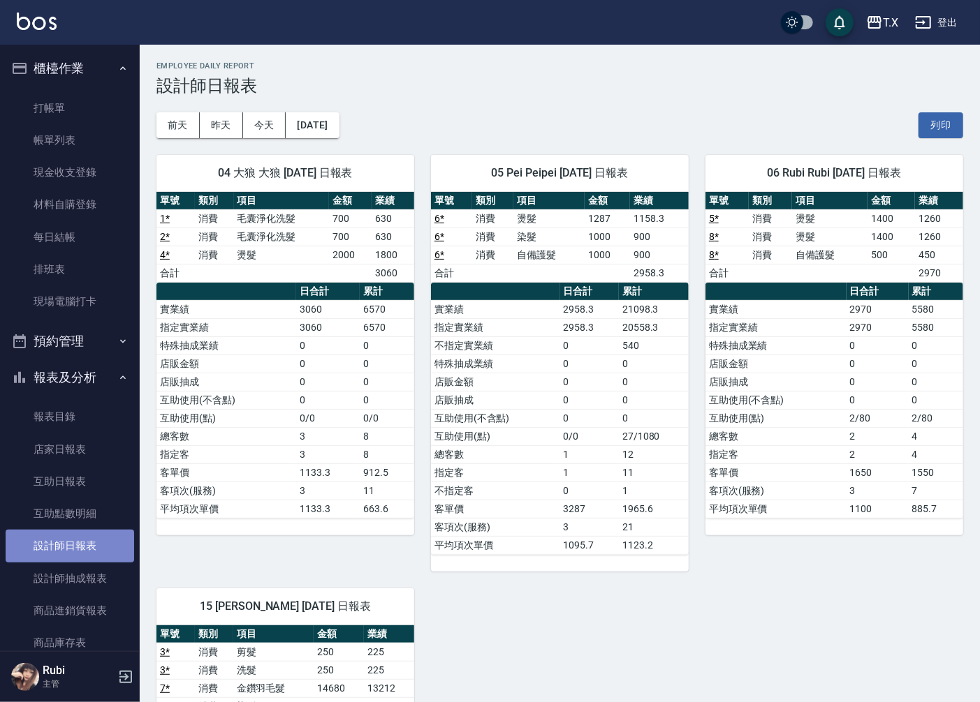
click at [72, 543] on link "設計師日報表" at bounding box center [70, 546] width 128 height 32
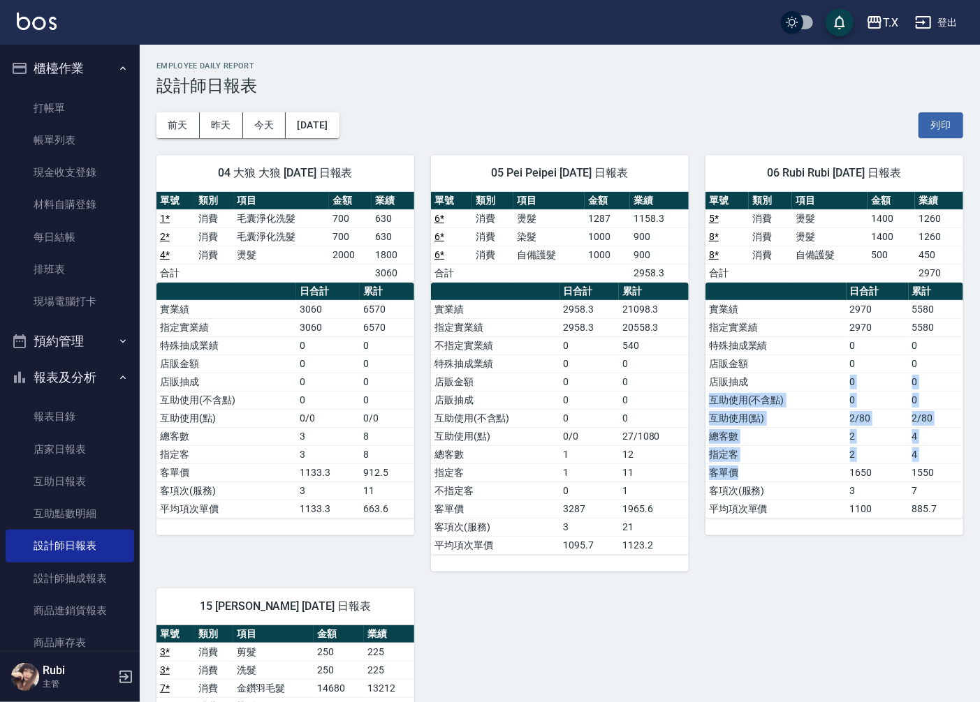
drag, startPoint x: 841, startPoint y: 468, endPoint x: 768, endPoint y: 351, distance: 137.4
click at [779, 366] on tbody "實業績 2970 5580 指定實業績 2970 5580 特殊抽成業績 0 0 店販金額 0 0 店販抽成 0 0 互助使用(不含點) 0 0 互助使用(點…" at bounding box center [834, 409] width 258 height 218
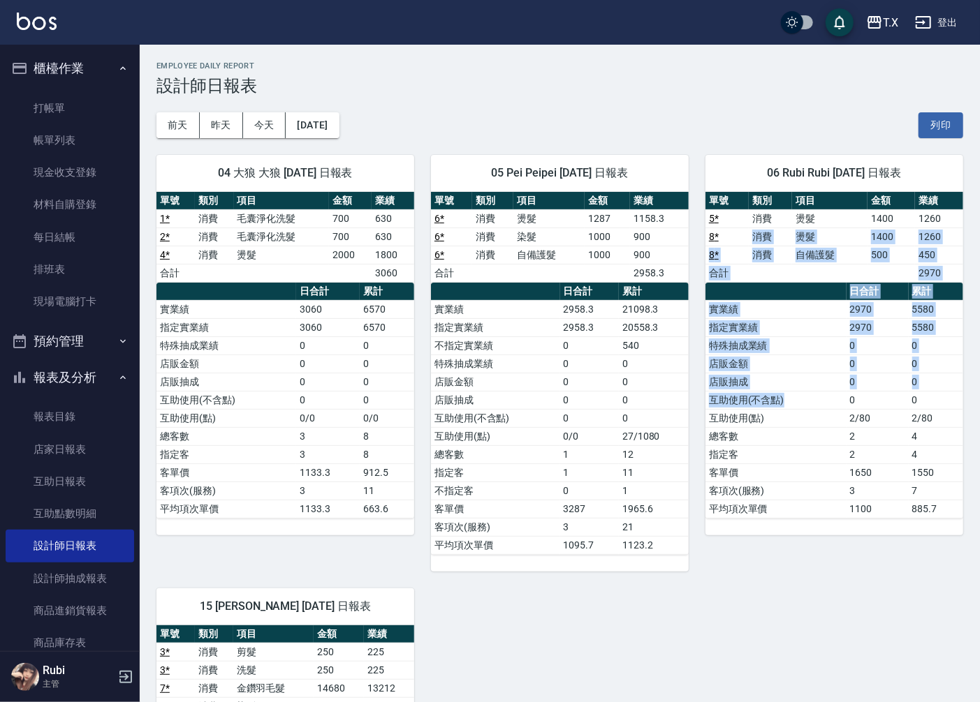
drag, startPoint x: 729, startPoint y: 236, endPoint x: 800, endPoint y: 448, distance: 223.2
click at [804, 429] on div "單號 類別 項目 金額 業績 5 * 消費 燙髮 1400 1260 8 * 消費 燙髮 1400 1260 8 * 消費 自備護髮 500 450 合計 2…" at bounding box center [834, 355] width 258 height 327
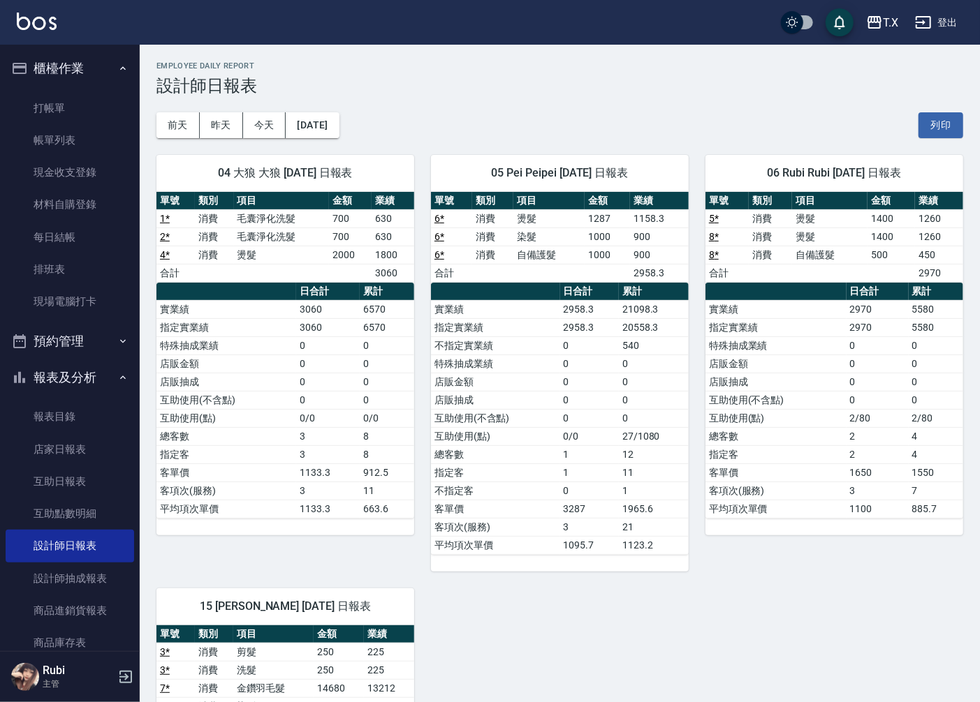
drag, startPoint x: 796, startPoint y: 486, endPoint x: 793, endPoint y: 457, distance: 29.5
click at [795, 483] on td "客項次(服務)" at bounding box center [775, 491] width 141 height 18
drag, startPoint x: 795, startPoint y: 444, endPoint x: 818, endPoint y: 382, distance: 66.5
click at [811, 411] on tbody "實業績 2970 5580 指定實業績 2970 5580 特殊抽成業績 0 0 店販金額 0 0 店販抽成 0 0 互助使用(不含點) 0 0 互助使用(點…" at bounding box center [834, 409] width 258 height 218
drag, startPoint x: 818, startPoint y: 325, endPoint x: 845, endPoint y: 431, distance: 108.7
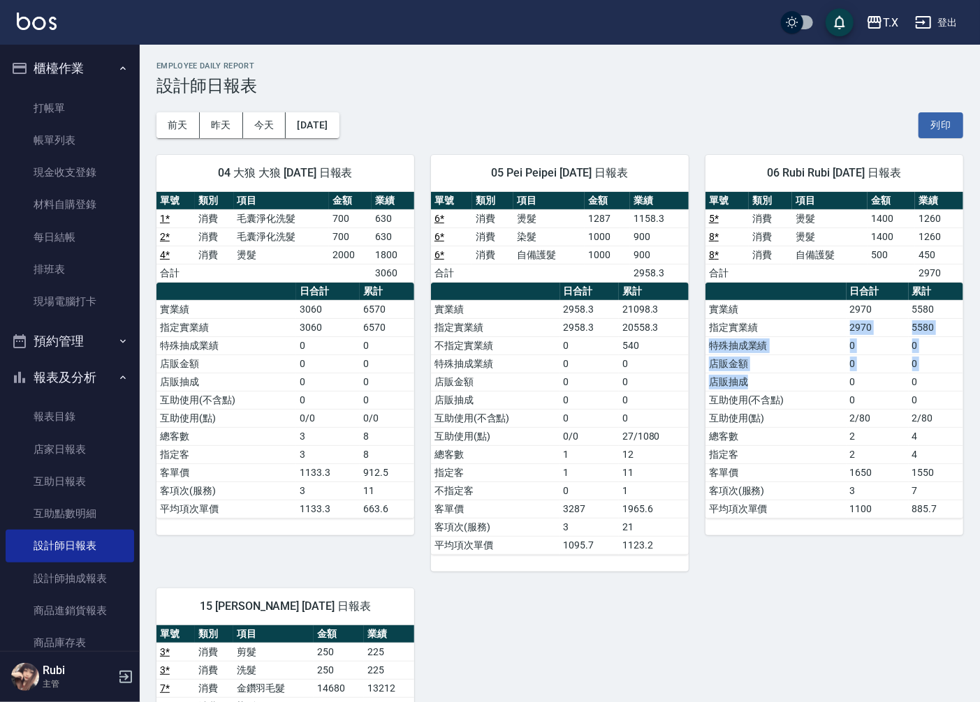
click at [843, 427] on tbody "實業績 2970 5580 指定實業績 2970 5580 特殊抽成業績 0 0 店販金額 0 0 店販抽成 0 0 互助使用(不含點) 0 0 互助使用(點…" at bounding box center [834, 409] width 258 height 218
click at [848, 437] on td "2" at bounding box center [877, 436] width 62 height 18
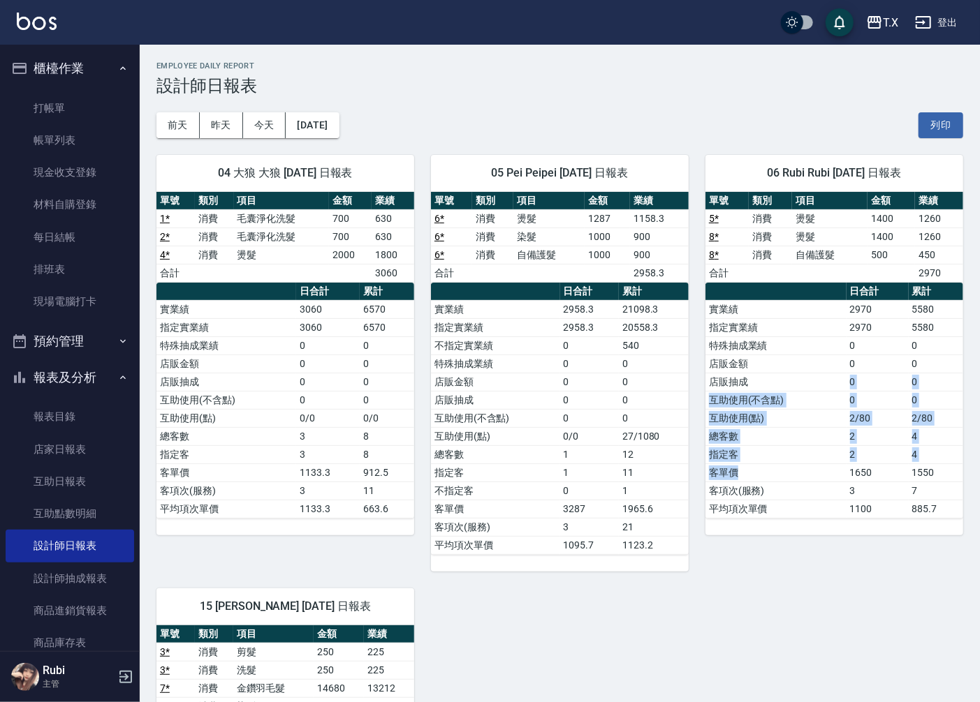
drag, startPoint x: 783, startPoint y: 470, endPoint x: 782, endPoint y: 375, distance: 95.0
click at [783, 384] on tbody "實業績 2970 5580 指定實業績 2970 5580 特殊抽成業績 0 0 店販金額 0 0 店販抽成 0 0 互助使用(不含點) 0 0 互助使用(點…" at bounding box center [834, 409] width 258 height 218
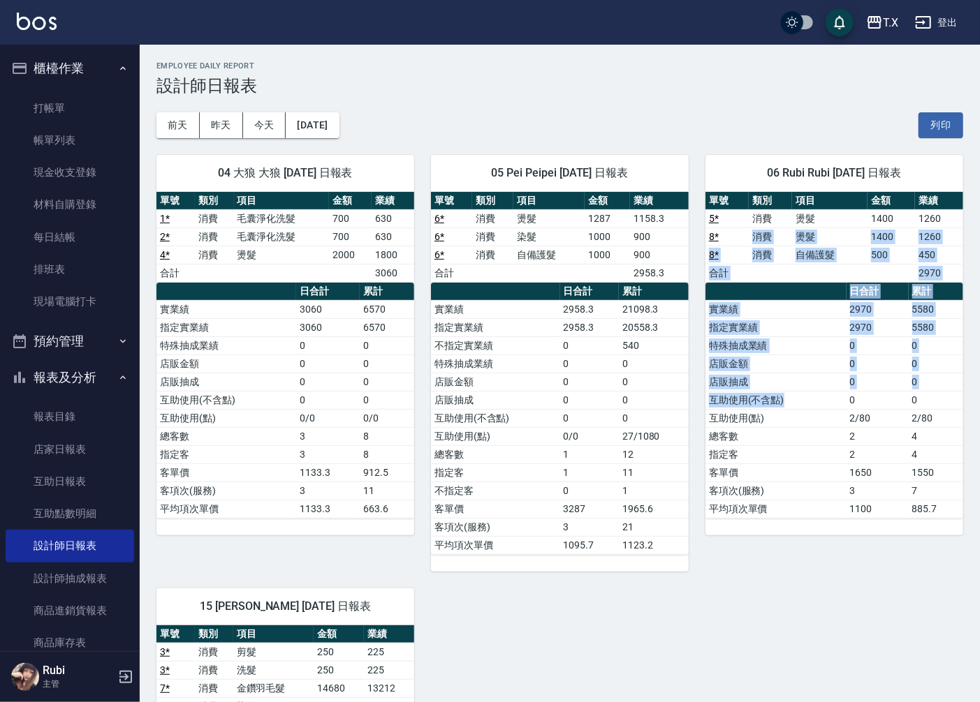
drag, startPoint x: 748, startPoint y: 245, endPoint x: 790, endPoint y: 447, distance: 206.1
click at [786, 408] on div "單號 類別 項目 金額 業績 5 * 消費 燙髮 1400 1260 8 * 消費 燙髮 1400 1260 8 * 消費 自備護髮 500 450 合計 2…" at bounding box center [834, 355] width 258 height 327
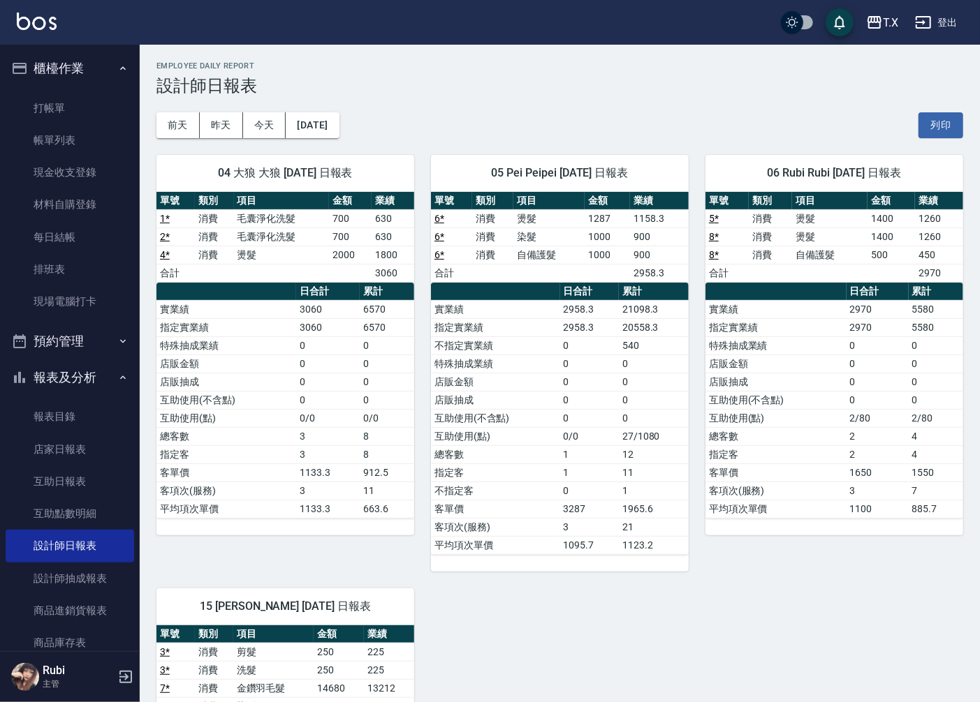
drag, startPoint x: 800, startPoint y: 475, endPoint x: 800, endPoint y: 452, distance: 22.3
click at [800, 466] on td "客單價" at bounding box center [775, 473] width 141 height 18
drag, startPoint x: 806, startPoint y: 431, endPoint x: 784, endPoint y: 370, distance: 64.5
click at [787, 375] on tbody "實業績 2970 5580 指定實業績 2970 5580 特殊抽成業績 0 0 店販金額 0 0 店販抽成 0 0 互助使用(不含點) 0 0 互助使用(點…" at bounding box center [834, 409] width 258 height 218
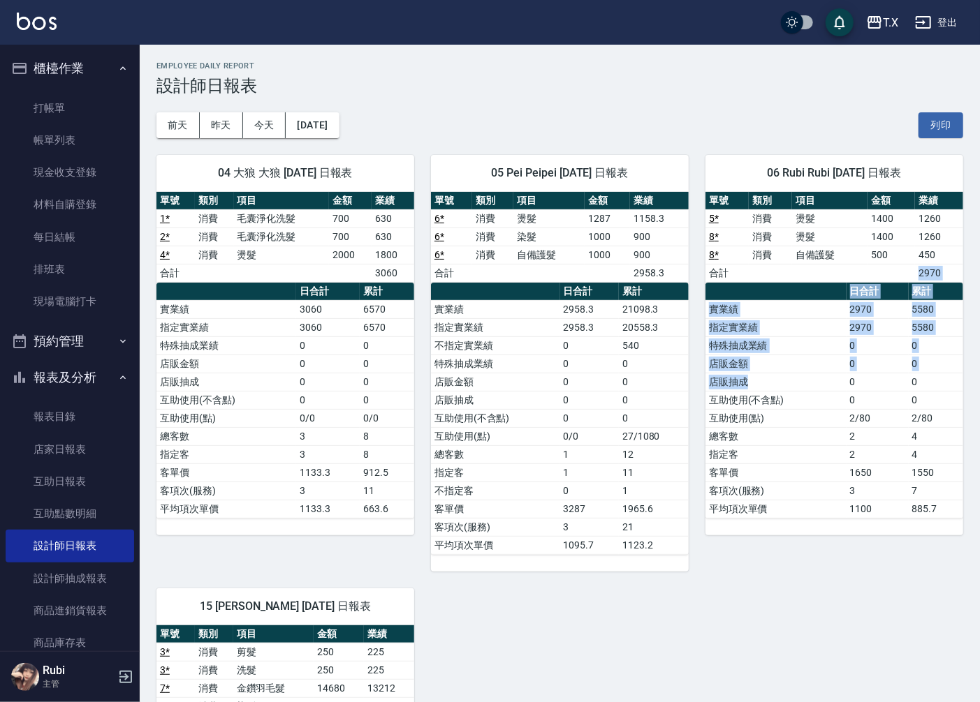
drag, startPoint x: 763, startPoint y: 297, endPoint x: 782, endPoint y: 440, distance: 144.4
click at [769, 405] on div "單號 類別 項目 金額 業績 5 * 消費 燙髮 1400 1260 8 * 消費 燙髮 1400 1260 8 * 消費 自備護髮 500 450 合計 2…" at bounding box center [834, 355] width 258 height 327
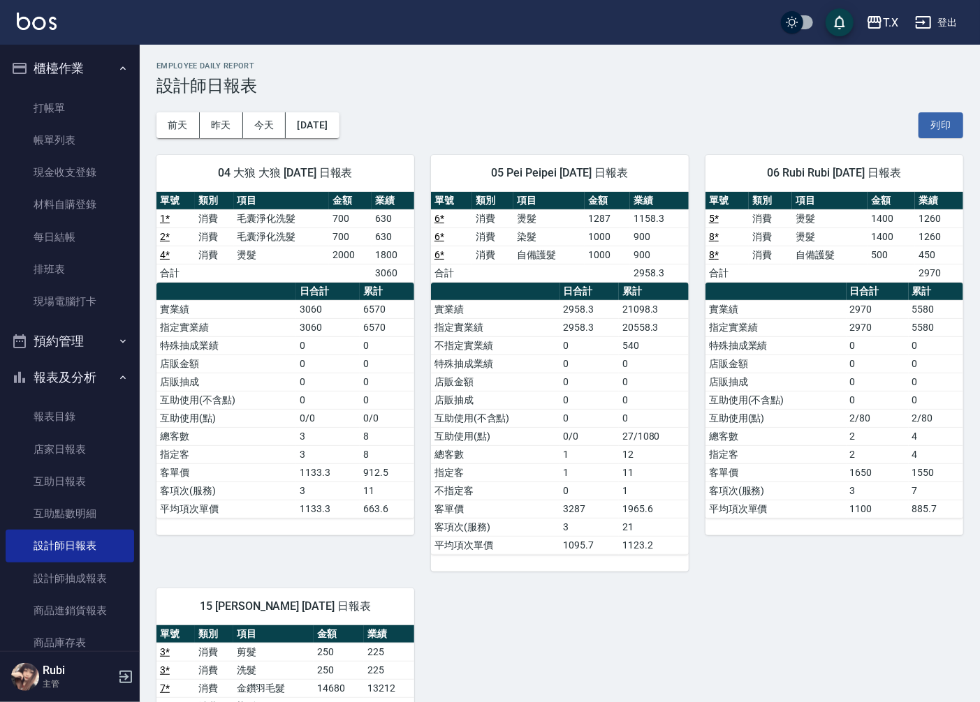
click at [786, 452] on td "指定客" at bounding box center [775, 454] width 141 height 18
drag, startPoint x: 779, startPoint y: 406, endPoint x: 776, endPoint y: 360, distance: 45.5
click at [777, 372] on tbody "實業績 2970 5580 指定實業績 2970 5580 特殊抽成業績 0 0 店販金額 0 0 店販抽成 0 0 互助使用(不含點) 0 0 互助使用(點…" at bounding box center [834, 409] width 258 height 218
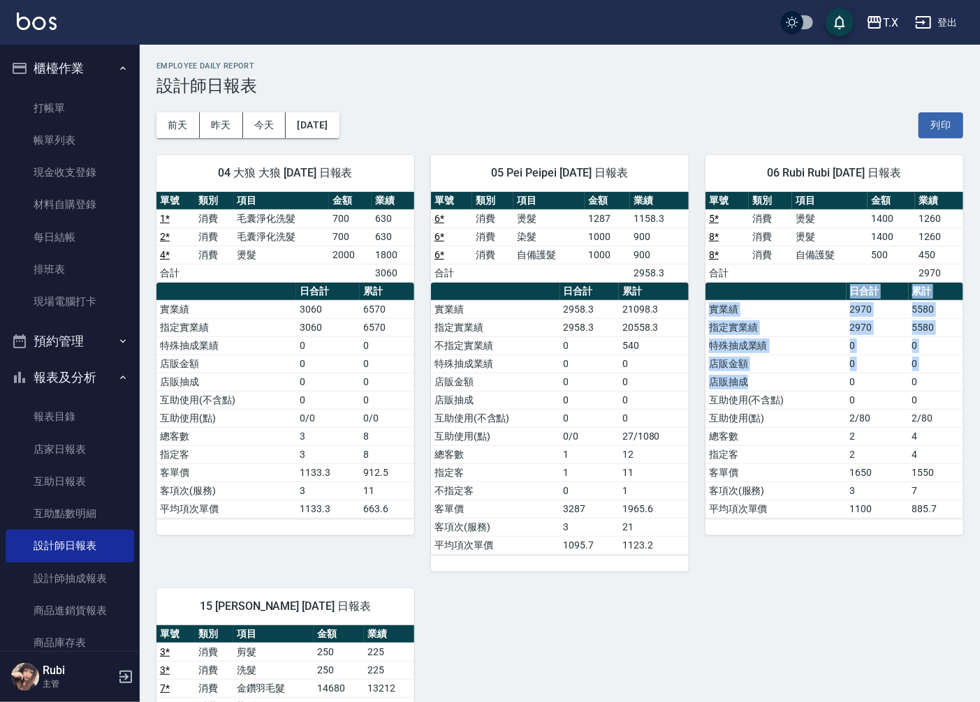
drag, startPoint x: 772, startPoint y: 304, endPoint x: 804, endPoint y: 441, distance: 141.1
click at [803, 434] on table "日合計 累計 實業績 2970 5580 指定實業績 2970 5580 特殊抽成業績 0 0 店販金額 0 0 店販抽成 0 0 互助使用(不含點) 0 0…" at bounding box center [834, 401] width 258 height 236
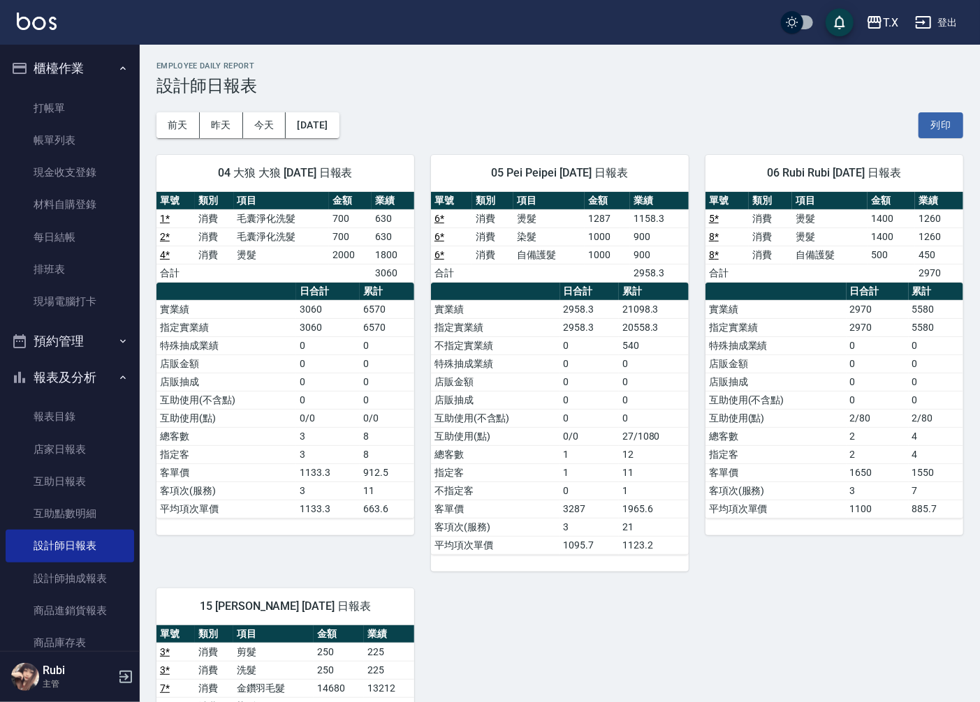
click at [813, 465] on td "客單價" at bounding box center [775, 473] width 141 height 18
drag, startPoint x: 813, startPoint y: 466, endPoint x: 771, endPoint y: 339, distance: 133.4
click at [780, 401] on tbody "實業績 2970 5580 指定實業績 2970 5580 特殊抽成業績 0 0 店販金額 0 0 店販抽成 0 0 互助使用(不含點) 0 0 互助使用(點…" at bounding box center [834, 409] width 258 height 218
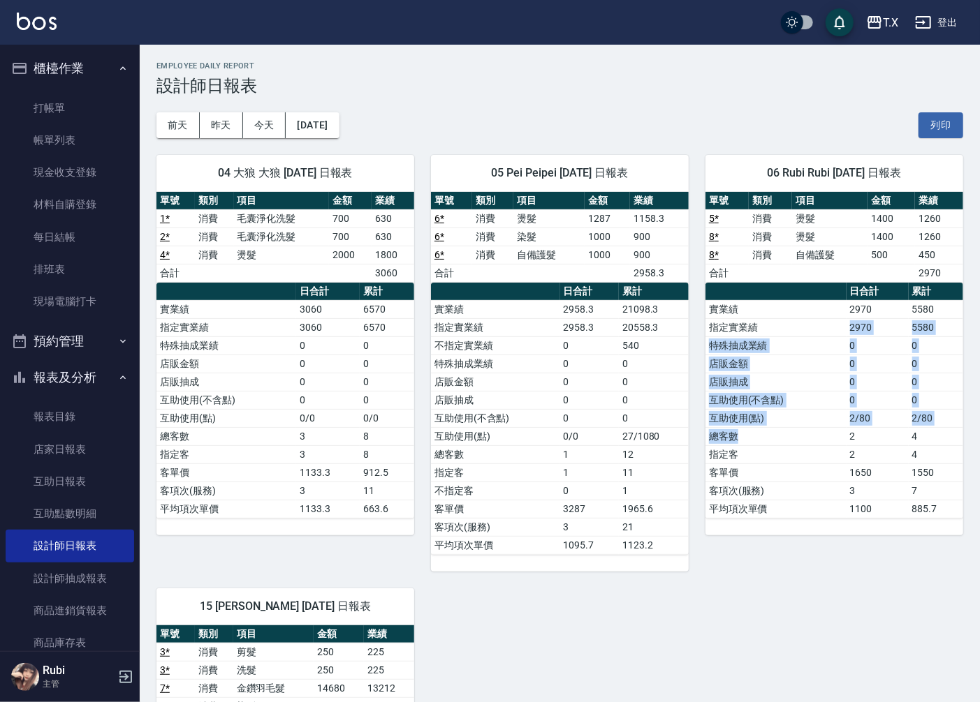
drag, startPoint x: 773, startPoint y: 328, endPoint x: 812, endPoint y: 480, distance: 157.2
click at [795, 451] on tbody "實業績 2970 5580 指定實業績 2970 5580 特殊抽成業績 0 0 店販金額 0 0 店販抽成 0 0 互助使用(不含點) 0 0 互助使用(點…" at bounding box center [834, 409] width 258 height 218
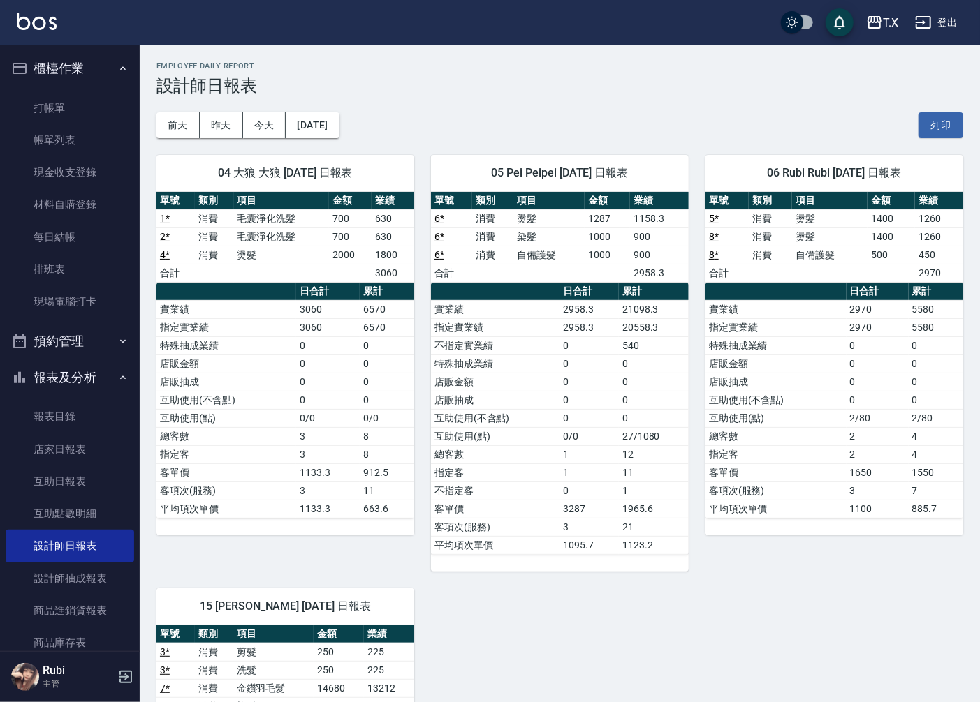
drag, startPoint x: 811, startPoint y: 489, endPoint x: 807, endPoint y: 434, distance: 54.6
click at [810, 478] on tbody "實業績 2970 5580 指定實業績 2970 5580 特殊抽成業績 0 0 店販金額 0 0 店販抽成 0 0 互助使用(不含點) 0 0 互助使用(點…" at bounding box center [834, 409] width 258 height 218
drag, startPoint x: 807, startPoint y: 434, endPoint x: 806, endPoint y: 327, distance: 107.5
click at [809, 372] on tbody "實業績 2970 5580 指定實業績 2970 5580 特殊抽成業績 0 0 店販金額 0 0 店販抽成 0 0 互助使用(不含點) 0 0 互助使用(點…" at bounding box center [834, 409] width 258 height 218
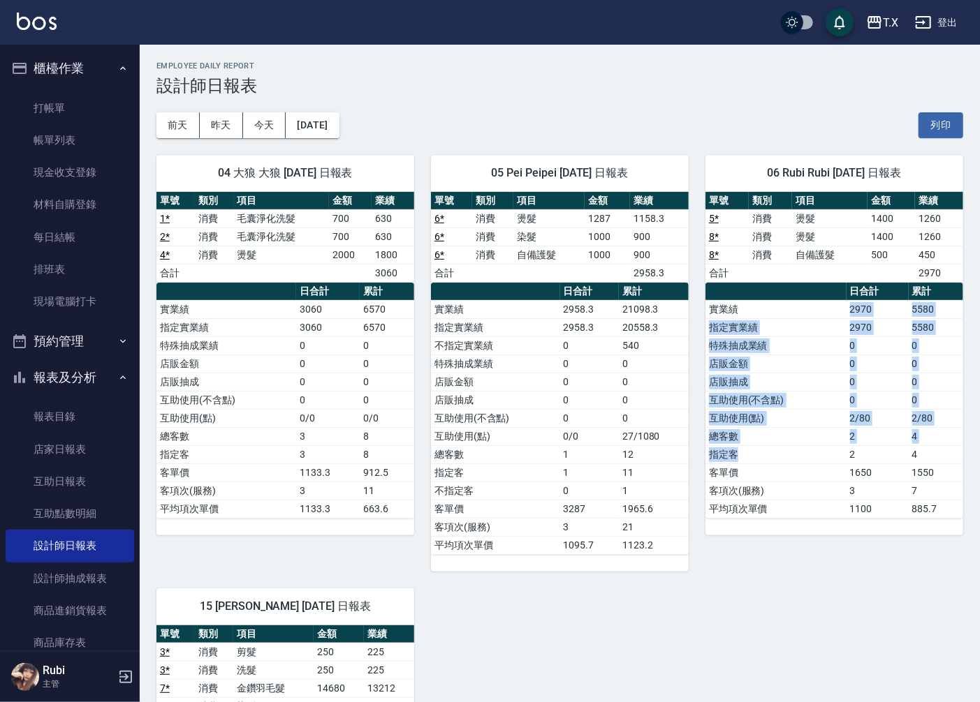
drag, startPoint x: 804, startPoint y: 315, endPoint x: 815, endPoint y: 514, distance: 199.3
click at [801, 478] on tbody "實業績 2970 5580 指定實業績 2970 5580 特殊抽成業績 0 0 店販金額 0 0 店販抽成 0 0 互助使用(不含點) 0 0 互助使用(點…" at bounding box center [834, 409] width 258 height 218
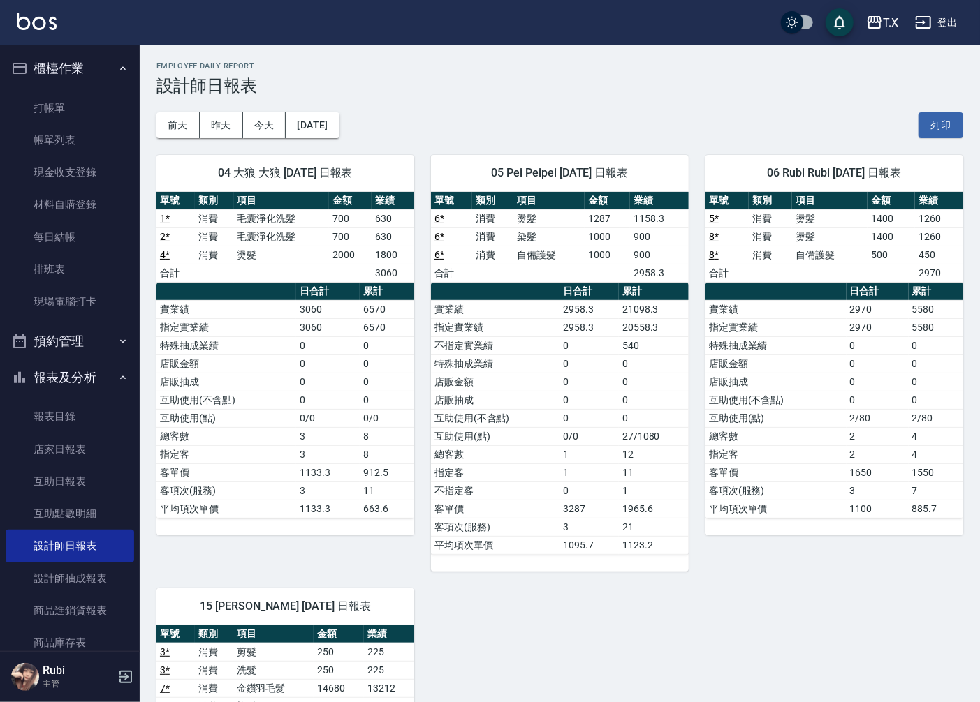
drag, startPoint x: 815, startPoint y: 511, endPoint x: 815, endPoint y: 463, distance: 48.2
click at [816, 499] on tbody "實業績 2970 5580 指定實業績 2970 5580 特殊抽成業績 0 0 店販金額 0 0 店販抽成 0 0 互助使用(不含點) 0 0 互助使用(點…" at bounding box center [834, 409] width 258 height 218
drag, startPoint x: 815, startPoint y: 463, endPoint x: 797, endPoint y: 360, distance: 104.9
click at [812, 414] on tbody "實業績 2970 5580 指定實業績 2970 5580 特殊抽成業績 0 0 店販金額 0 0 店販抽成 0 0 互助使用(不含點) 0 0 互助使用(點…" at bounding box center [834, 409] width 258 height 218
drag, startPoint x: 779, startPoint y: 319, endPoint x: 806, endPoint y: 462, distance: 145.7
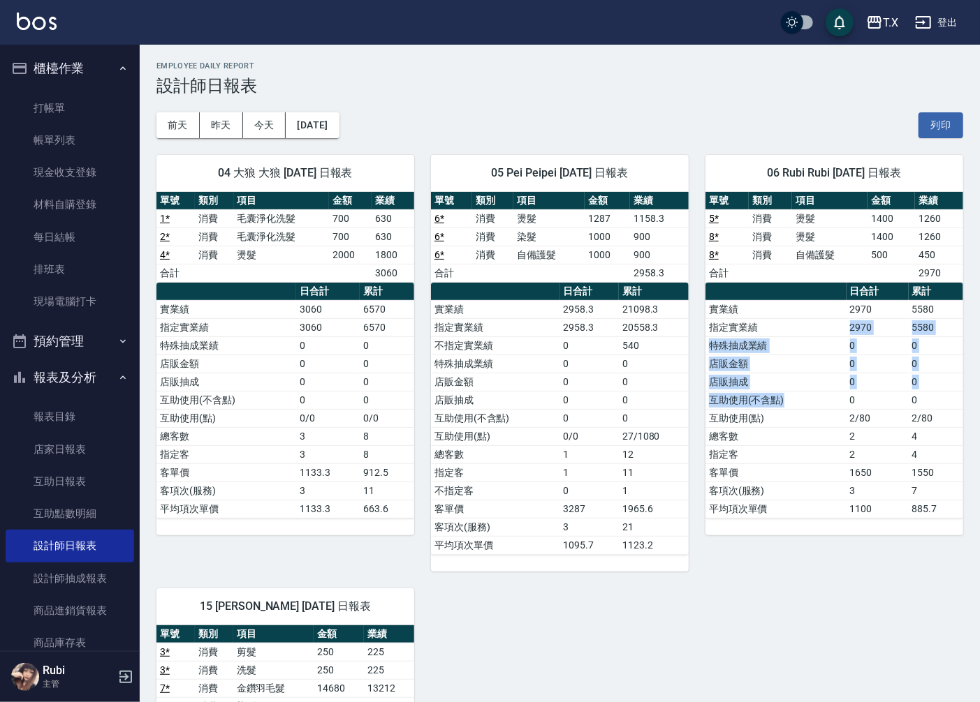
click at [806, 462] on tbody "實業績 2970 5580 指定實業績 2970 5580 特殊抽成業績 0 0 店販金額 0 0 店販抽成 0 0 互助使用(不含點) 0 0 互助使用(點…" at bounding box center [834, 409] width 258 height 218
click at [815, 487] on td "客項次(服務)" at bounding box center [775, 491] width 141 height 18
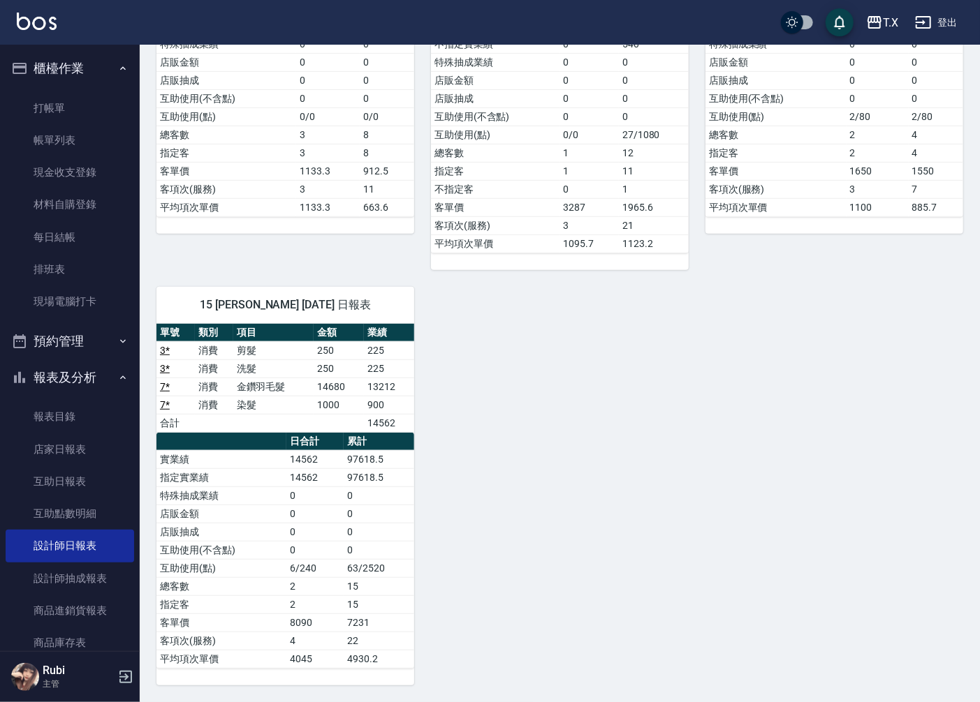
drag, startPoint x: 357, startPoint y: 598, endPoint x: 351, endPoint y: 489, distance: 109.8
click at [365, 567] on tbody "實業績 14562 97618.5 指定實業績 14562 97618.5 特殊抽成業績 0 0 店販金額 0 0 店販抽成 0 0 互助使用(不含點) 0 …" at bounding box center [285, 559] width 258 height 218
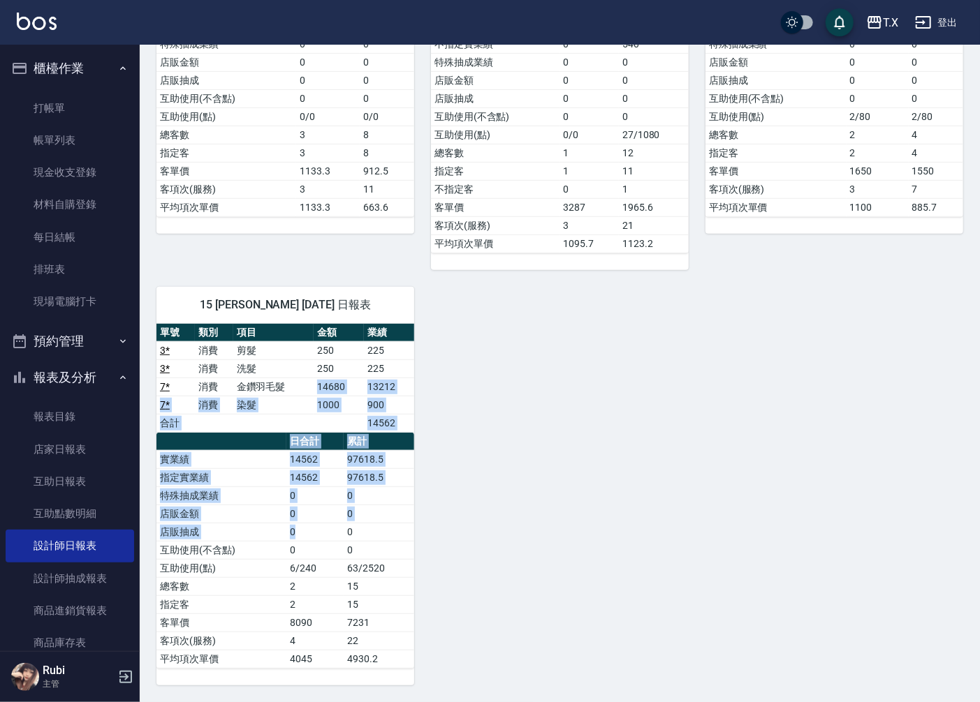
drag, startPoint x: 297, startPoint y: 388, endPoint x: 361, endPoint y: 580, distance: 203.1
click at [347, 552] on div "單號 類別 項目 金額 業績 3 * 消費 剪髮 250 225 3 * 消費 洗髮 250 225 7 * 消費 金鑽羽毛髮 14680 13212 7 *…" at bounding box center [285, 496] width 258 height 345
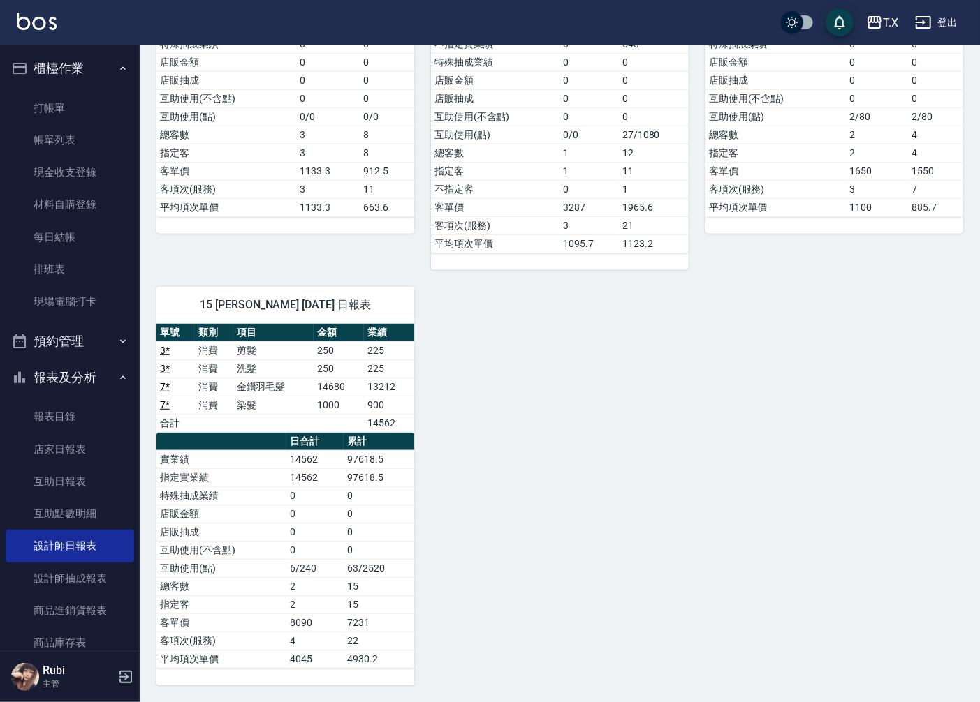
click at [361, 580] on td "15" at bounding box center [379, 586] width 71 height 18
click at [45, 482] on link "互助日報表" at bounding box center [70, 482] width 128 height 32
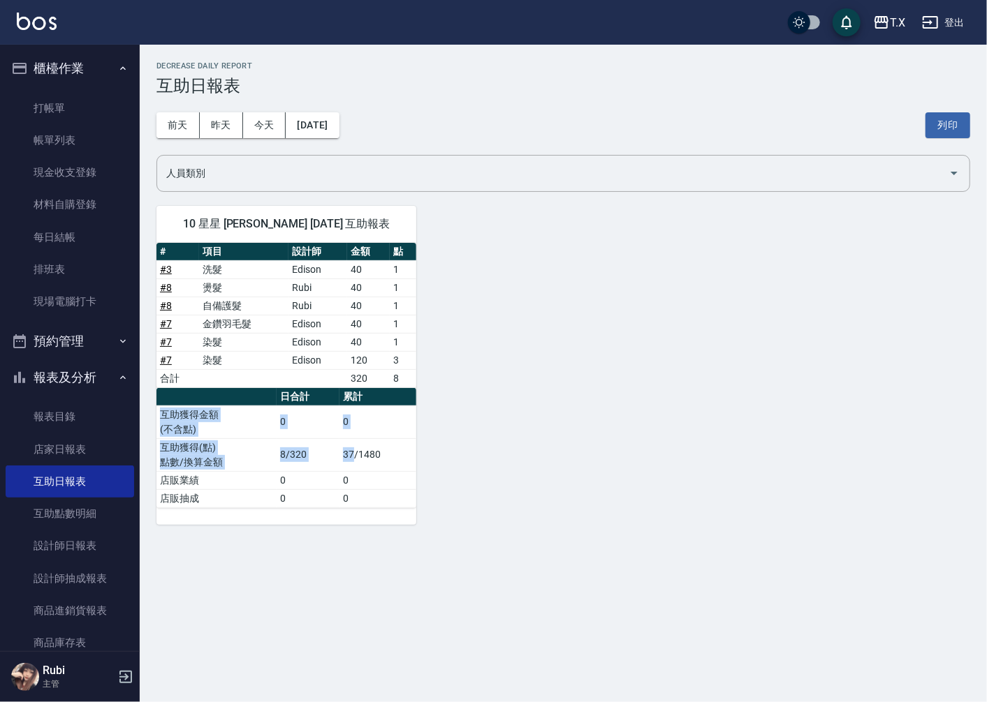
drag, startPoint x: 355, startPoint y: 448, endPoint x: 358, endPoint y: 381, distance: 67.8
click at [360, 395] on table "日合計 累計 互助獲得金額 (不含點) 0 0 互助獲得(點) 點數/換算金額 8/320 37/1480 店販業績 0 0 店販抽成 0 0" at bounding box center [286, 448] width 260 height 120
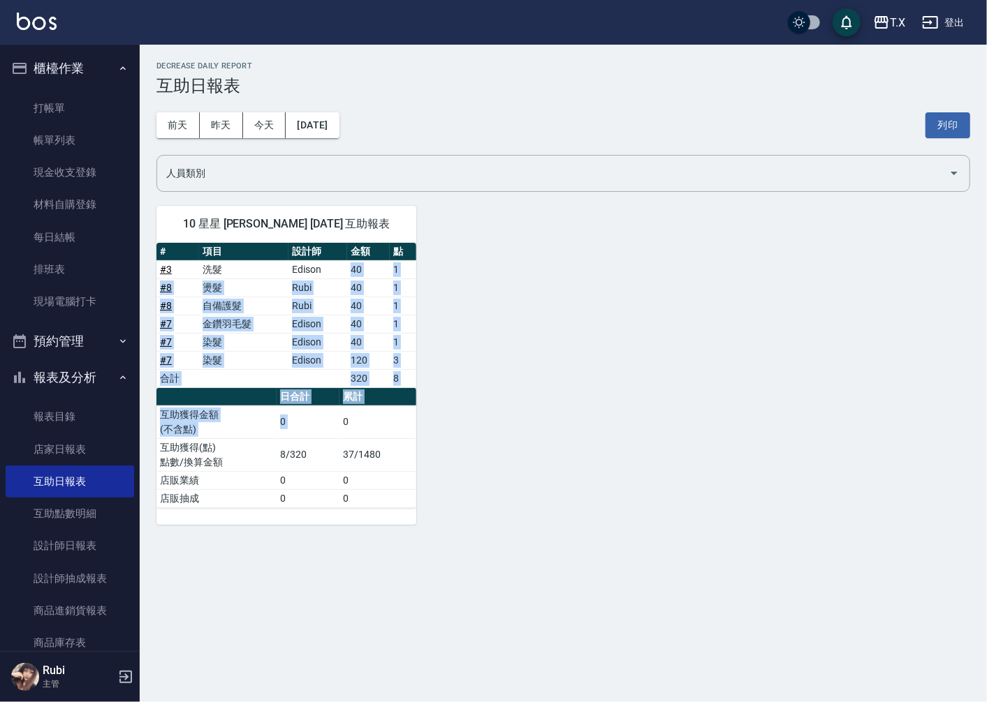
drag, startPoint x: 325, startPoint y: 266, endPoint x: 341, endPoint y: 445, distance: 179.5
click at [340, 429] on div "# 項目 設計師 金額 點 # 3 洗髮 Edison 40 1 # 8 燙髮 Rubi 40 1 # 8 自備護髮 Rubi 40 1 # 7 金鑽羽毛髮 …" at bounding box center [286, 375] width 260 height 265
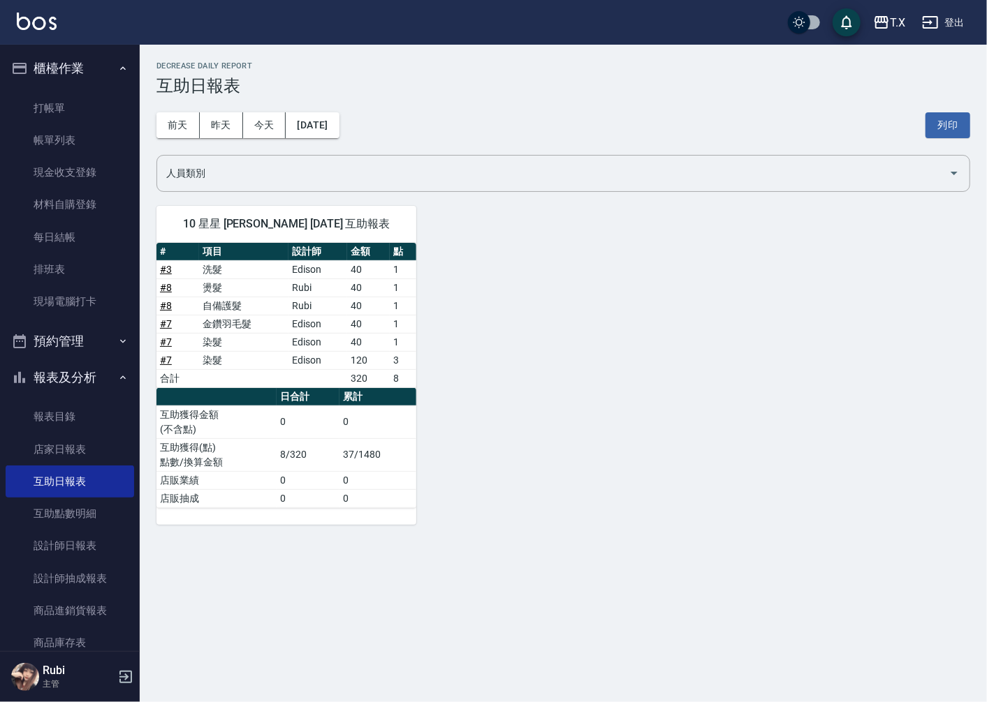
click at [344, 466] on td "37/1480" at bounding box center [377, 454] width 77 height 33
drag, startPoint x: 339, startPoint y: 440, endPoint x: 316, endPoint y: 310, distance: 132.0
click at [335, 379] on div "# 項目 設計師 金額 點 # 3 洗髮 Edison 40 1 # 8 燙髮 Rubi 40 1 # 8 自備護髮 Rubi 40 1 # 7 金鑽羽毛髮 …" at bounding box center [286, 375] width 260 height 265
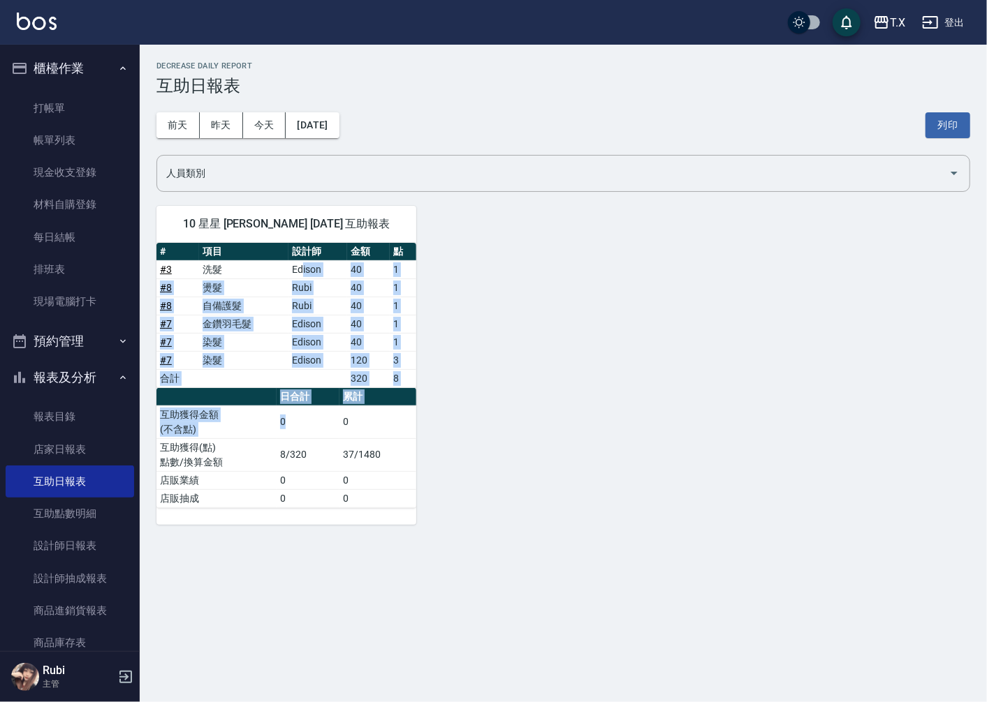
drag, startPoint x: 302, startPoint y: 260, endPoint x: 339, endPoint y: 470, distance: 213.3
click at [325, 436] on div "# 項目 設計師 金額 點 # 3 洗髮 Edison 40 1 # 8 燙髮 Rubi 40 1 # 8 自備護髮 Rubi 40 1 # 7 金鑽羽毛髮 …" at bounding box center [286, 375] width 260 height 265
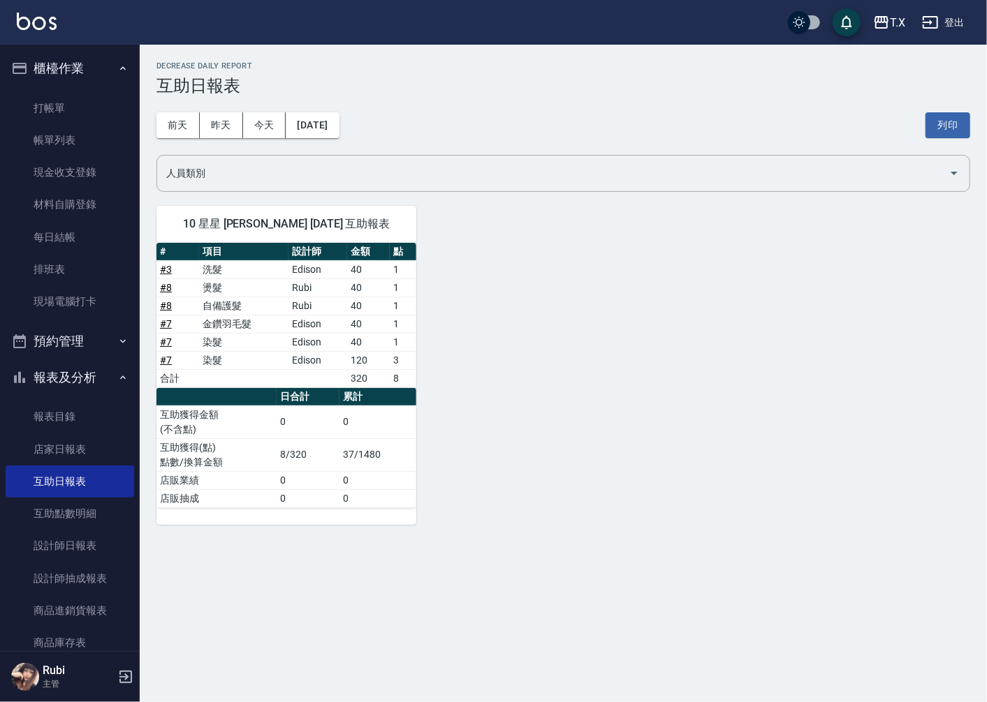
drag, startPoint x: 339, startPoint y: 470, endPoint x: 334, endPoint y: 434, distance: 36.6
click at [338, 458] on td "8/320" at bounding box center [308, 454] width 63 height 33
drag, startPoint x: 332, startPoint y: 413, endPoint x: 325, endPoint y: 365, distance: 48.7
click at [327, 370] on div "# 項目 設計師 金額 點 # 3 洗髮 Edison 40 1 # 8 燙髮 Rubi 40 1 # 8 自備護髮 Rubi 40 1 # 7 金鑽羽毛髮 …" at bounding box center [286, 375] width 260 height 265
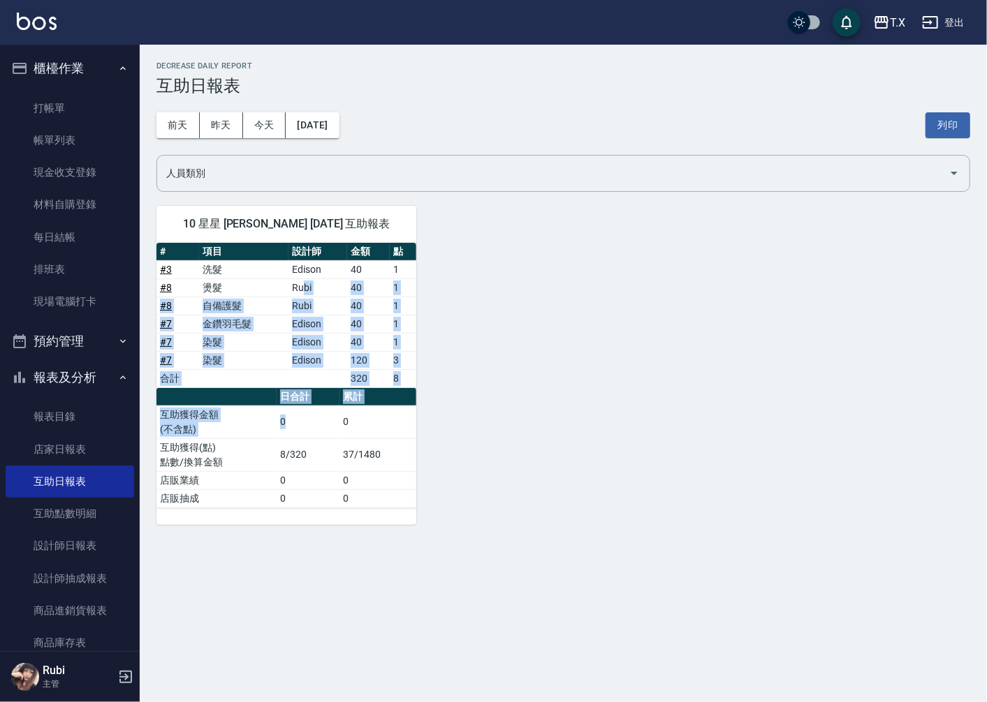
drag, startPoint x: 302, startPoint y: 283, endPoint x: 318, endPoint y: 435, distance: 153.0
click at [315, 420] on div "# 項目 設計師 金額 點 # 3 洗髮 Edison 40 1 # 8 燙髮 Rubi 40 1 # 8 自備護髮 Rubi 40 1 # 7 金鑽羽毛髮 …" at bounding box center [286, 375] width 260 height 265
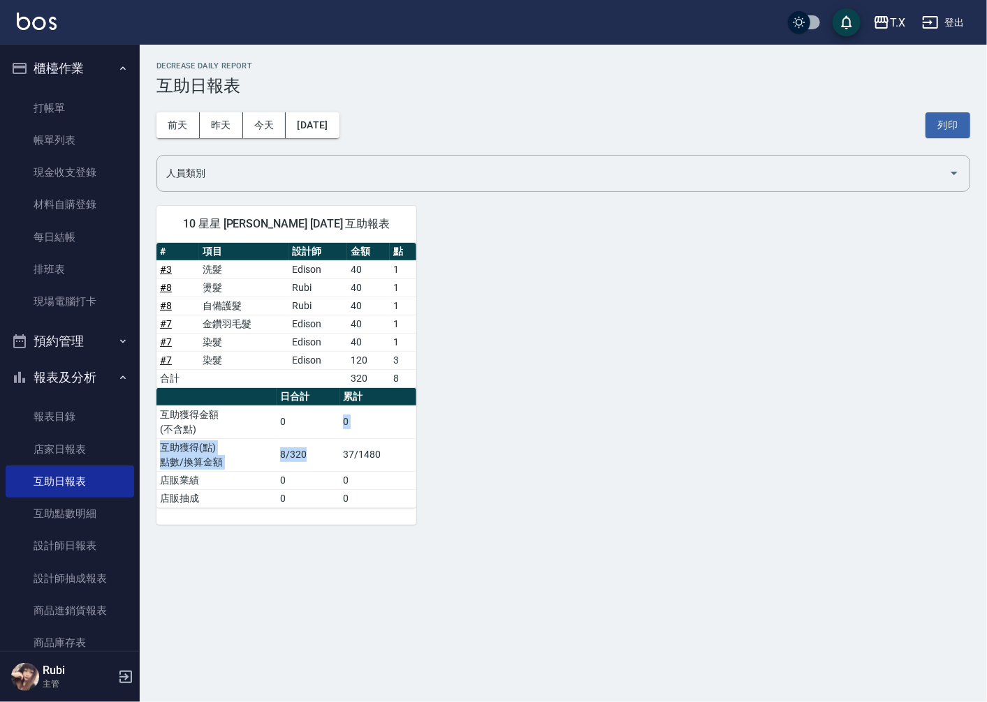
drag, startPoint x: 329, startPoint y: 462, endPoint x: 332, endPoint y: 436, distance: 25.4
click at [332, 436] on tbody "互助獲得金額 (不含點) 0 0 互助獲得(點) 點數/換算金額 8/320 37/1480 店販業績 0 0 店販抽成 0 0" at bounding box center [286, 457] width 260 height 102
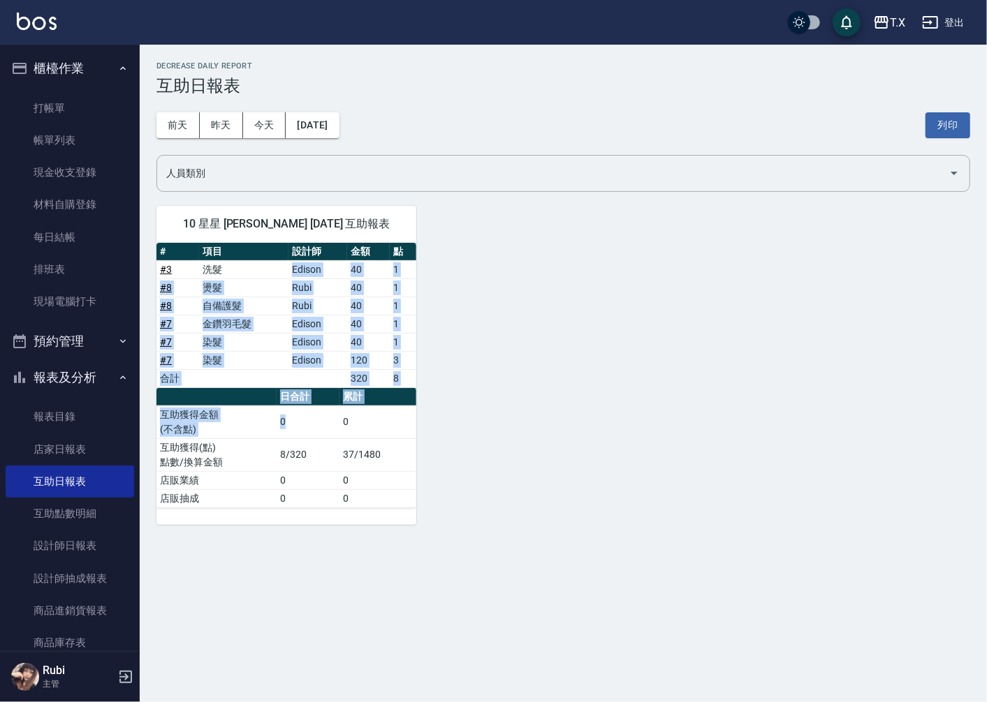
drag, startPoint x: 290, startPoint y: 276, endPoint x: 323, endPoint y: 445, distance: 172.0
click at [323, 445] on div "# 項目 設計師 金額 點 # 3 洗髮 Edison 40 1 # 8 燙髮 Rubi 40 1 # 8 自備護髮 Rubi 40 1 # 7 金鑽羽毛髮 …" at bounding box center [286, 375] width 260 height 265
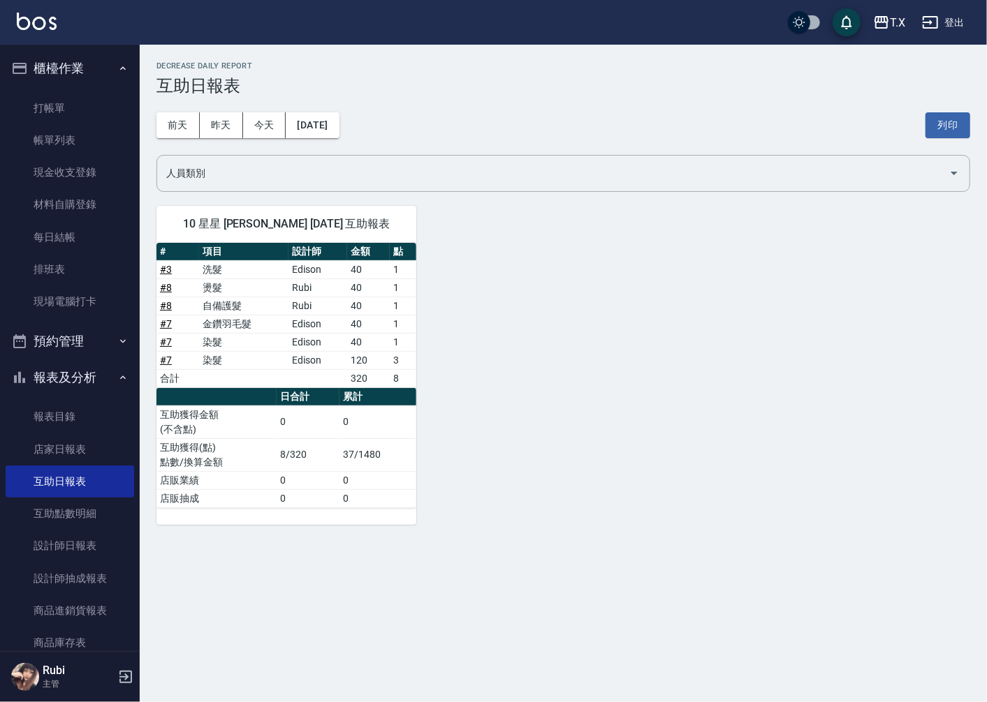
drag, startPoint x: 336, startPoint y: 485, endPoint x: 336, endPoint y: 478, distance: 7.7
click at [336, 480] on td "0" at bounding box center [308, 480] width 63 height 18
drag, startPoint x: 327, startPoint y: 457, endPoint x: 297, endPoint y: 342, distance: 119.1
click at [315, 406] on tbody "互助獲得金額 (不含點) 0 0 互助獲得(點) 點數/換算金額 8/320 37/1480 店販業績 0 0 店販抽成 0 0" at bounding box center [286, 457] width 260 height 102
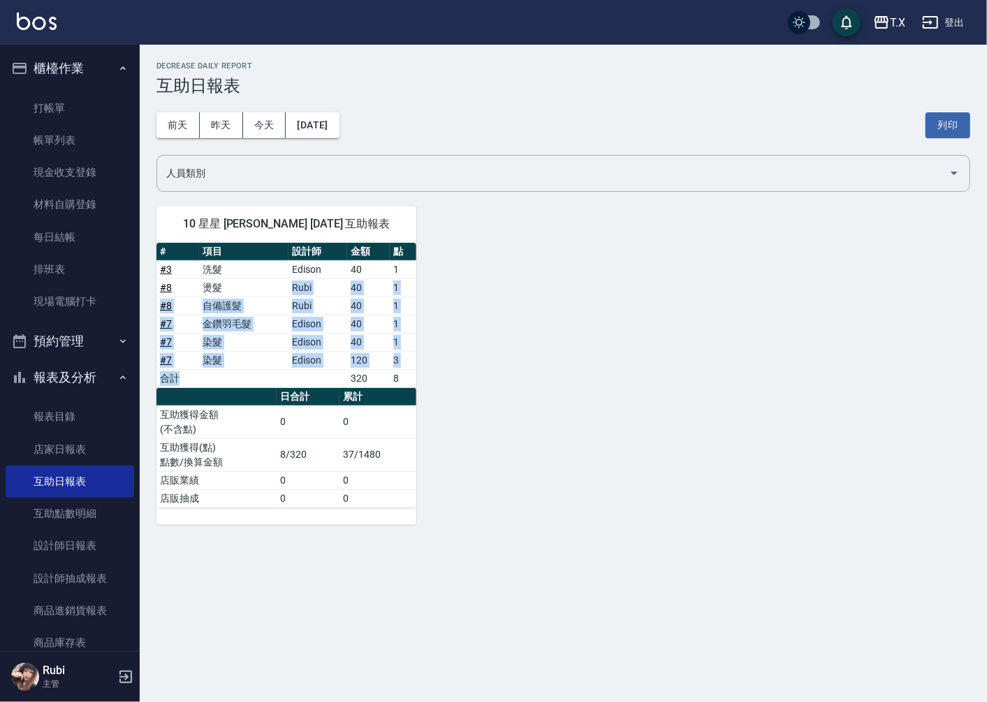
drag, startPoint x: 298, startPoint y: 354, endPoint x: 305, endPoint y: 469, distance: 114.7
click at [299, 422] on div "# 項目 設計師 金額 點 # 3 洗髮 Edison 40 1 # 8 燙髮 Rubi 40 1 # 8 自備護髮 Rubi 40 1 # 7 金鑽羽毛髮 …" at bounding box center [286, 375] width 260 height 265
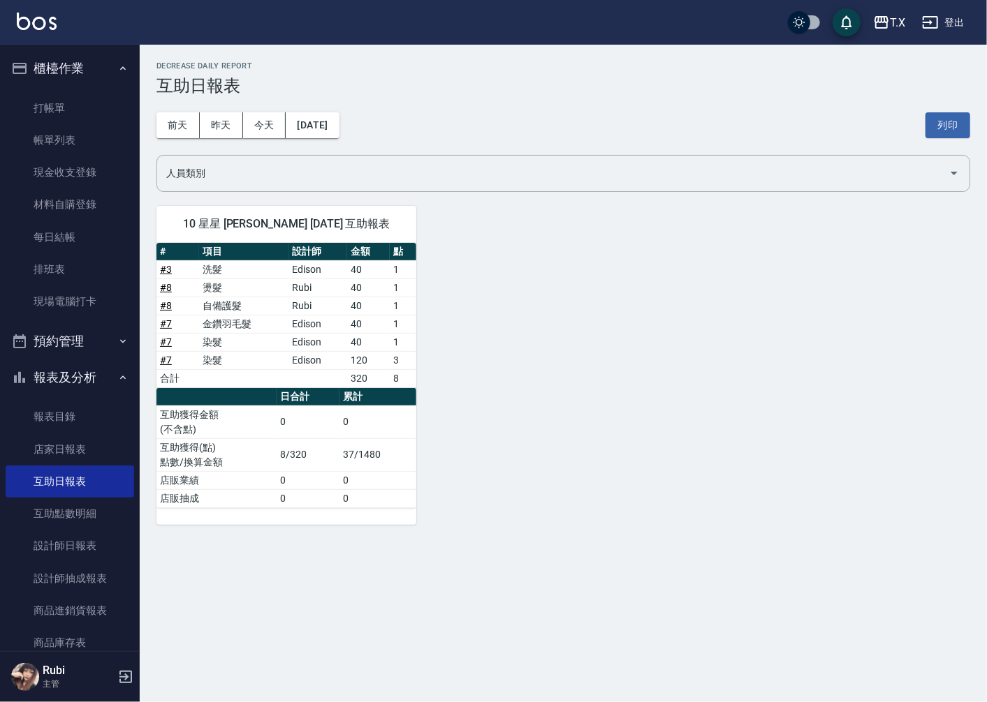
click at [306, 470] on td "8/320" at bounding box center [308, 454] width 63 height 33
click at [81, 103] on link "打帳單" at bounding box center [70, 108] width 128 height 32
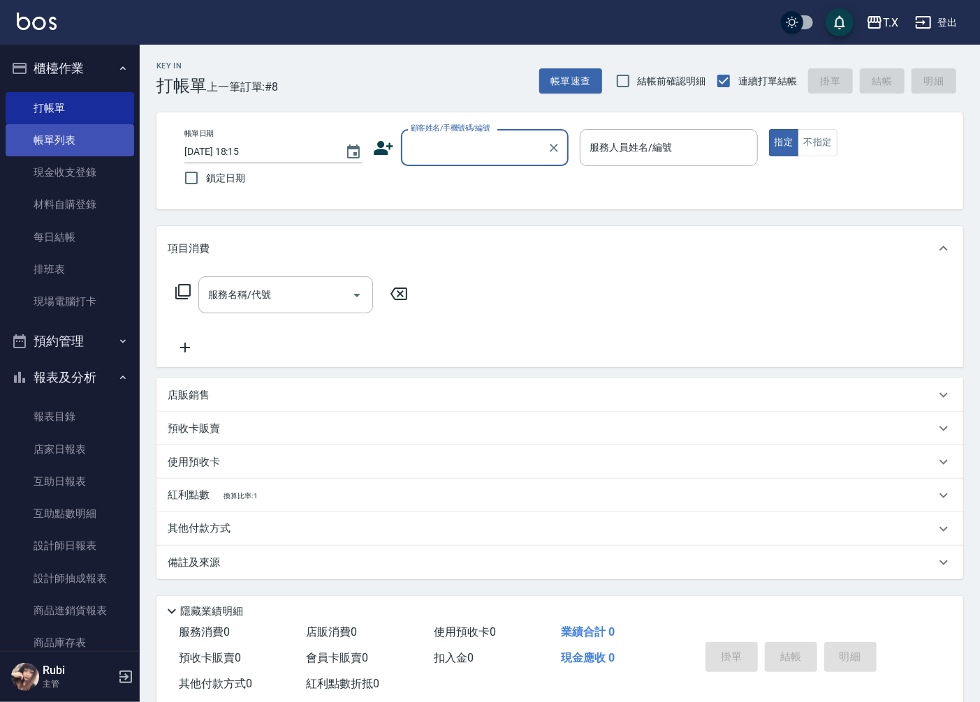
click at [87, 138] on link "帳單列表" at bounding box center [70, 140] width 128 height 32
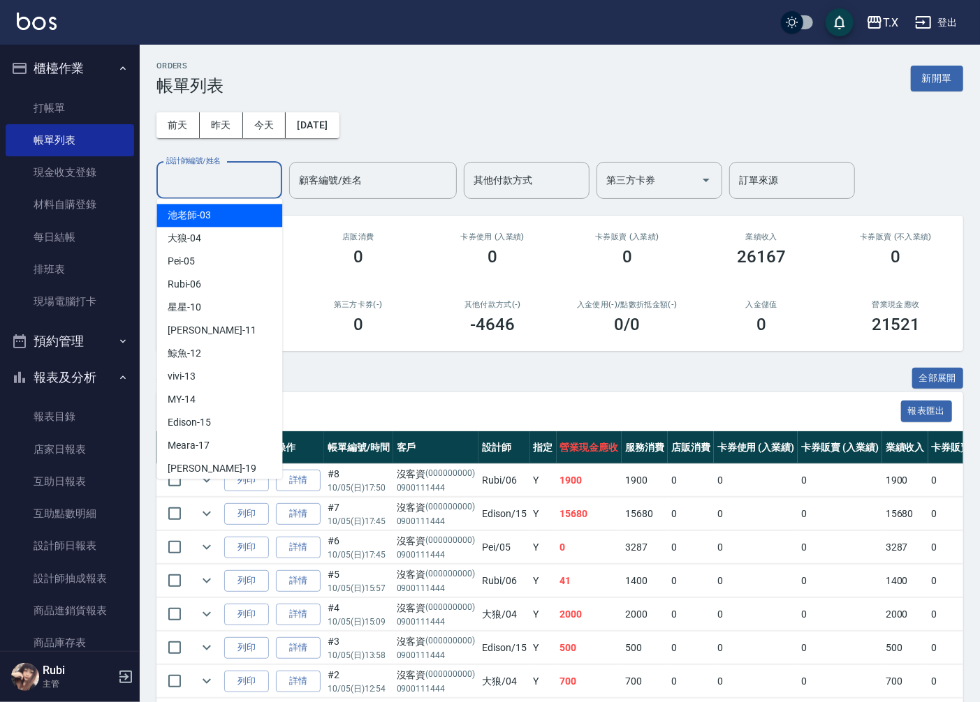
click at [206, 191] on input "設計師編號/姓名" at bounding box center [219, 180] width 113 height 24
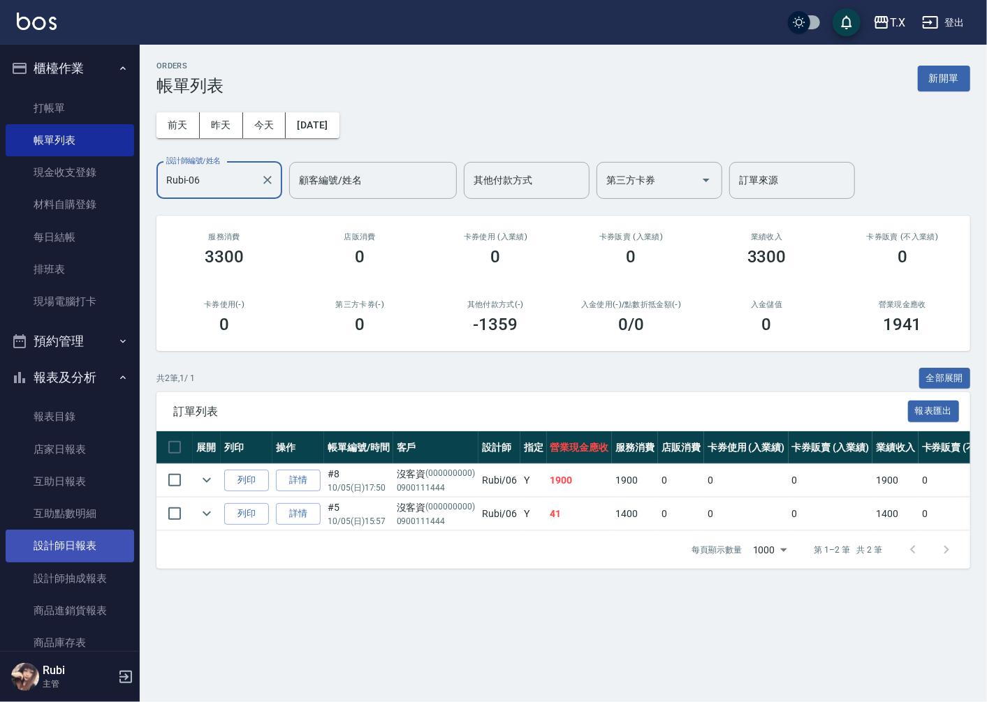
type input "Rubi-06"
click at [66, 549] on link "設計師日報表" at bounding box center [70, 546] width 128 height 32
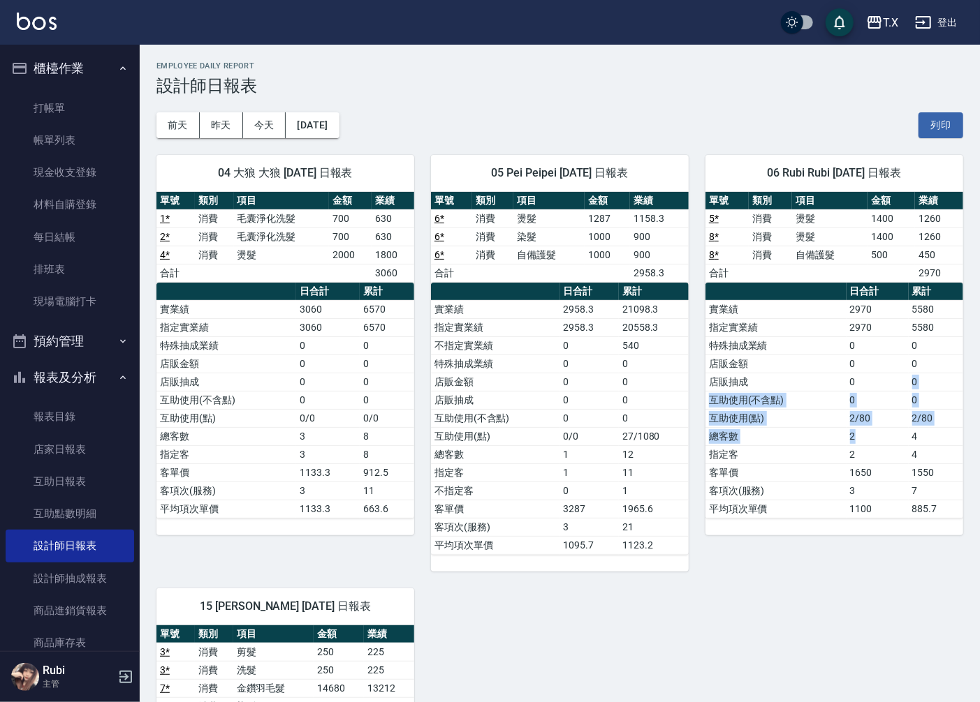
drag, startPoint x: 887, startPoint y: 444, endPoint x: 852, endPoint y: 360, distance: 91.0
click at [852, 367] on tbody "實業績 2970 5580 指定實業績 2970 5580 特殊抽成業績 0 0 店販金額 0 0 店販抽成 0 0 互助使用(不含點) 0 0 互助使用(點…" at bounding box center [834, 409] width 258 height 218
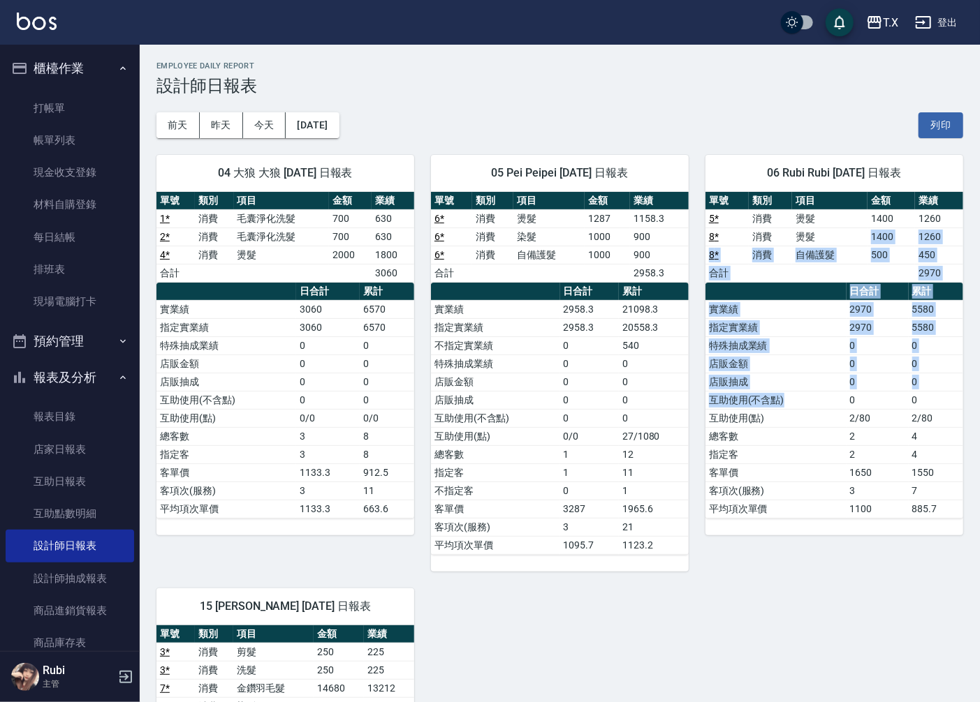
drag, startPoint x: 835, startPoint y: 231, endPoint x: 835, endPoint y: 417, distance: 185.7
click at [835, 417] on div "單號 類別 項目 金額 業績 5 * 消費 燙髮 1400 1260 8 * 消費 燙髮 1400 1260 8 * 消費 自備護髮 500 450 合計 2…" at bounding box center [834, 355] width 258 height 327
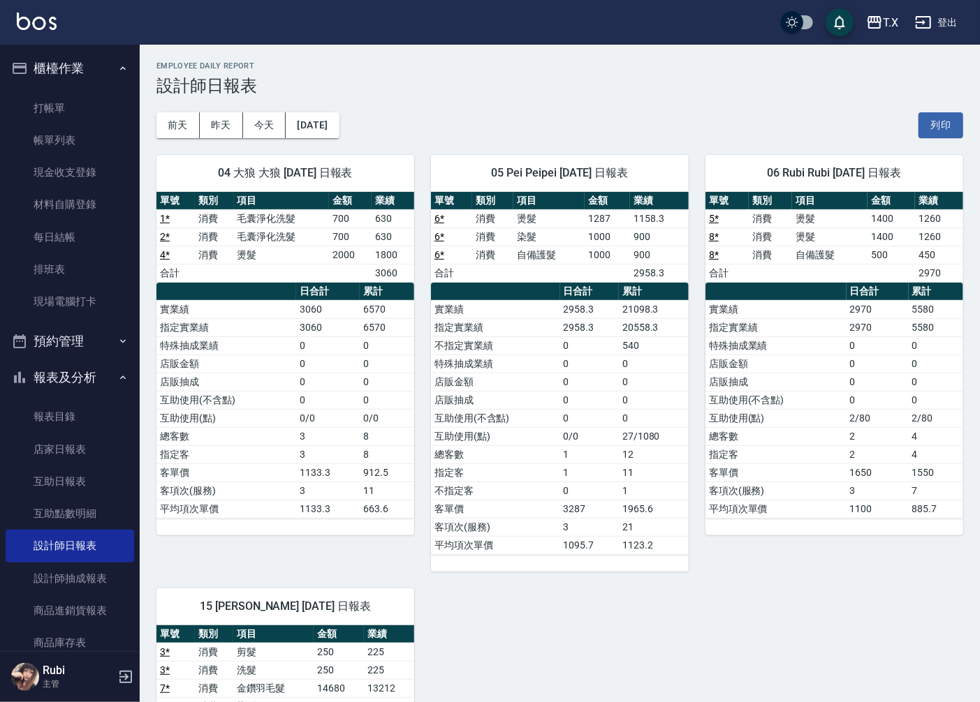
drag, startPoint x: 836, startPoint y: 480, endPoint x: 831, endPoint y: 455, distance: 26.3
click at [834, 469] on tbody "實業績 2970 5580 指定實業績 2970 5580 特殊抽成業績 0 0 店販金額 0 0 店販抽成 0 0 互助使用(不含點) 0 0 互助使用(點…" at bounding box center [834, 409] width 258 height 218
click at [845, 352] on tbody "實業績 2970 5580 指定實業績 2970 5580 特殊抽成業績 0 0 店販金額 0 0 店販抽成 0 0 互助使用(不含點) 0 0 互助使用(點…" at bounding box center [834, 409] width 258 height 218
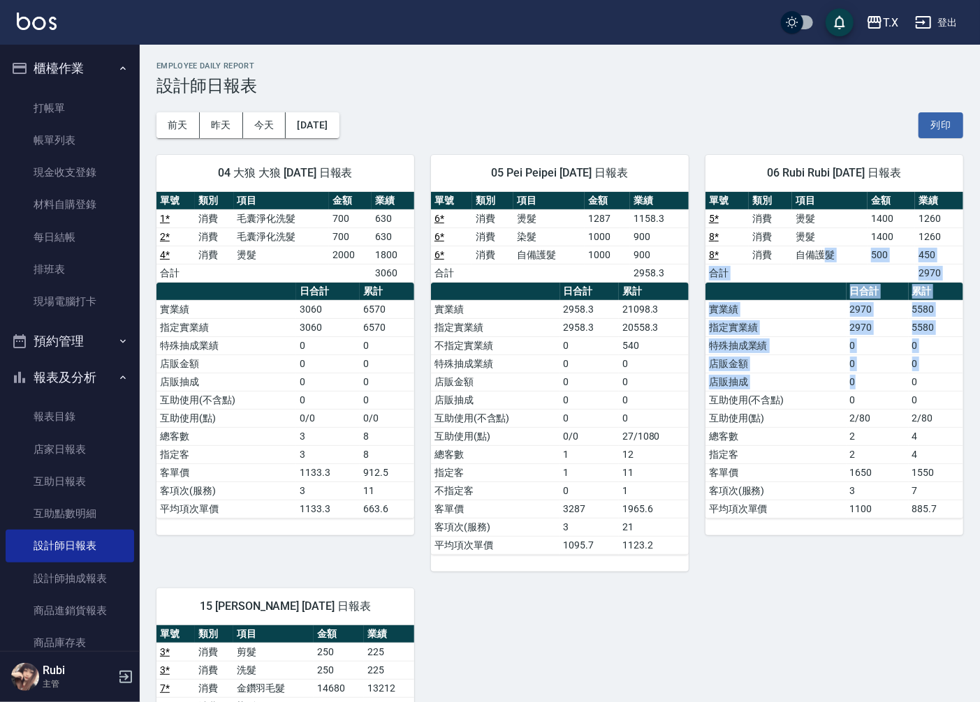
drag, startPoint x: 822, startPoint y: 246, endPoint x: 876, endPoint y: 427, distance: 188.0
click at [869, 404] on div "單號 類別 項目 金額 業績 5 * 消費 燙髮 1400 1260 8 * 消費 燙髮 1400 1260 8 * 消費 自備護髮 500 450 合計 2…" at bounding box center [834, 355] width 258 height 327
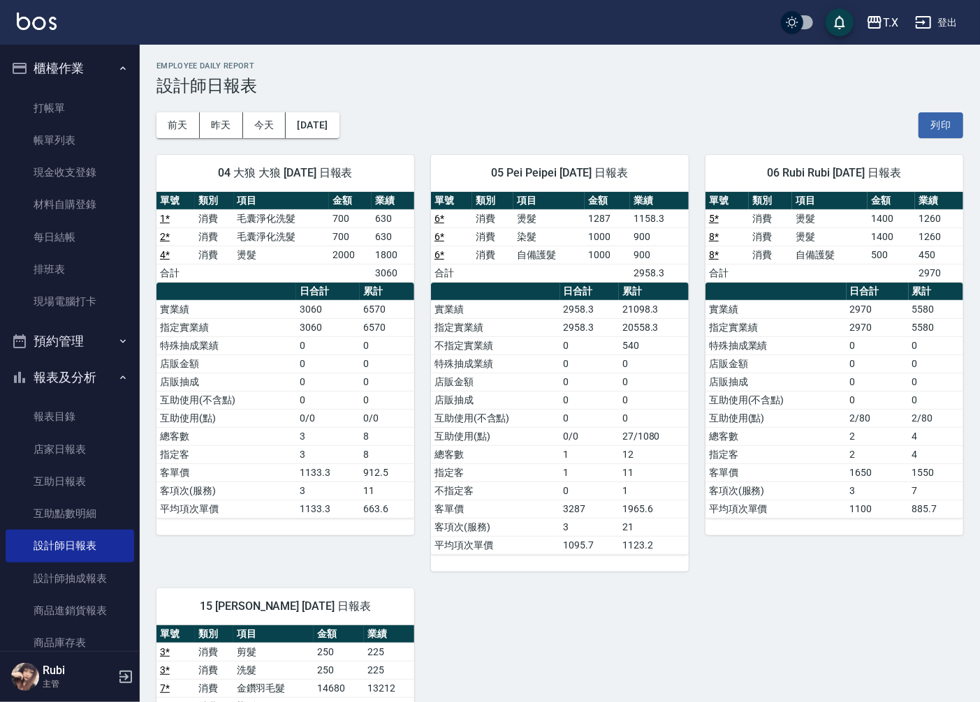
drag, startPoint x: 880, startPoint y: 448, endPoint x: 860, endPoint y: 411, distance: 42.2
click at [871, 436] on tbody "實業績 2970 5580 指定實業績 2970 5580 特殊抽成業績 0 0 店販金額 0 0 店販抽成 0 0 互助使用(不含點) 0 0 互助使用(點…" at bounding box center [834, 409] width 258 height 218
drag, startPoint x: 860, startPoint y: 411, endPoint x: 853, endPoint y: 332, distance: 78.6
click at [857, 353] on tbody "實業績 2970 5580 指定實業績 2970 5580 特殊抽成業績 0 0 店販金額 0 0 店販抽成 0 0 互助使用(不含點) 0 0 互助使用(點…" at bounding box center [834, 409] width 258 height 218
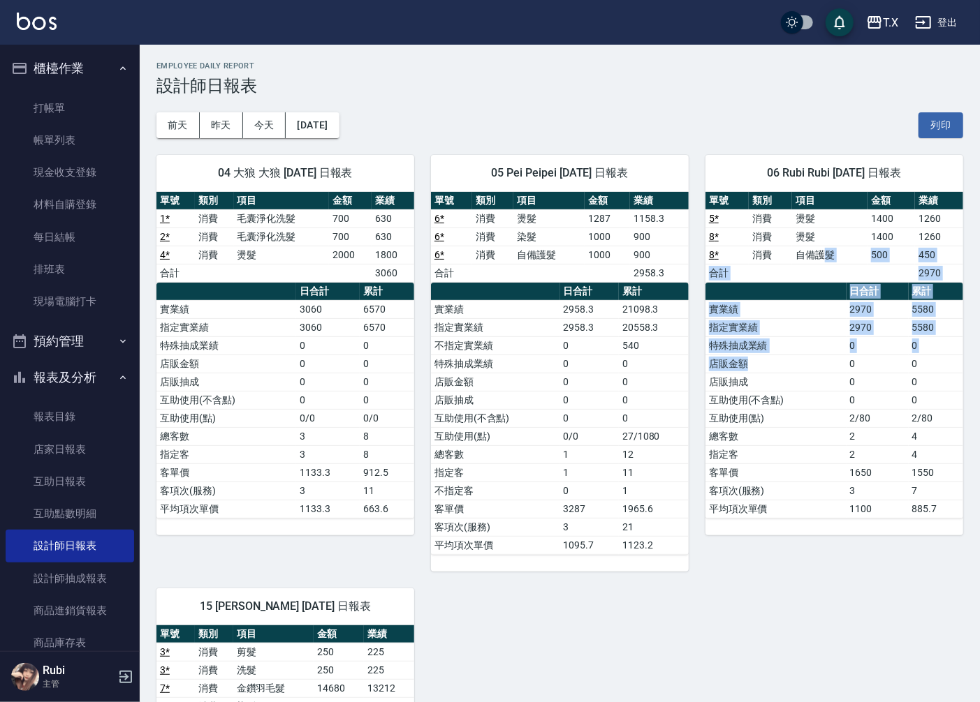
drag, startPoint x: 827, startPoint y: 259, endPoint x: 843, endPoint y: 394, distance: 135.7
click at [842, 380] on div "單號 類別 項目 金額 業績 5 * 消費 燙髮 1400 1260 8 * 消費 燙髮 1400 1260 8 * 消費 自備護髮 500 450 合計 2…" at bounding box center [834, 355] width 258 height 327
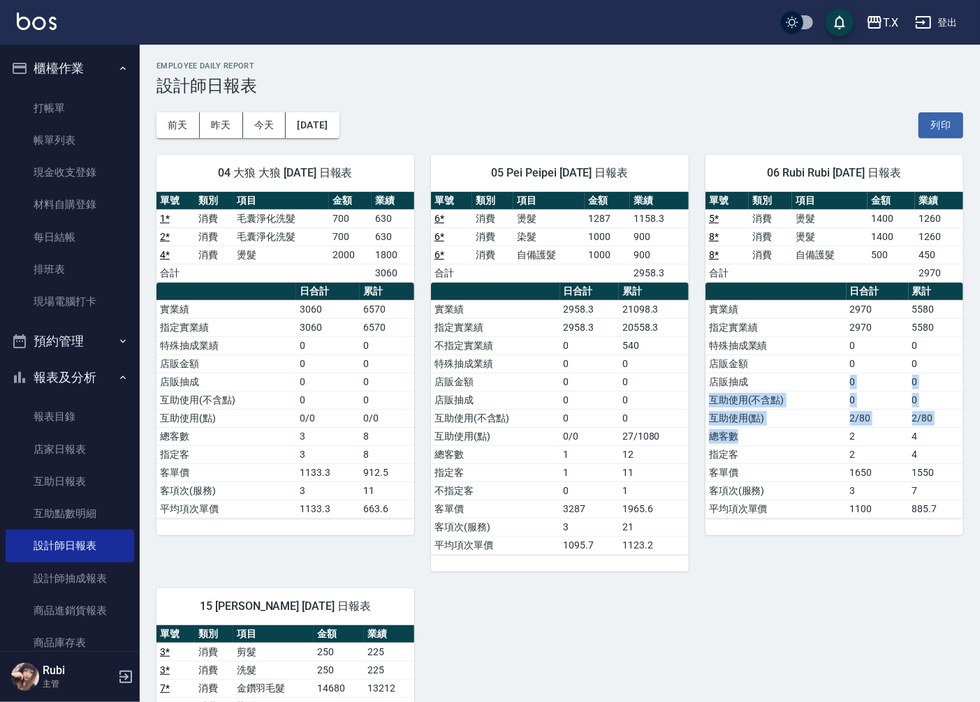
drag, startPoint x: 836, startPoint y: 441, endPoint x: 821, endPoint y: 374, distance: 68.6
click at [821, 374] on tbody "實業績 2970 5580 指定實業績 2970 5580 特殊抽成業績 0 0 店販金額 0 0 店販抽成 0 0 互助使用(不含點) 0 0 互助使用(點…" at bounding box center [834, 409] width 258 height 218
drag, startPoint x: 818, startPoint y: 361, endPoint x: 808, endPoint y: 314, distance: 47.9
click at [811, 319] on tbody "實業績 2970 5580 指定實業績 2970 5580 特殊抽成業績 0 0 店販金額 0 0 店販抽成 0 0 互助使用(不含點) 0 0 互助使用(點…" at bounding box center [834, 409] width 258 height 218
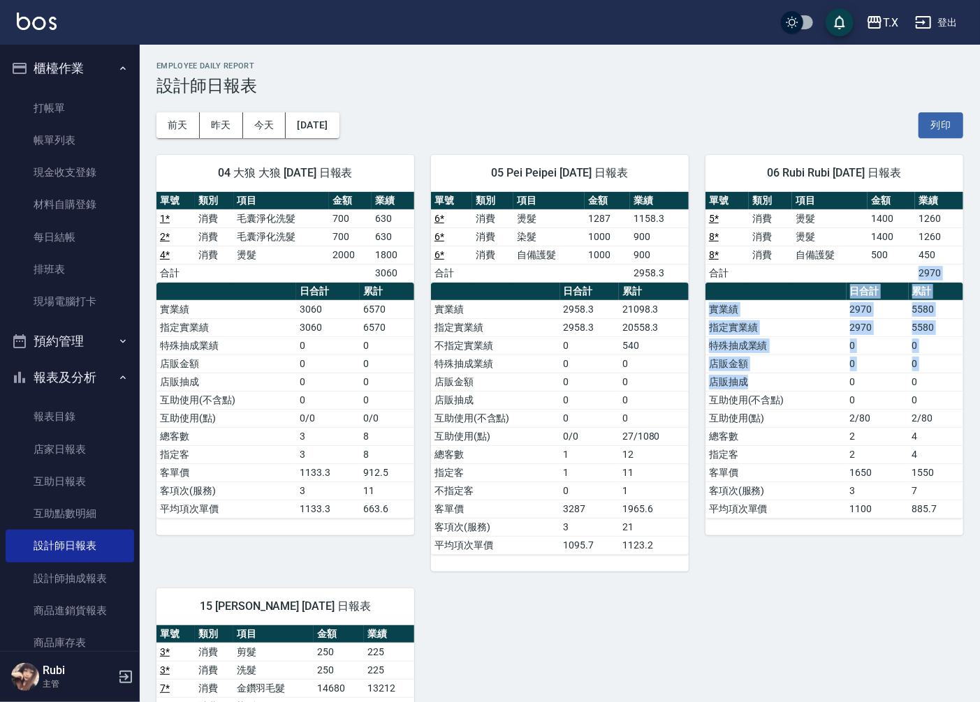
drag, startPoint x: 766, startPoint y: 263, endPoint x: 824, endPoint y: 415, distance: 162.2
click at [820, 394] on div "單號 類別 項目 金額 業績 5 * 消費 燙髮 1400 1260 8 * 消費 燙髮 1400 1260 8 * 消費 自備護髮 500 450 合計 2…" at bounding box center [834, 355] width 258 height 327
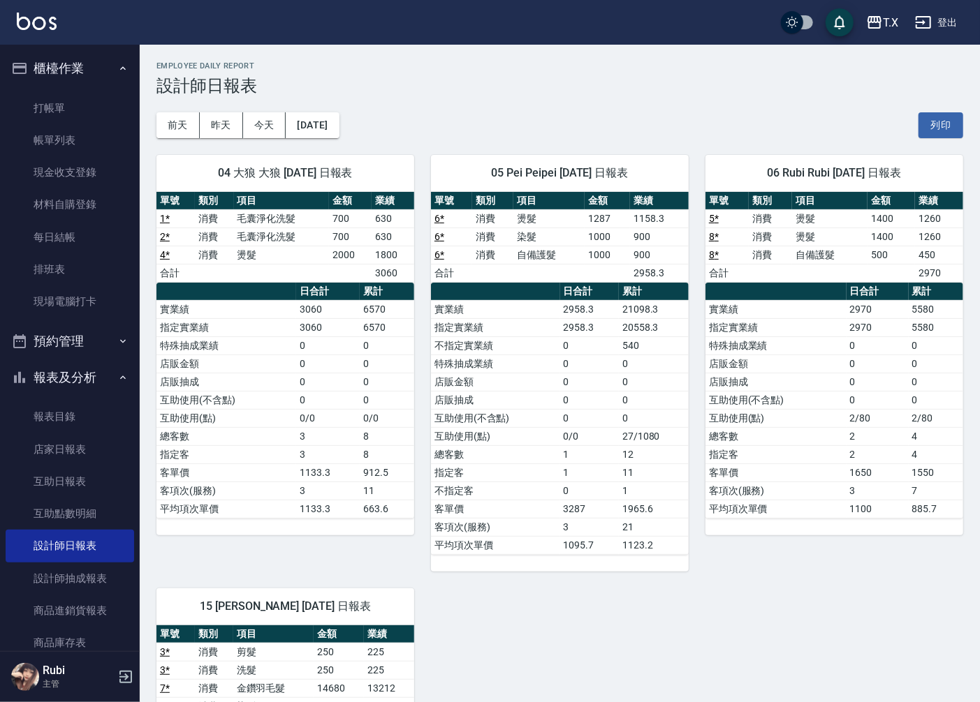
click at [824, 415] on td "互助使用(點)" at bounding box center [775, 418] width 141 height 18
drag, startPoint x: 824, startPoint y: 415, endPoint x: 829, endPoint y: 358, distance: 57.5
click at [829, 361] on tbody "實業績 2970 5580 指定實業績 2970 5580 特殊抽成業績 0 0 店販金額 0 0 店販抽成 0 0 互助使用(不含點) 0 0 互助使用(點…" at bounding box center [834, 409] width 258 height 218
drag, startPoint x: 815, startPoint y: 266, endPoint x: 860, endPoint y: 436, distance: 175.6
click at [848, 387] on div "單號 類別 項目 金額 業績 5 * 消費 燙髮 1400 1260 8 * 消費 燙髮 1400 1260 8 * 消費 自備護髮 500 450 合計 2…" at bounding box center [834, 355] width 258 height 327
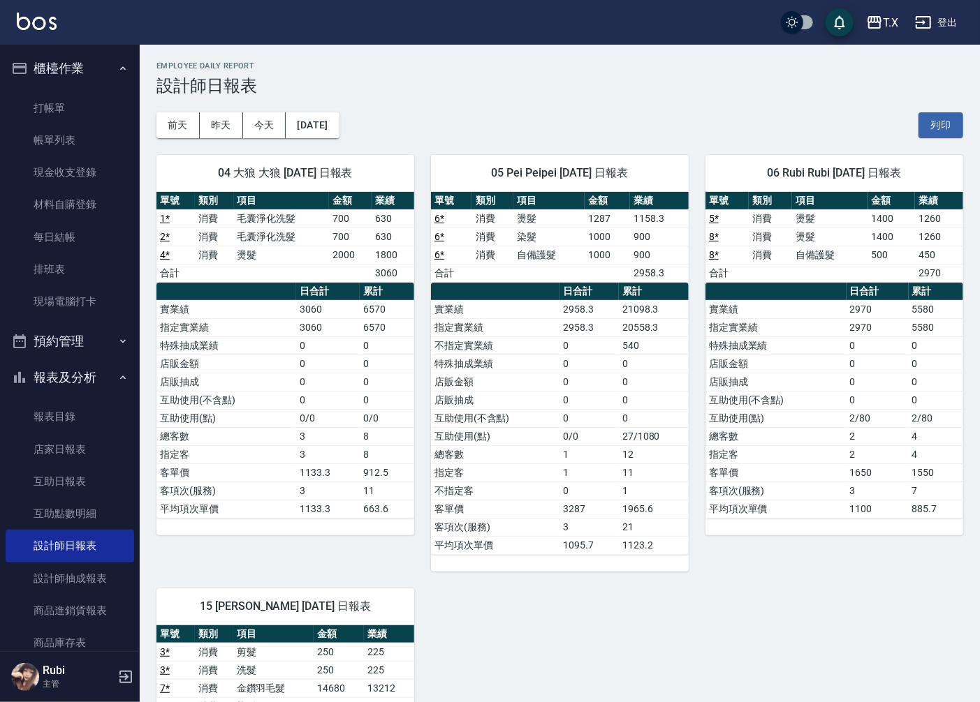
click at [860, 436] on td "2" at bounding box center [877, 436] width 62 height 18
click at [64, 113] on link "打帳單" at bounding box center [70, 108] width 128 height 32
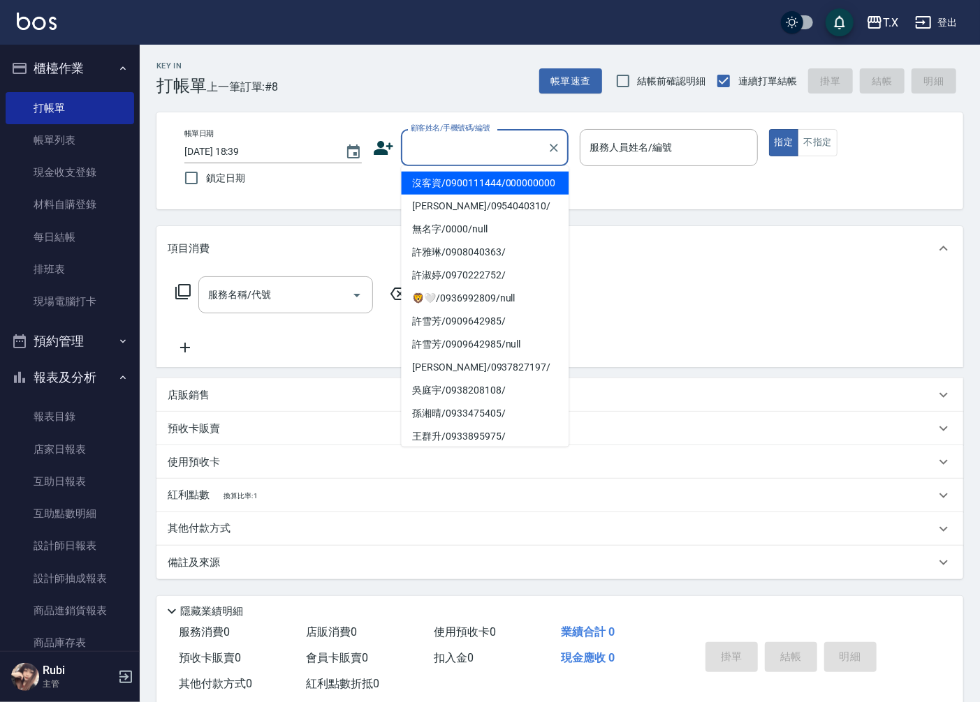
click at [476, 152] on input "顧客姓名/手機號碼/編號" at bounding box center [474, 147] width 134 height 24
click at [462, 186] on li "沒客資/0900111444/000000000" at bounding box center [485, 183] width 168 height 23
type input "沒客資/0900111444/000000000"
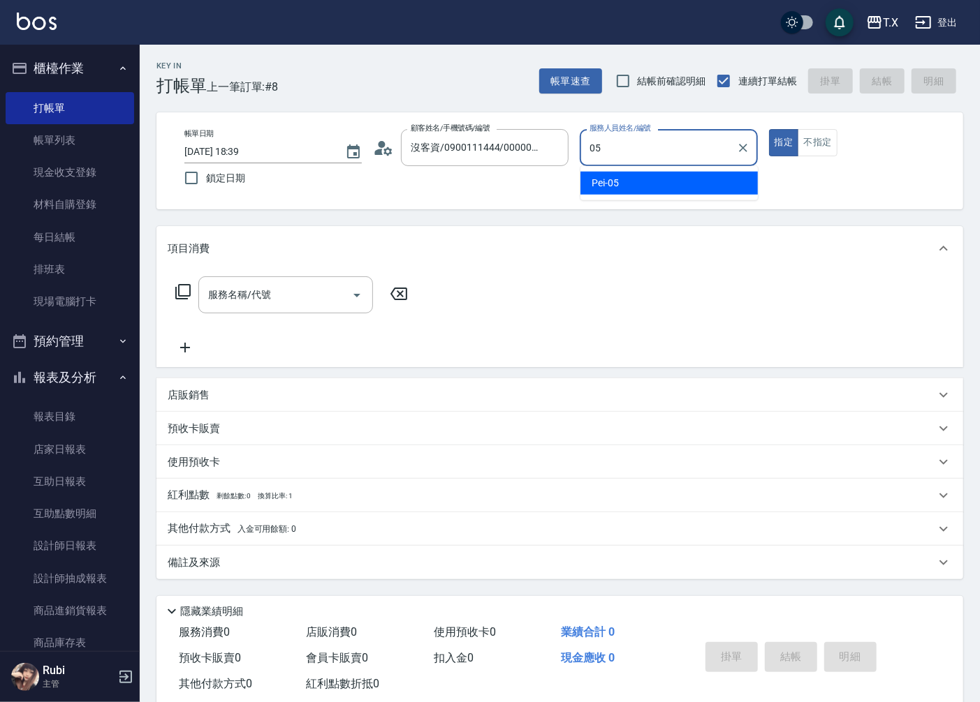
type input "Pei-05"
type button "true"
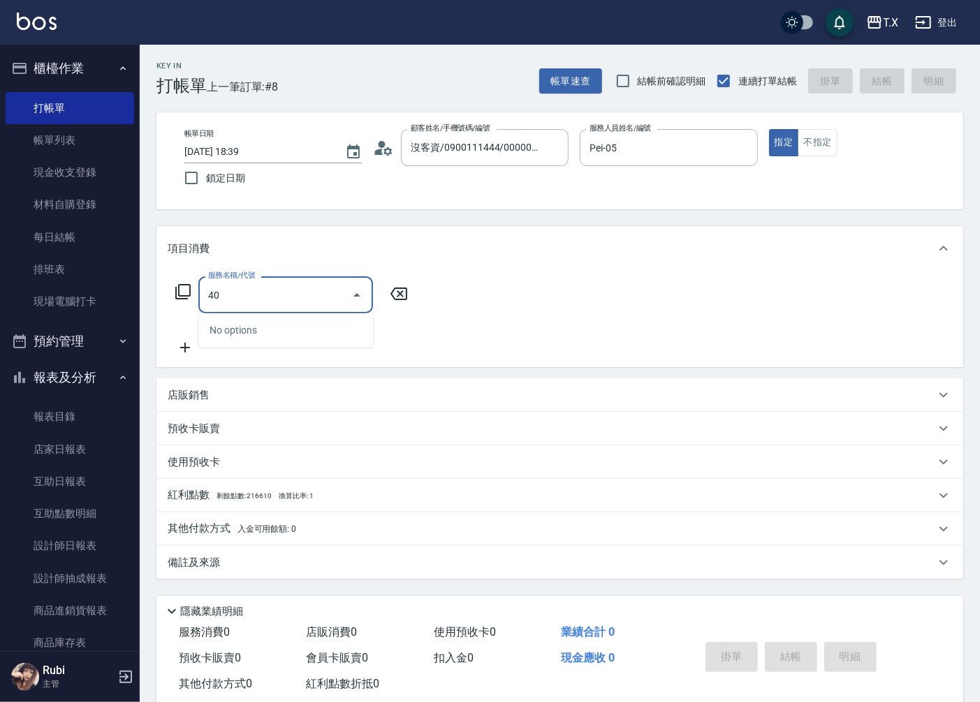
type input "401"
type input "20"
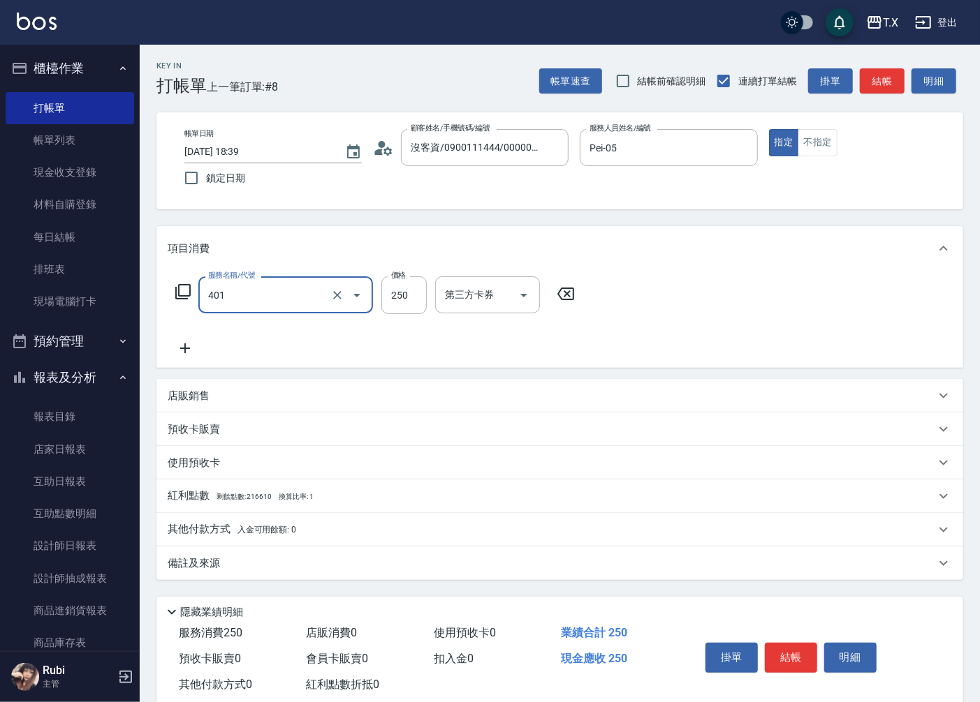
type input "剪髮(401)"
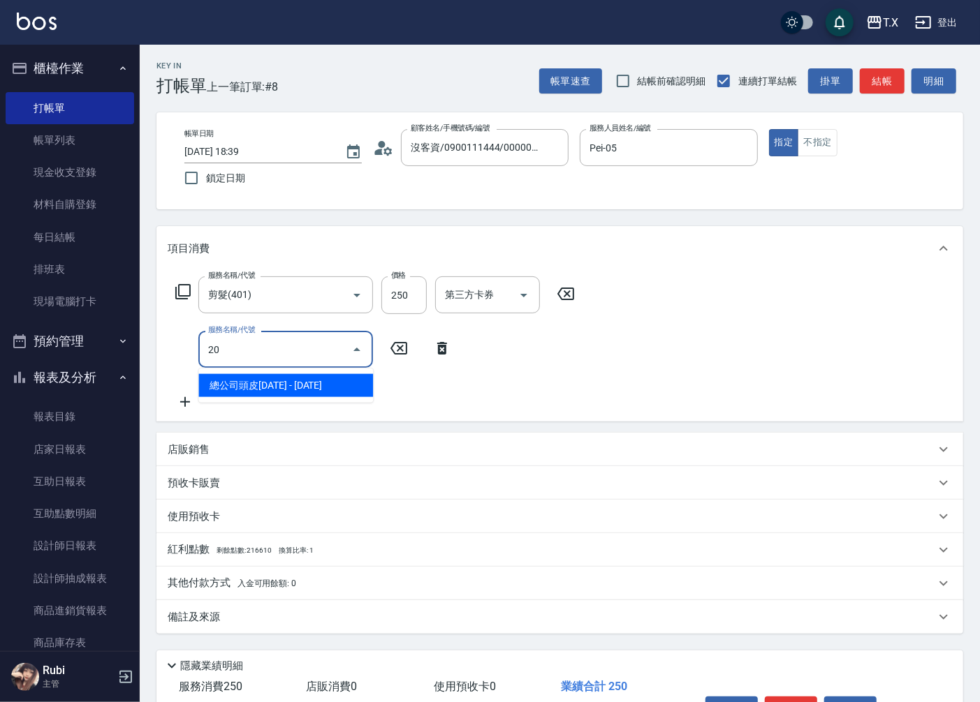
type input "201"
type input "40"
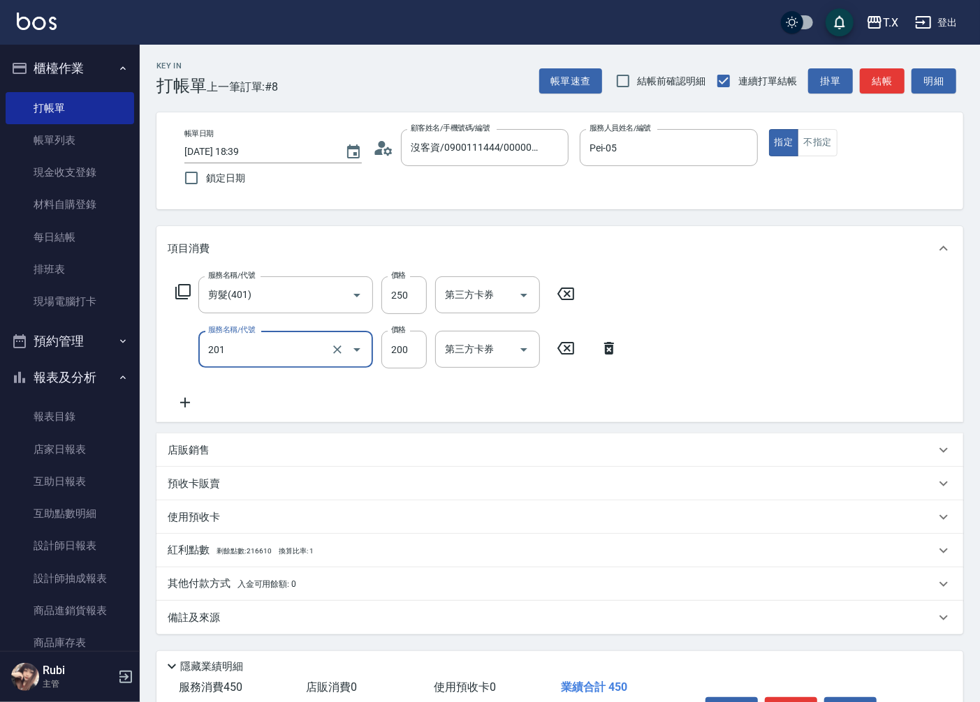
type input "洗髮(201)"
type input "2"
type input "20"
type input "250"
type input "50"
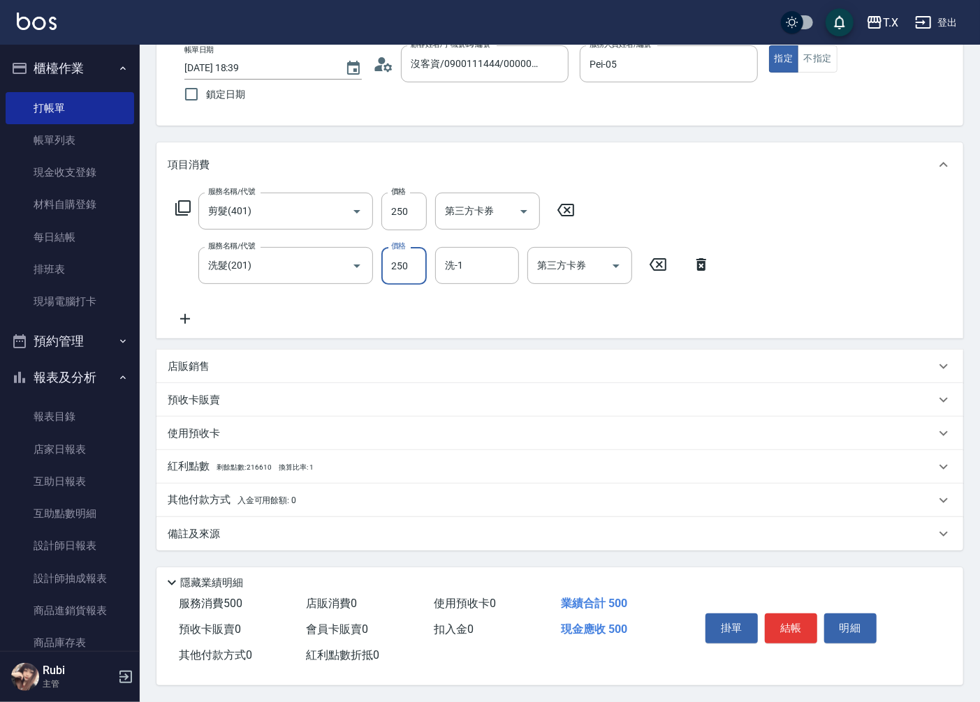
scroll to position [88, 0]
type input "250"
click at [795, 621] on button "結帳" at bounding box center [791, 628] width 52 height 29
type input "0"
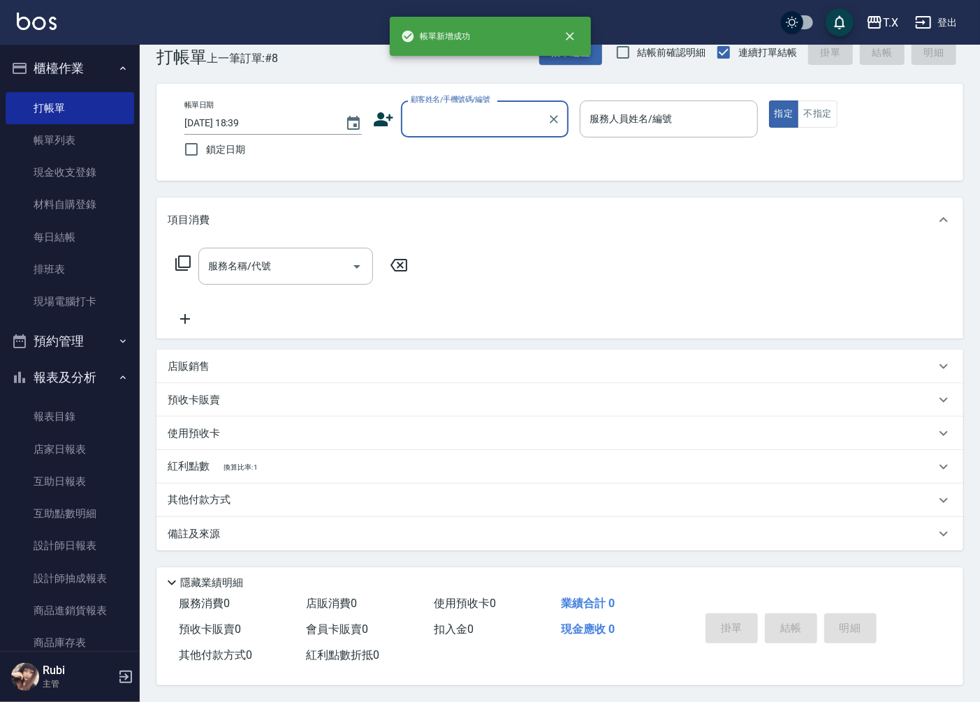
scroll to position [0, 0]
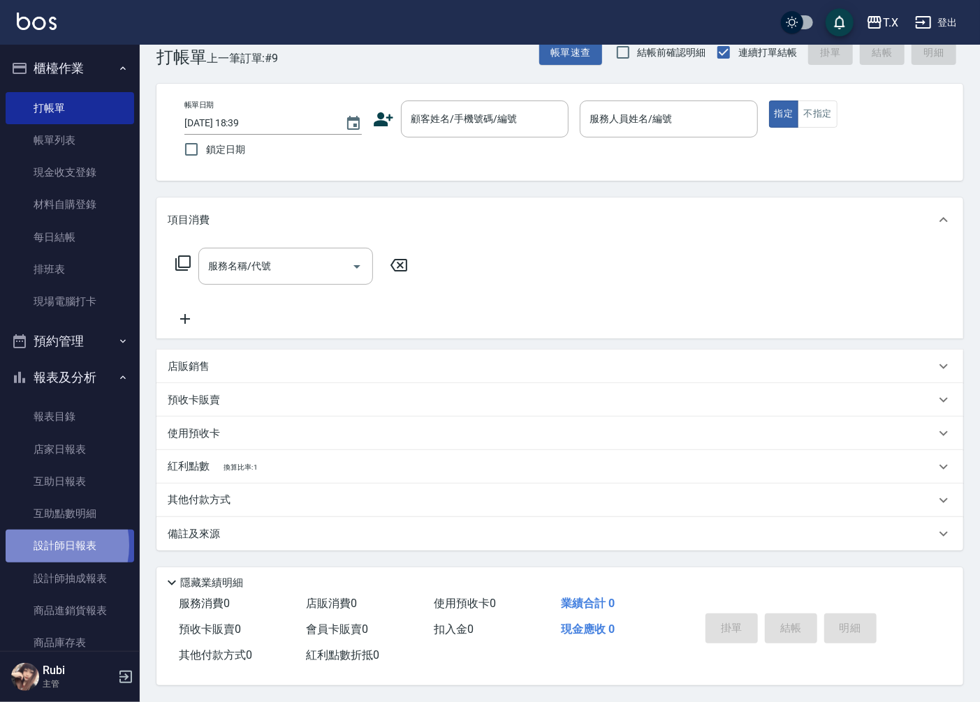
click at [40, 545] on link "設計師日報表" at bounding box center [70, 546] width 128 height 32
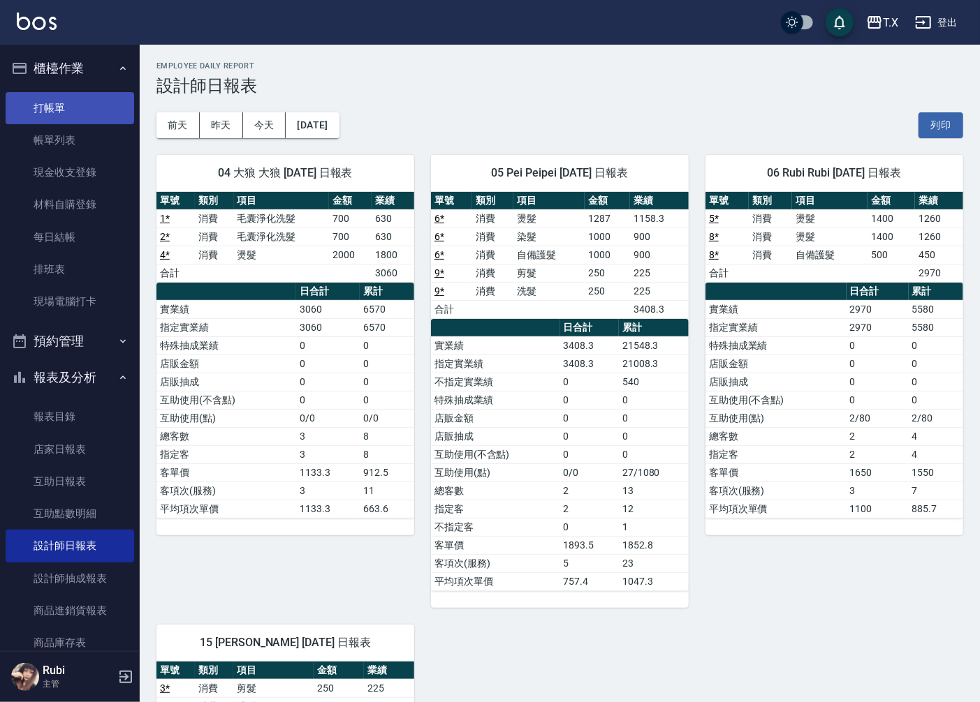
click at [80, 102] on link "打帳單" at bounding box center [70, 108] width 128 height 32
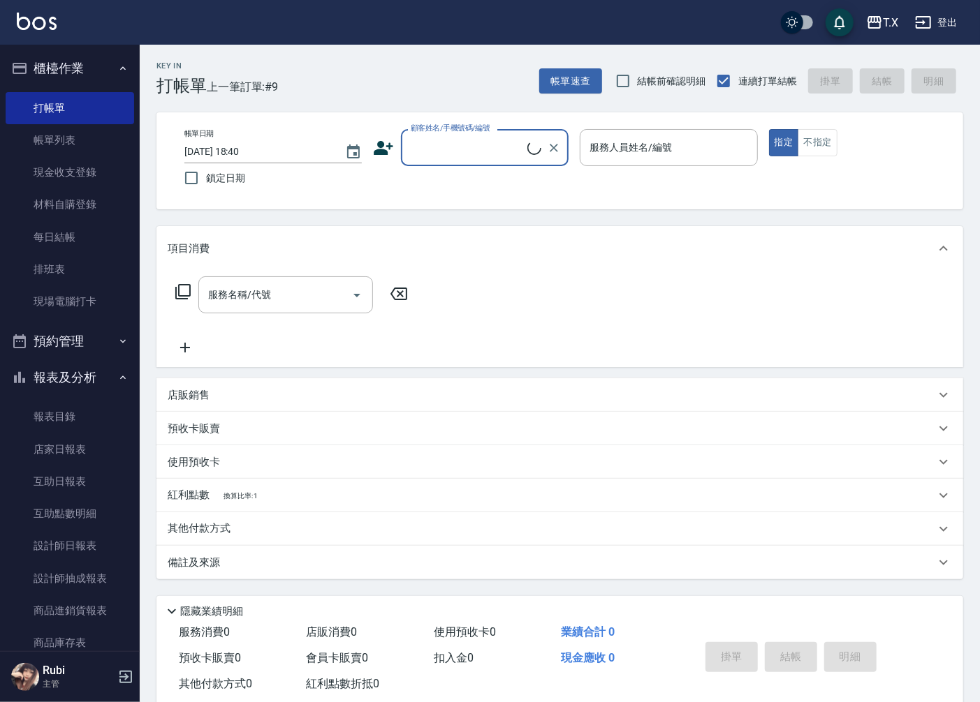
click at [473, 156] on input "顧客姓名/手機號碼/編號" at bounding box center [467, 147] width 120 height 24
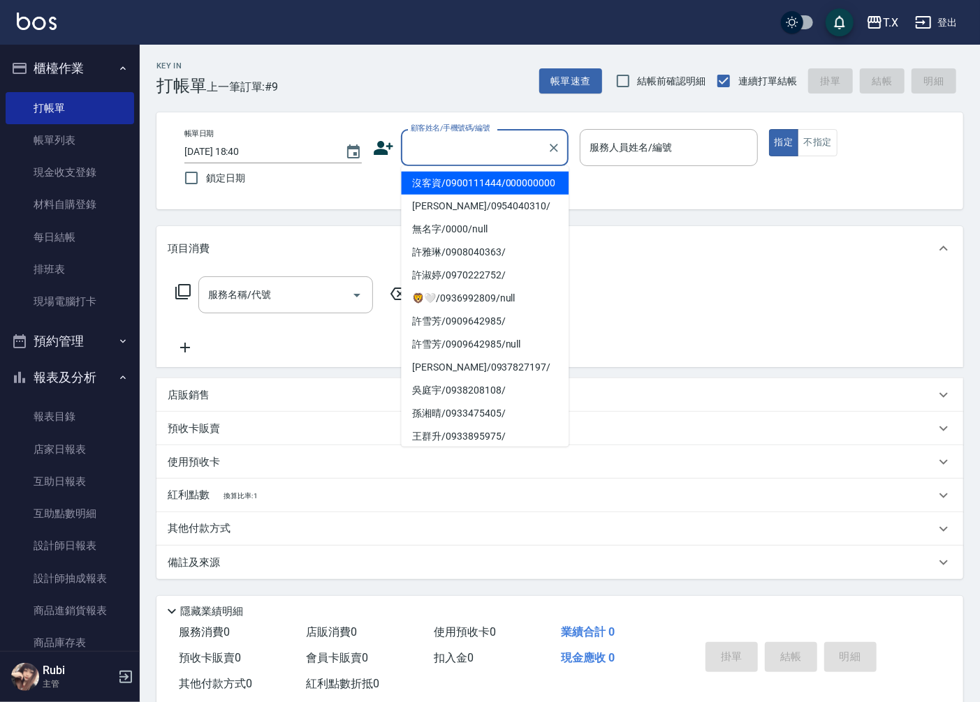
click at [462, 191] on li "沒客資/0900111444/000000000" at bounding box center [485, 183] width 168 height 23
type input "沒客資/0900111444/000000000"
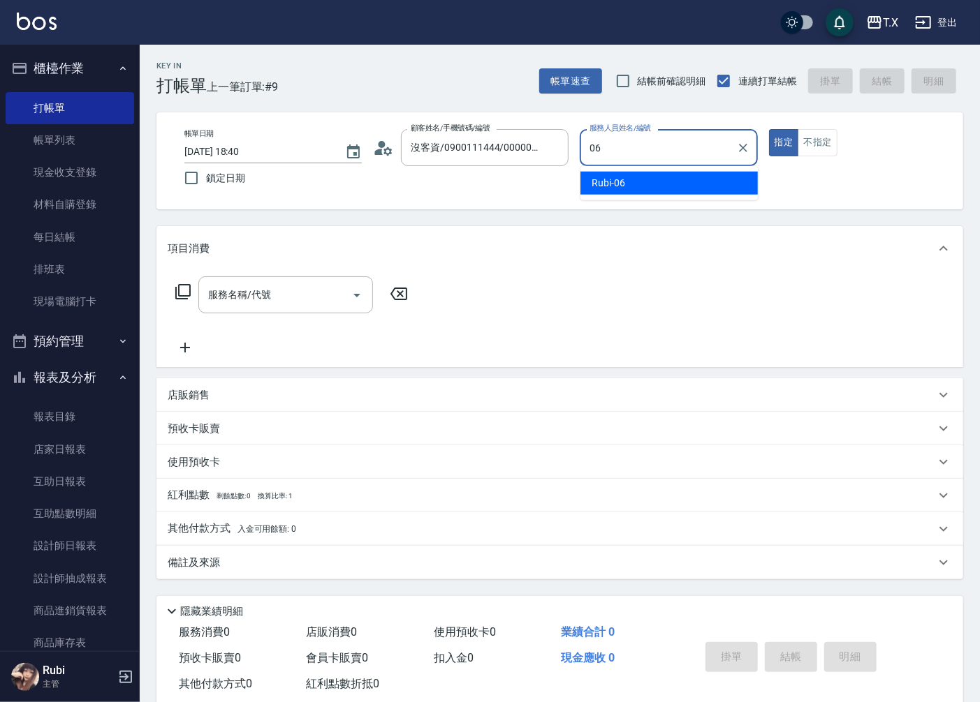
type input "Rubi-06"
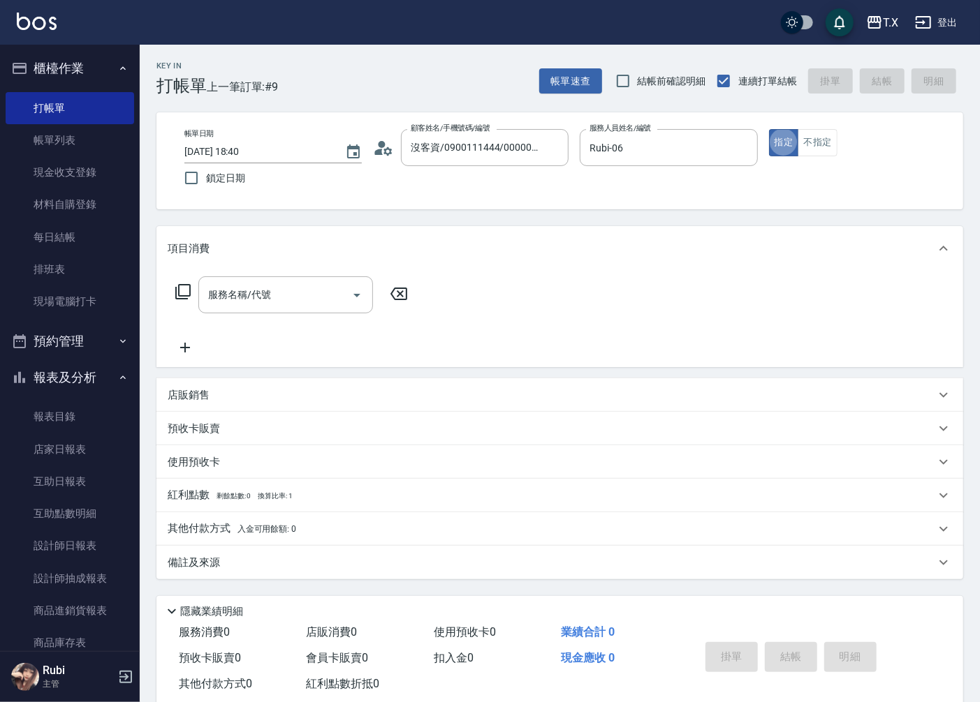
type button "true"
type input "301"
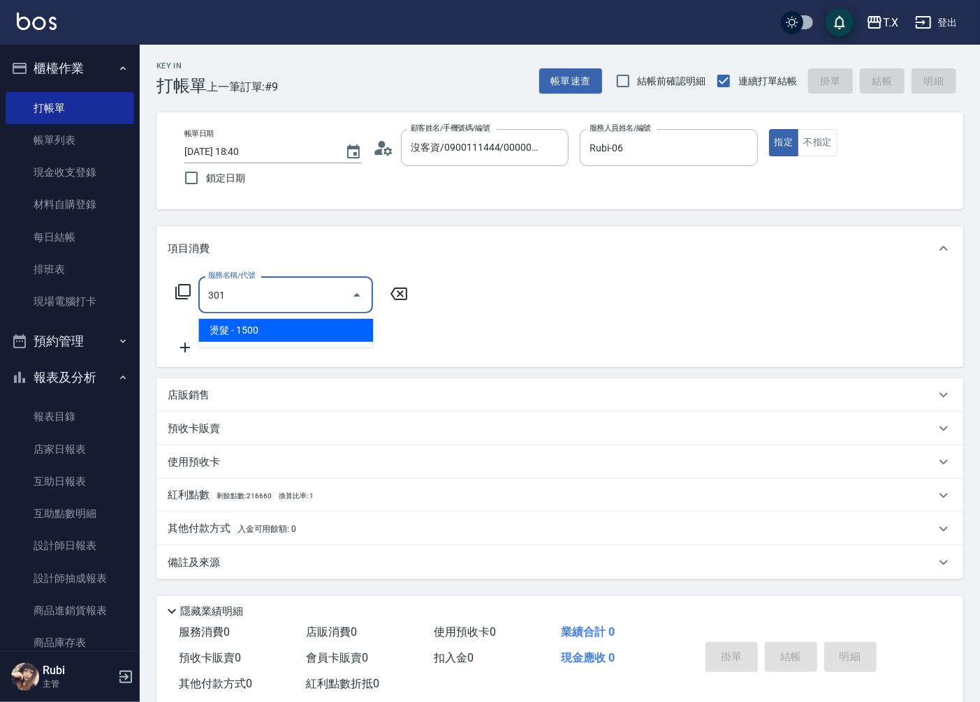
type input "150"
type input "燙髮(301)"
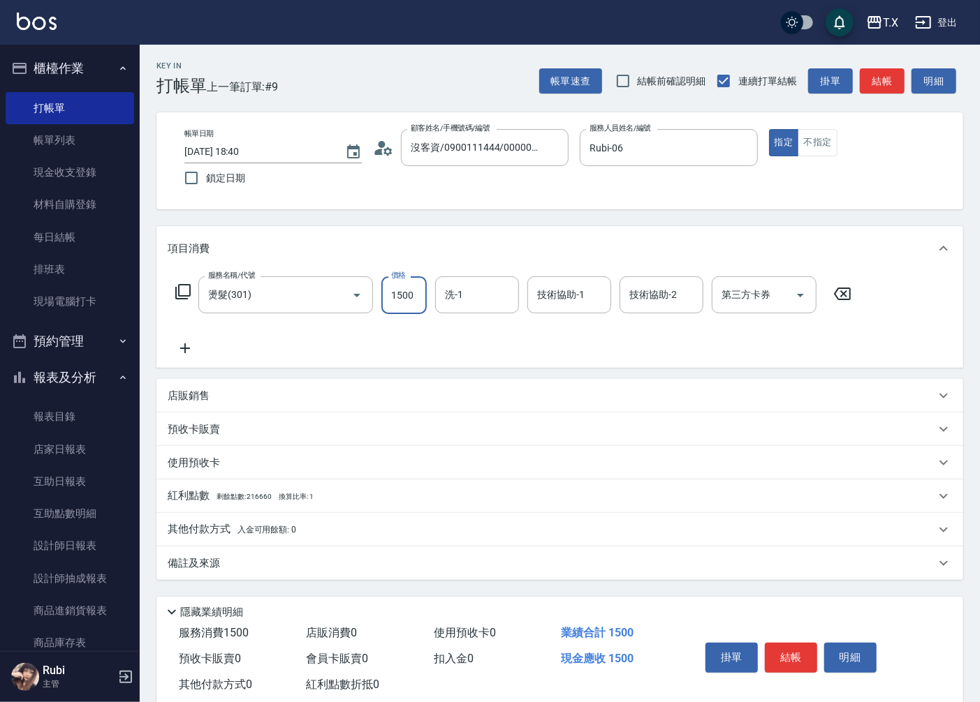
type input "1"
type input "0"
type input "140"
type input "1400"
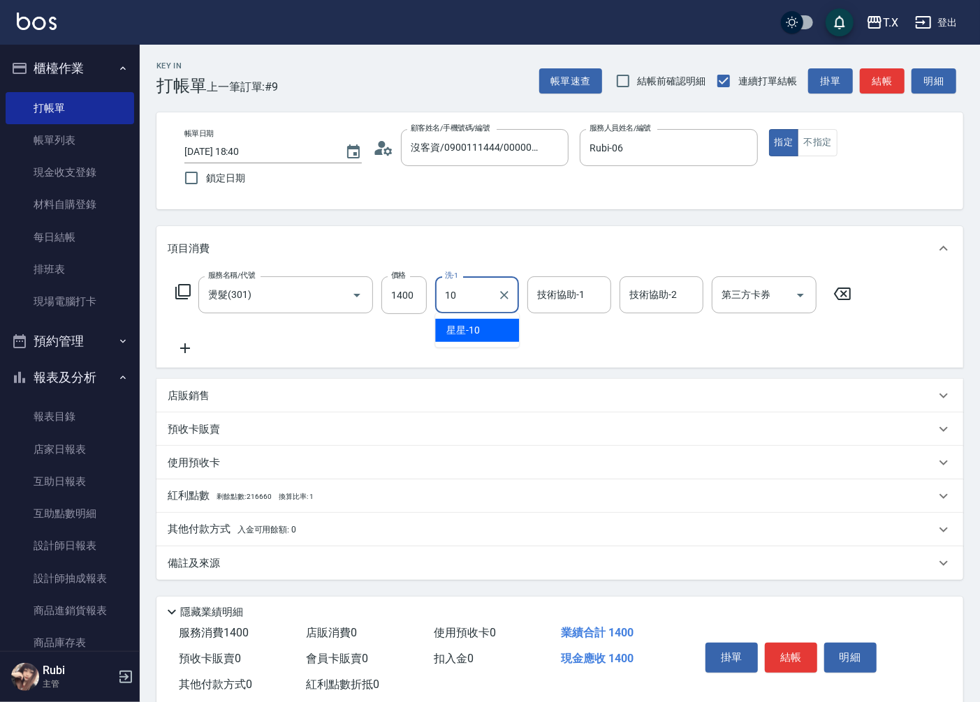
type input "1"
type input "池老師-03"
click at [501, 295] on icon "Clear" at bounding box center [504, 295] width 14 height 14
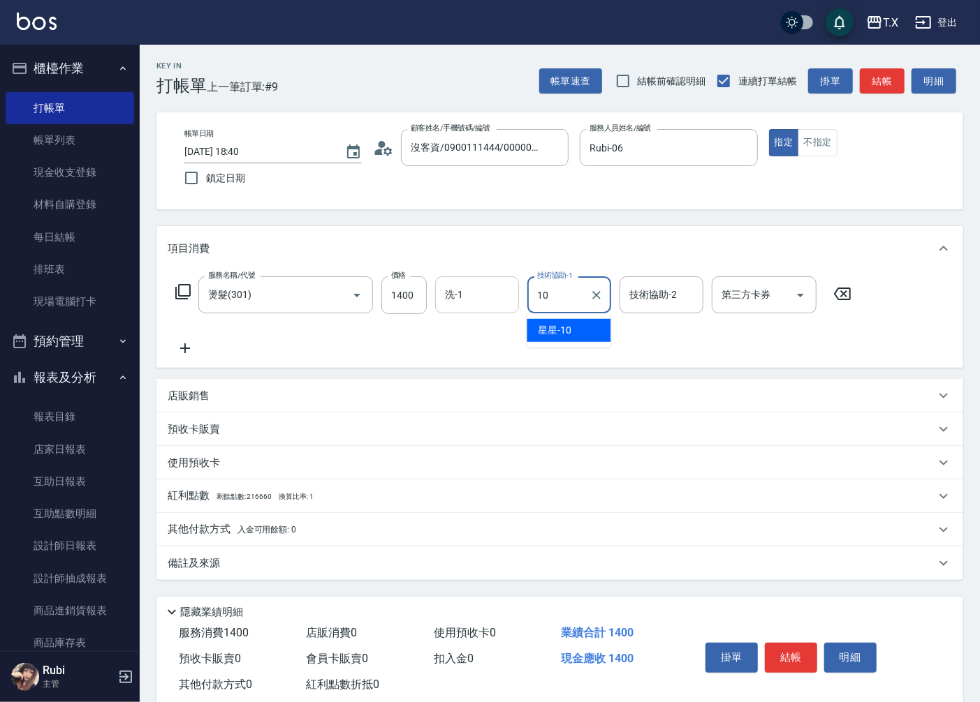
type input "星星-10"
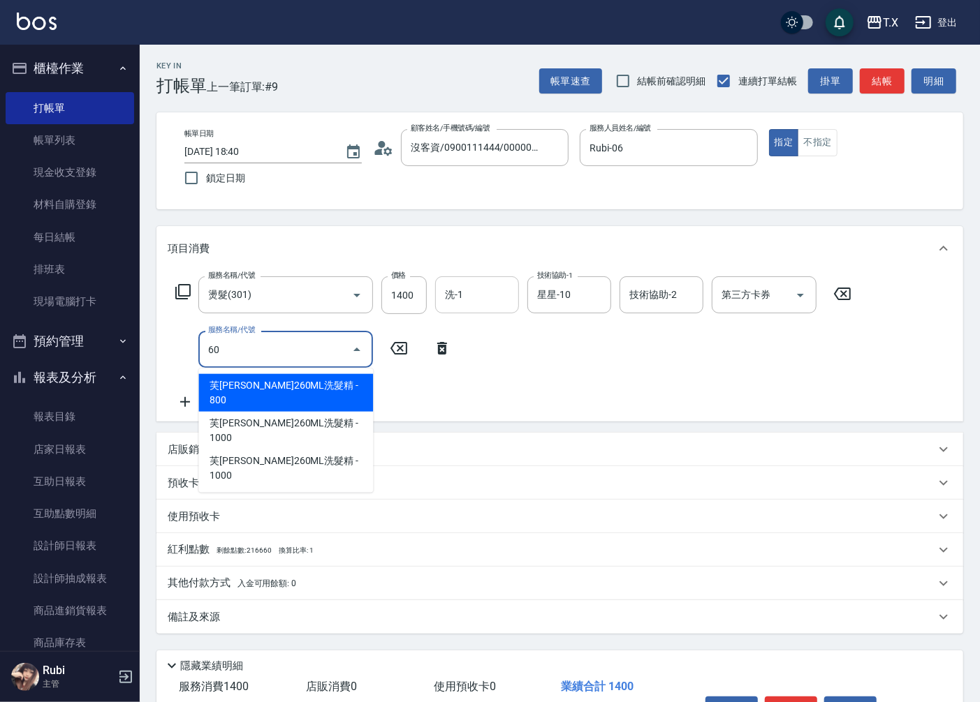
type input "601"
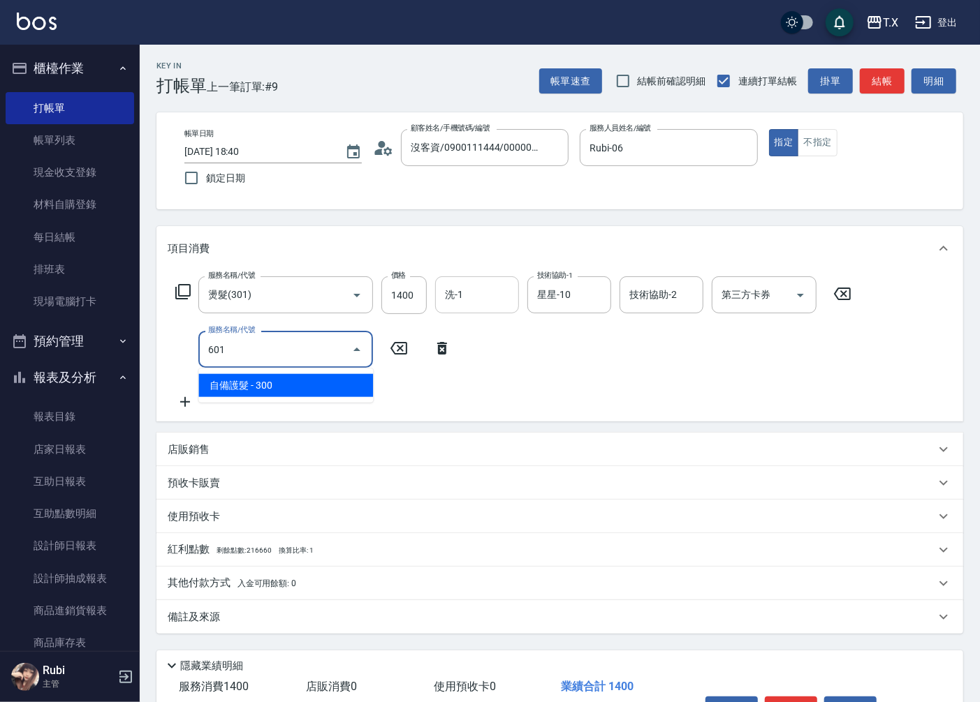
type input "170"
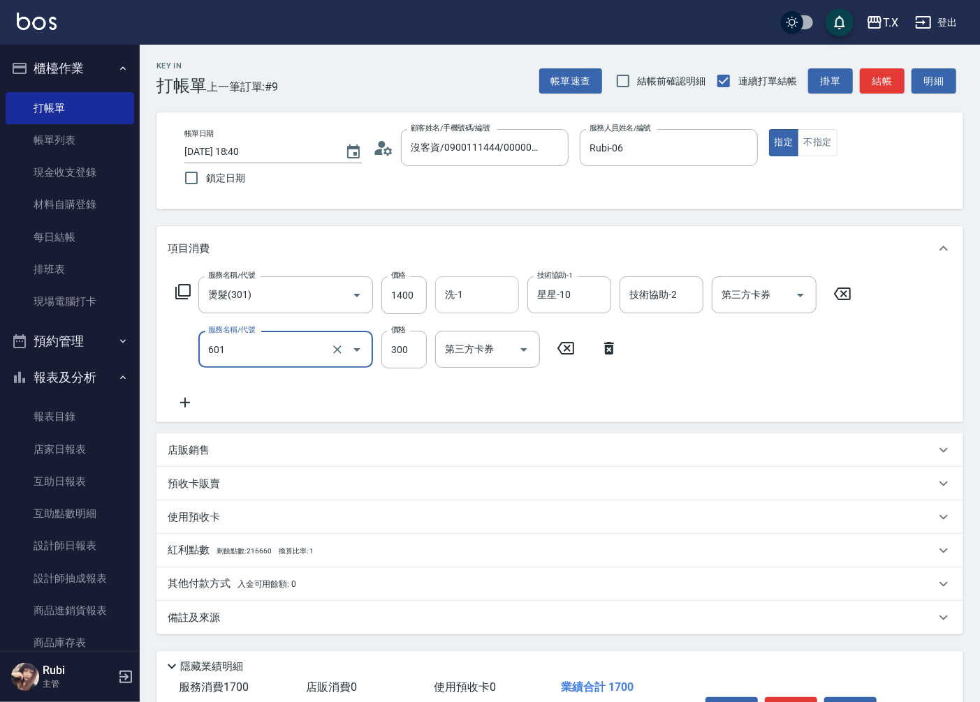
type input "自備護髮(601)"
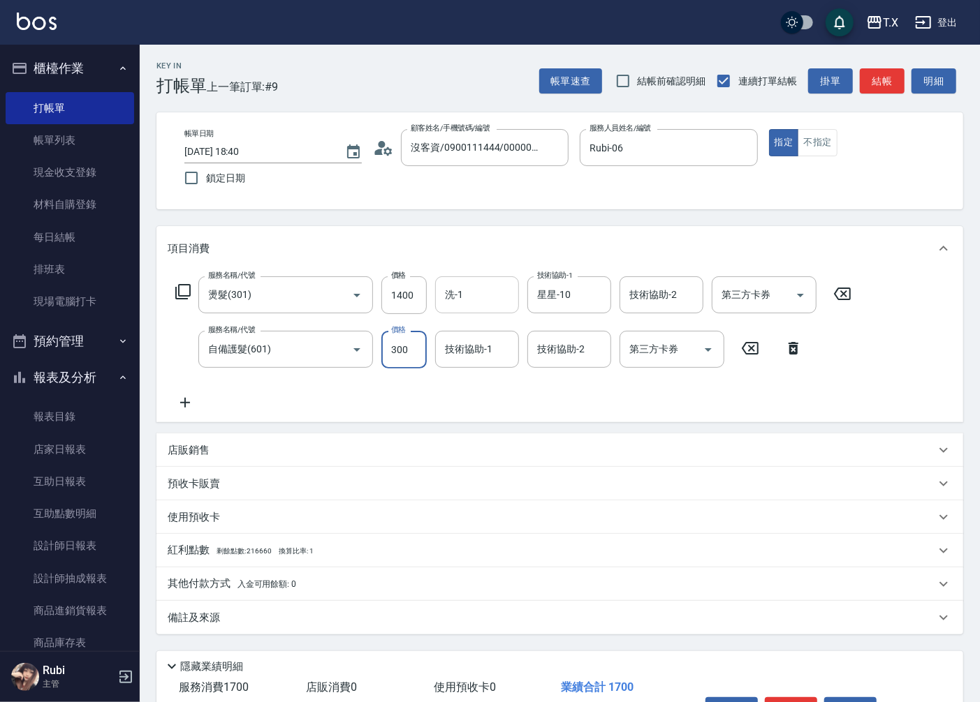
type input "5"
type input "140"
type input "50"
type input "190"
type input "500"
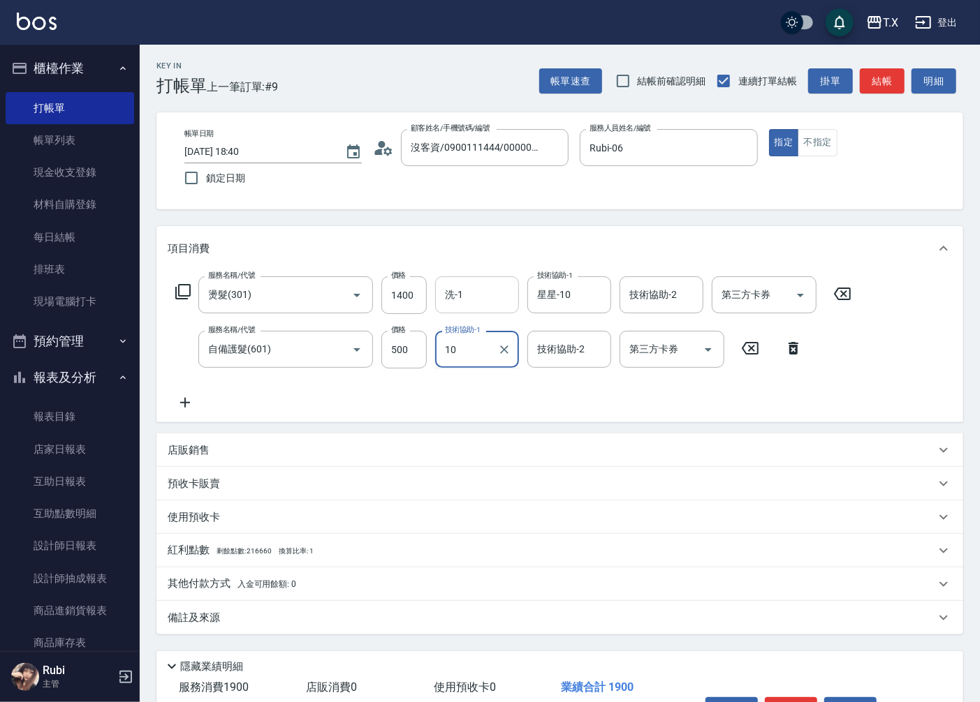
type input "星星-10"
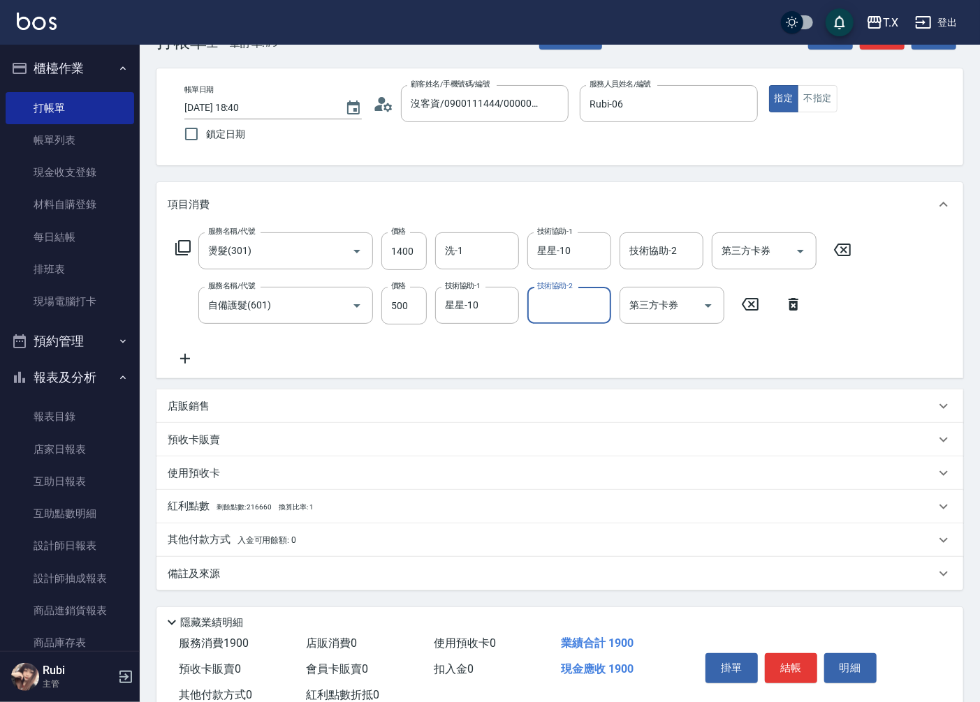
scroll to position [88, 0]
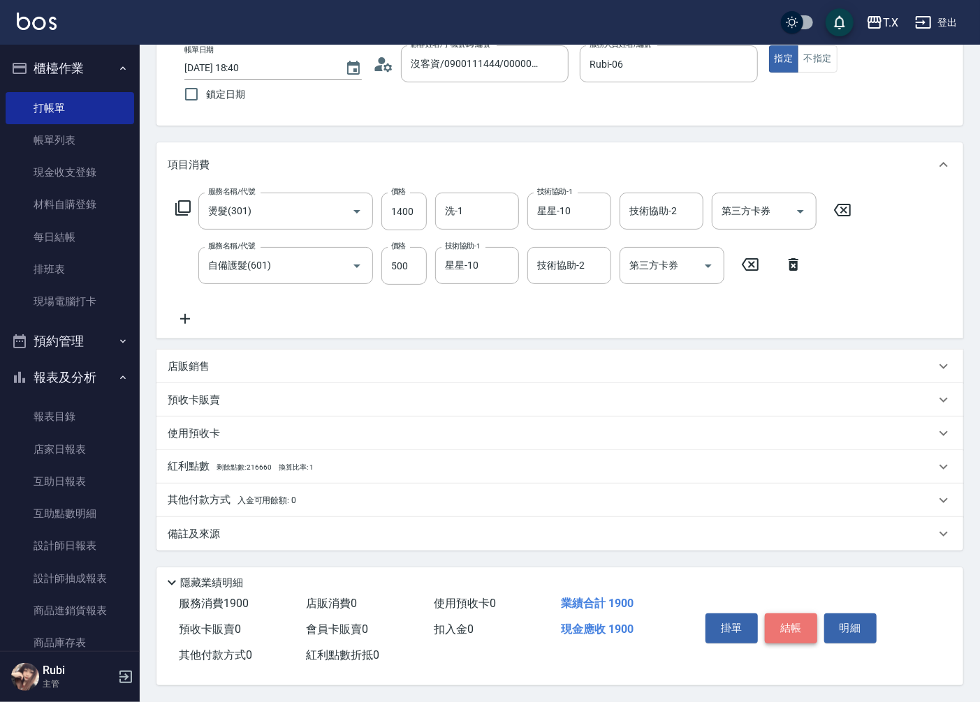
click at [794, 621] on button "結帳" at bounding box center [791, 628] width 52 height 29
type input "0"
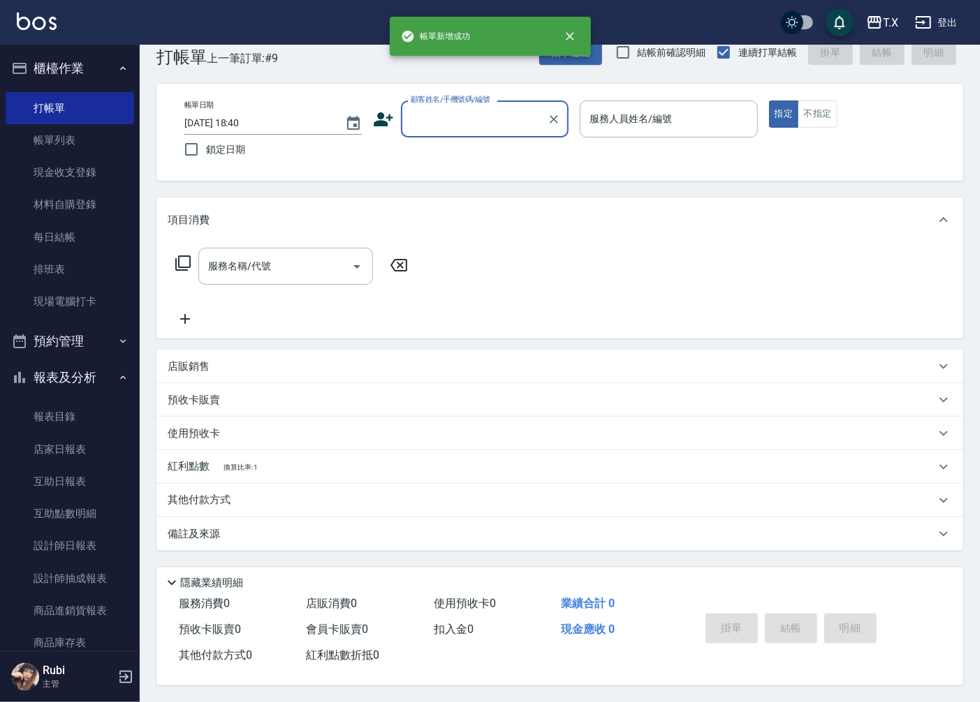
scroll to position [0, 0]
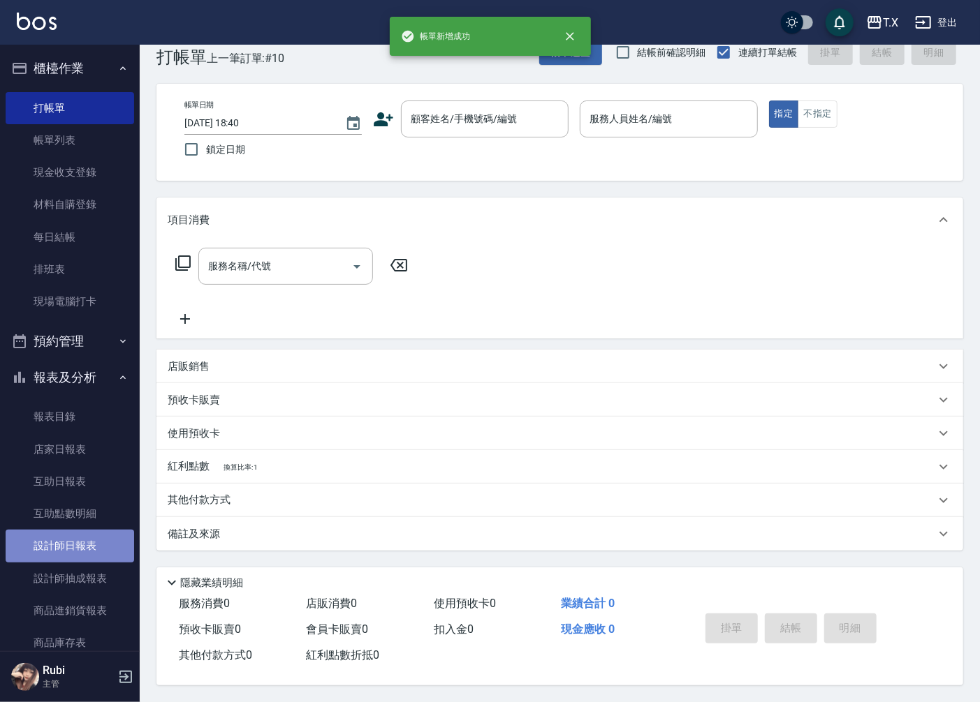
click at [96, 540] on link "設計師日報表" at bounding box center [70, 546] width 128 height 32
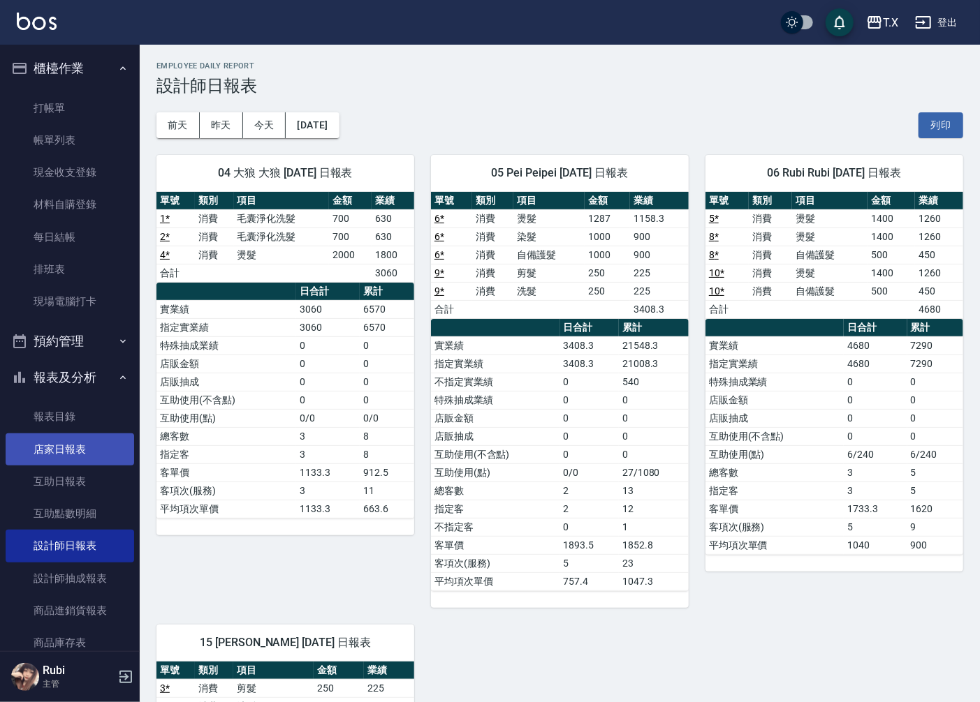
click at [79, 448] on link "店家日報表" at bounding box center [70, 450] width 128 height 32
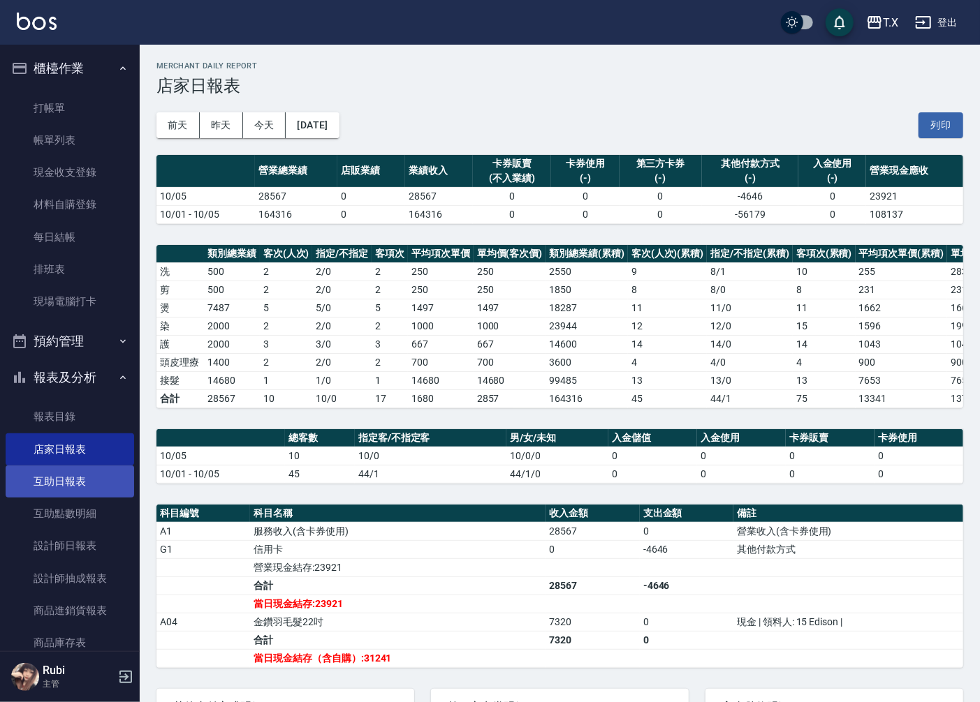
click at [71, 493] on link "互助日報表" at bounding box center [70, 482] width 128 height 32
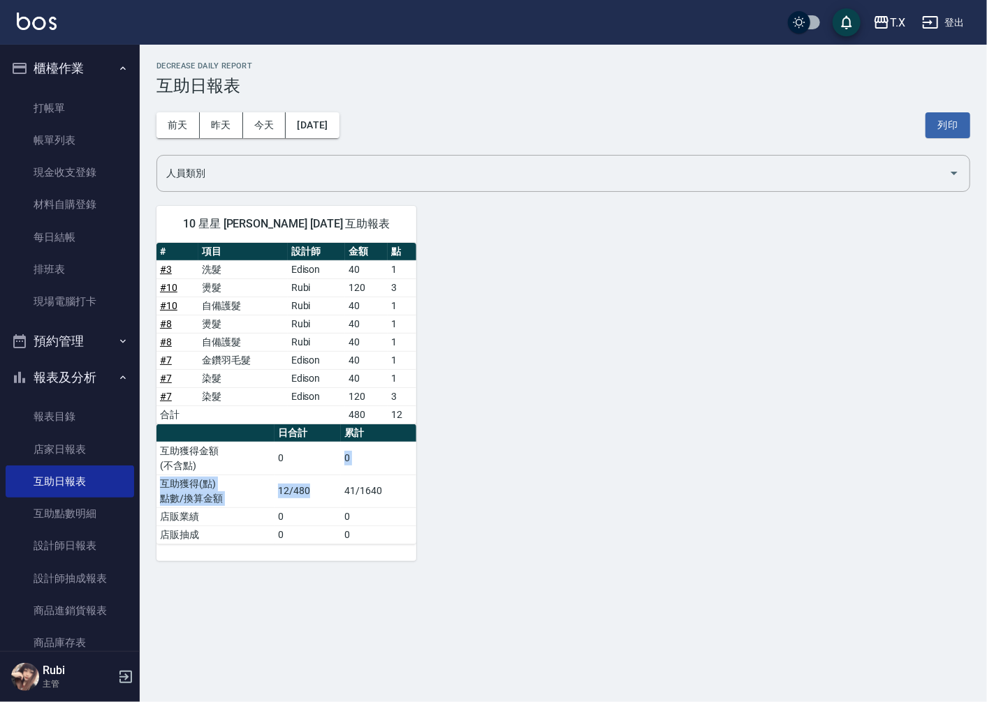
drag, startPoint x: 329, startPoint y: 469, endPoint x: 280, endPoint y: 353, distance: 125.8
click at [317, 434] on table "日合計 累計 互助獲得金額 (不含點) 0 0 互助獲得(點) 點數/換算金額 12/480 41/1640 店販業績 0 0 店販抽成 0 0" at bounding box center [286, 485] width 260 height 120
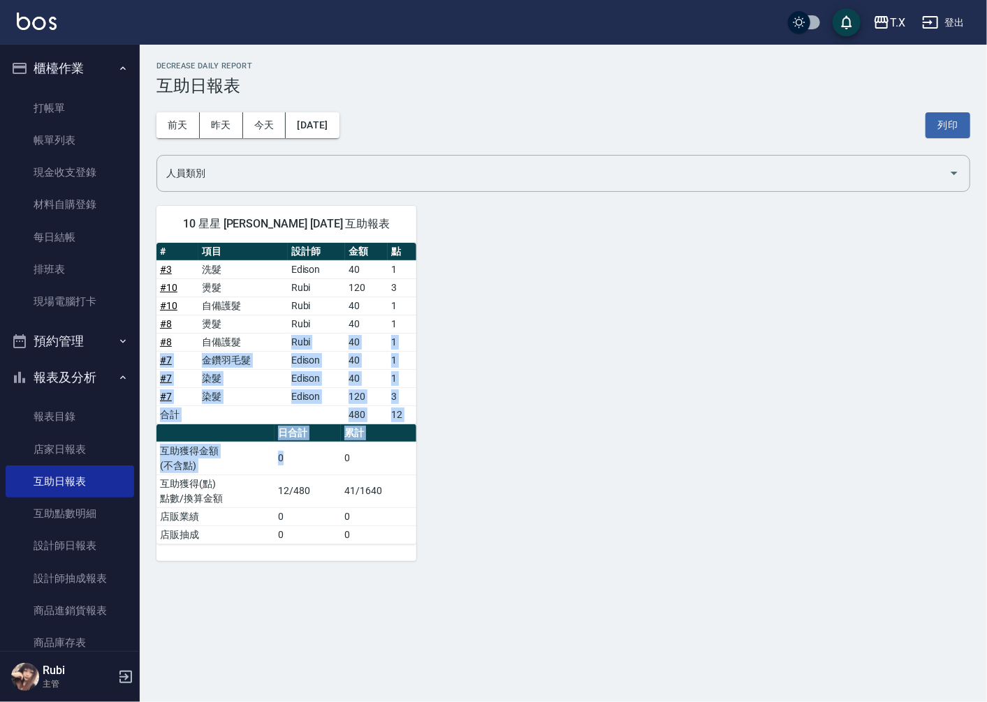
drag, startPoint x: 278, startPoint y: 341, endPoint x: 302, endPoint y: 478, distance: 138.9
click at [302, 478] on div "# 項目 設計師 金額 點 # 3 洗髮 Edison 40 1 # 10 燙髮 Rubi 120 3 # 10 自備護髮 Rubi 40 1 # 8 燙髮 …" at bounding box center [286, 394] width 260 height 302
click at [297, 499] on td "12/480" at bounding box center [307, 491] width 66 height 33
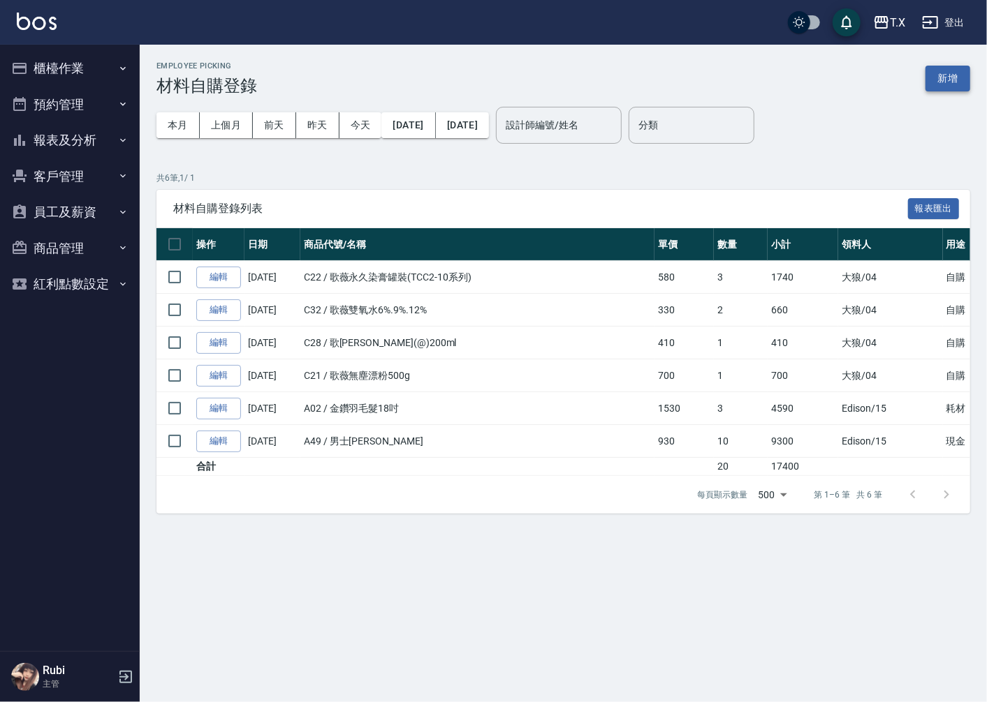
click at [964, 72] on button "新增" at bounding box center [947, 79] width 45 height 26
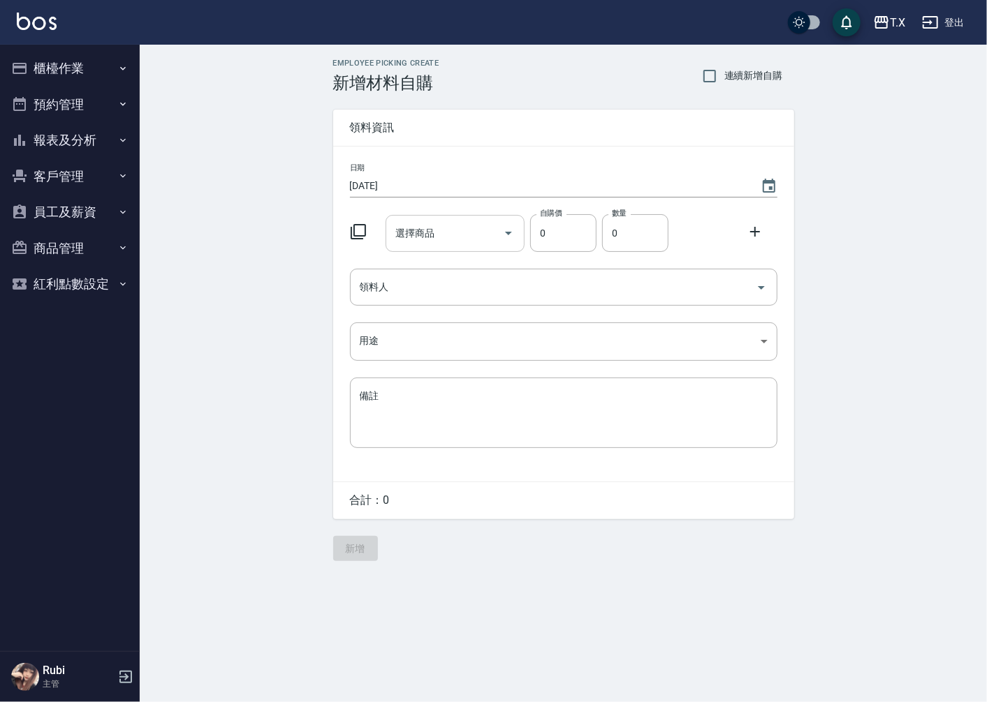
click at [427, 234] on div "選擇商品 選擇商品" at bounding box center [454, 233] width 139 height 37
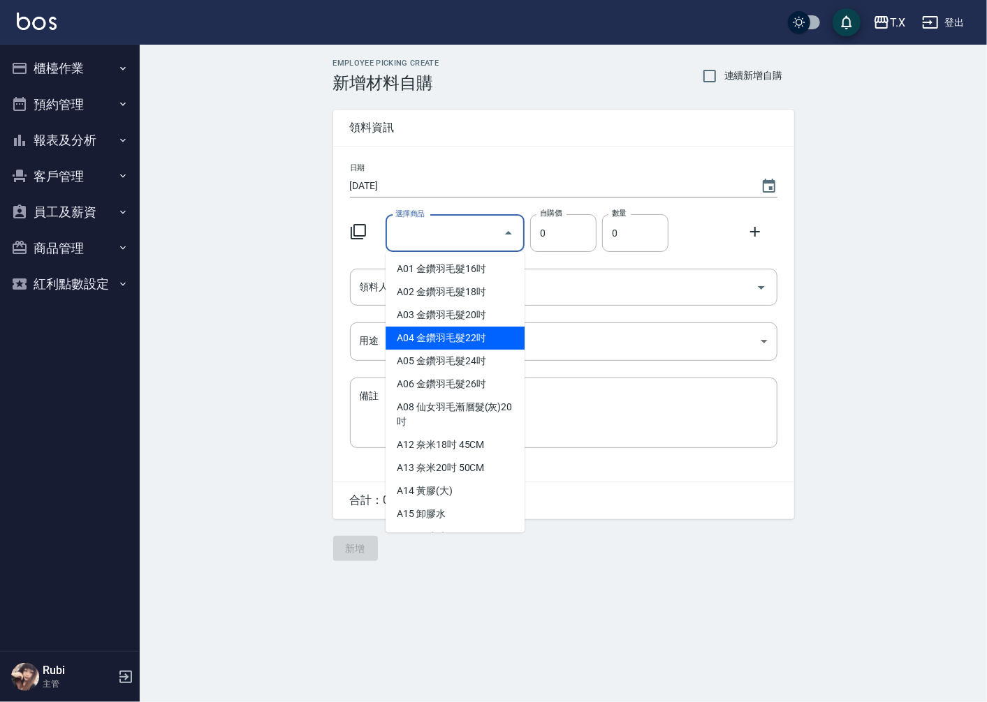
click at [480, 332] on li "A04 金鑽羽毛髮22吋" at bounding box center [454, 338] width 139 height 23
type input "金鑽羽毛髮22吋"
type input "1830"
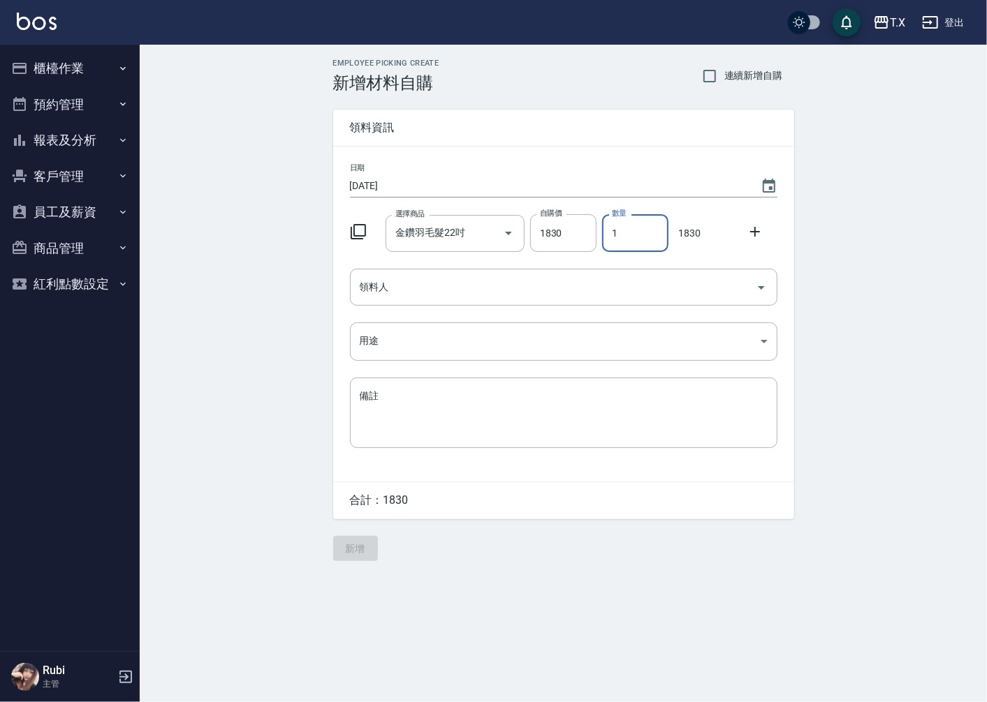
drag, startPoint x: 646, startPoint y: 220, endPoint x: 515, endPoint y: 254, distance: 135.0
click at [515, 254] on div "日期 2025/10/05 選擇商品 金鑽羽毛髮22吋 選擇商品 自購價 1830 自購價 數量 1 數量 1830 領料人 領料人 用途 ​ 用途 備註 x…" at bounding box center [563, 314] width 461 height 335
type input "4"
click at [367, 294] on input "領料人" at bounding box center [553, 287] width 394 height 24
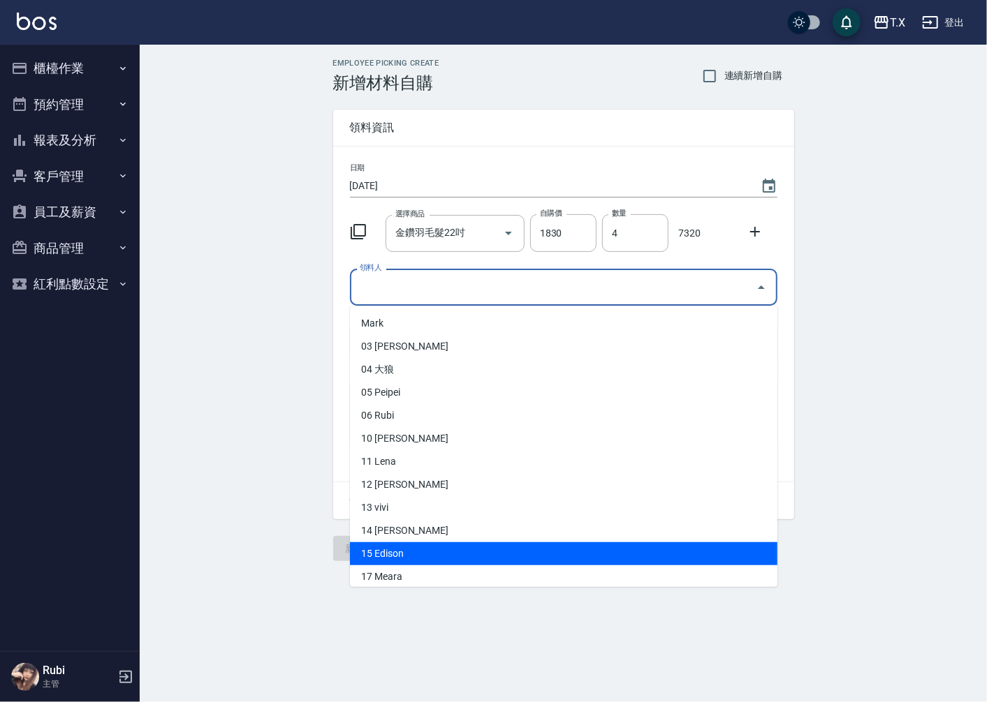
click at [395, 559] on li "15 Edison" at bounding box center [563, 554] width 427 height 23
type input "Edison"
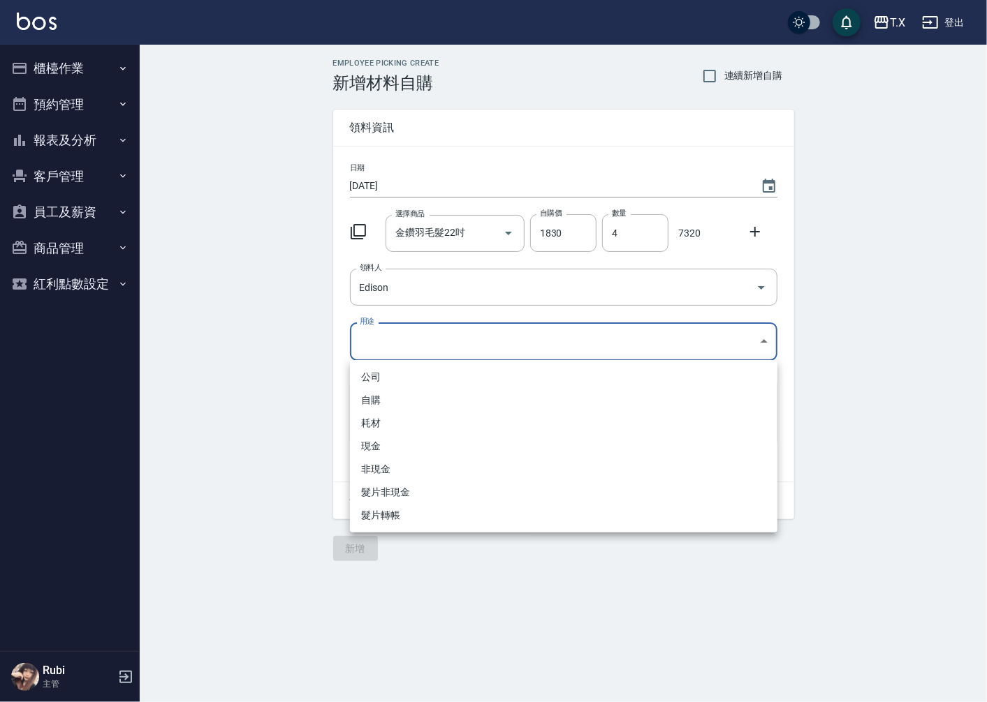
click at [401, 335] on body "T.X 登出 櫃檯作業 打帳單 帳單列表 現金收支登錄 材料自購登錄 每日結帳 排班表 現場電腦打卡 預約管理 預約管理 單日預約紀錄 單週預約紀錄 報表及分…" at bounding box center [493, 351] width 987 height 702
click at [382, 449] on li "現金" at bounding box center [563, 446] width 427 height 23
type input "現金"
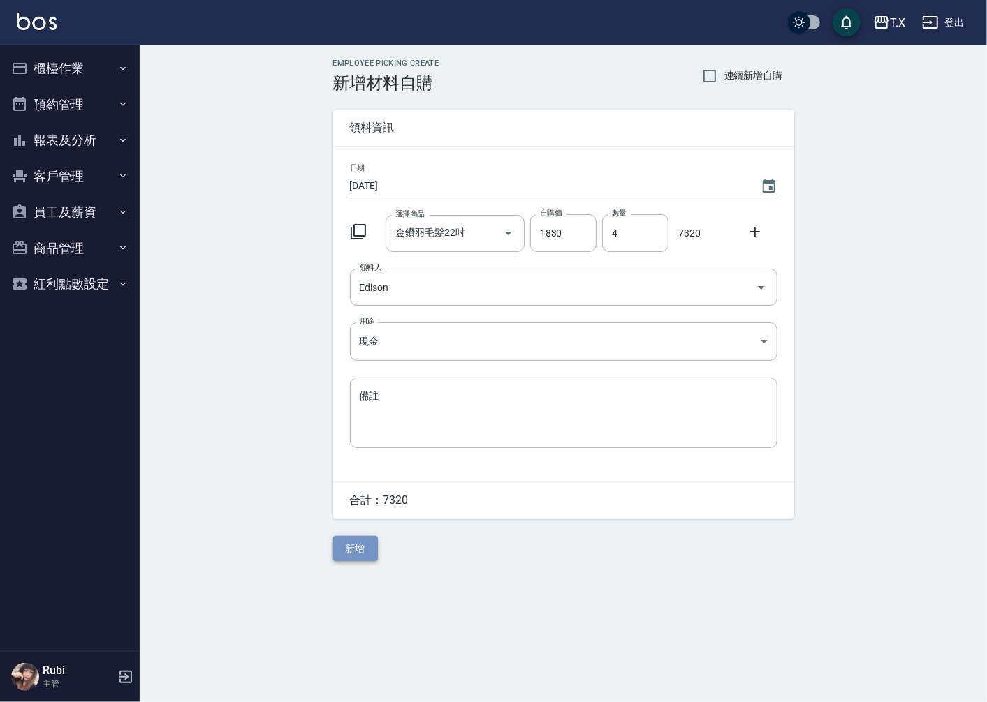
click at [350, 545] on button "新增" at bounding box center [355, 549] width 45 height 26
